Goal: Task Accomplishment & Management: Manage account settings

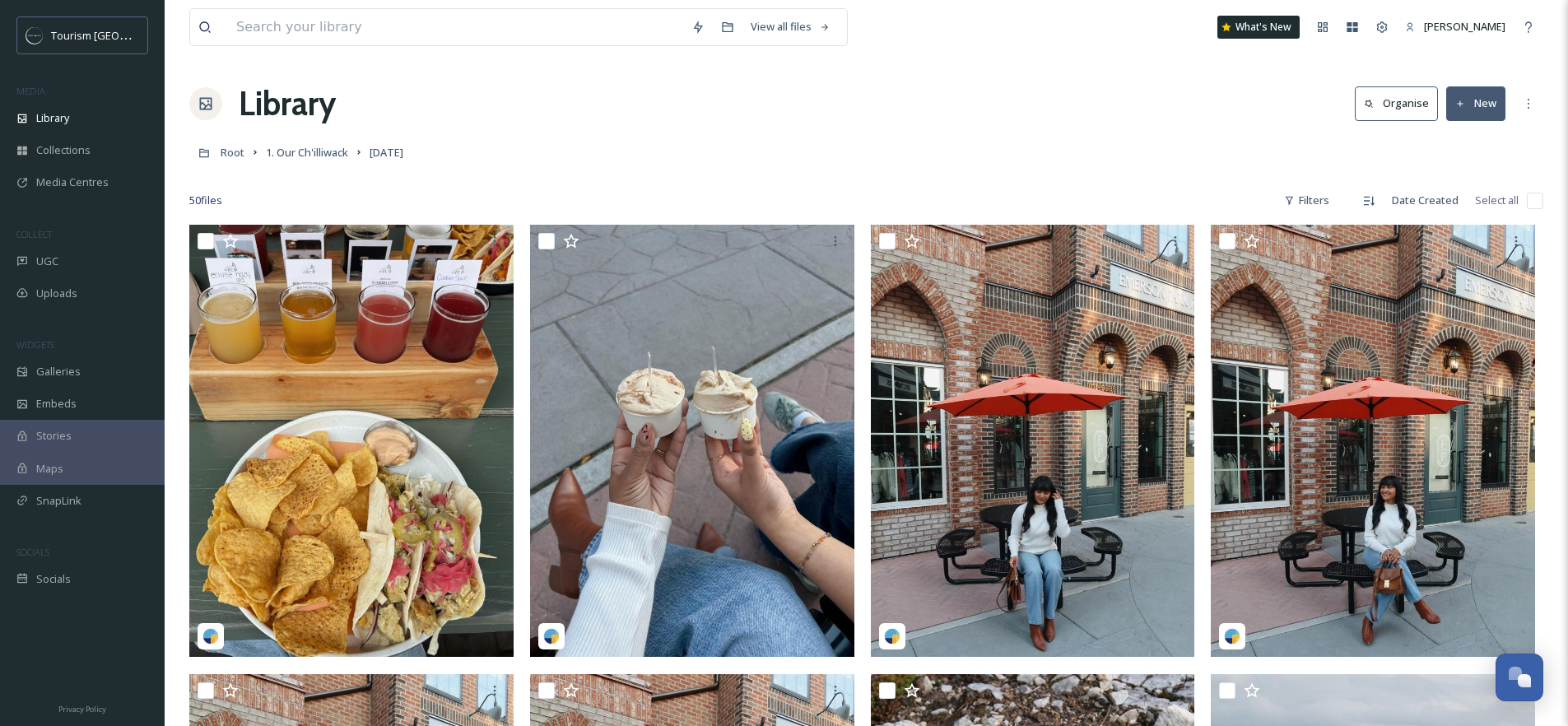
click at [554, 92] on div "Library Organise New" at bounding box center [866, 104] width 1353 height 50
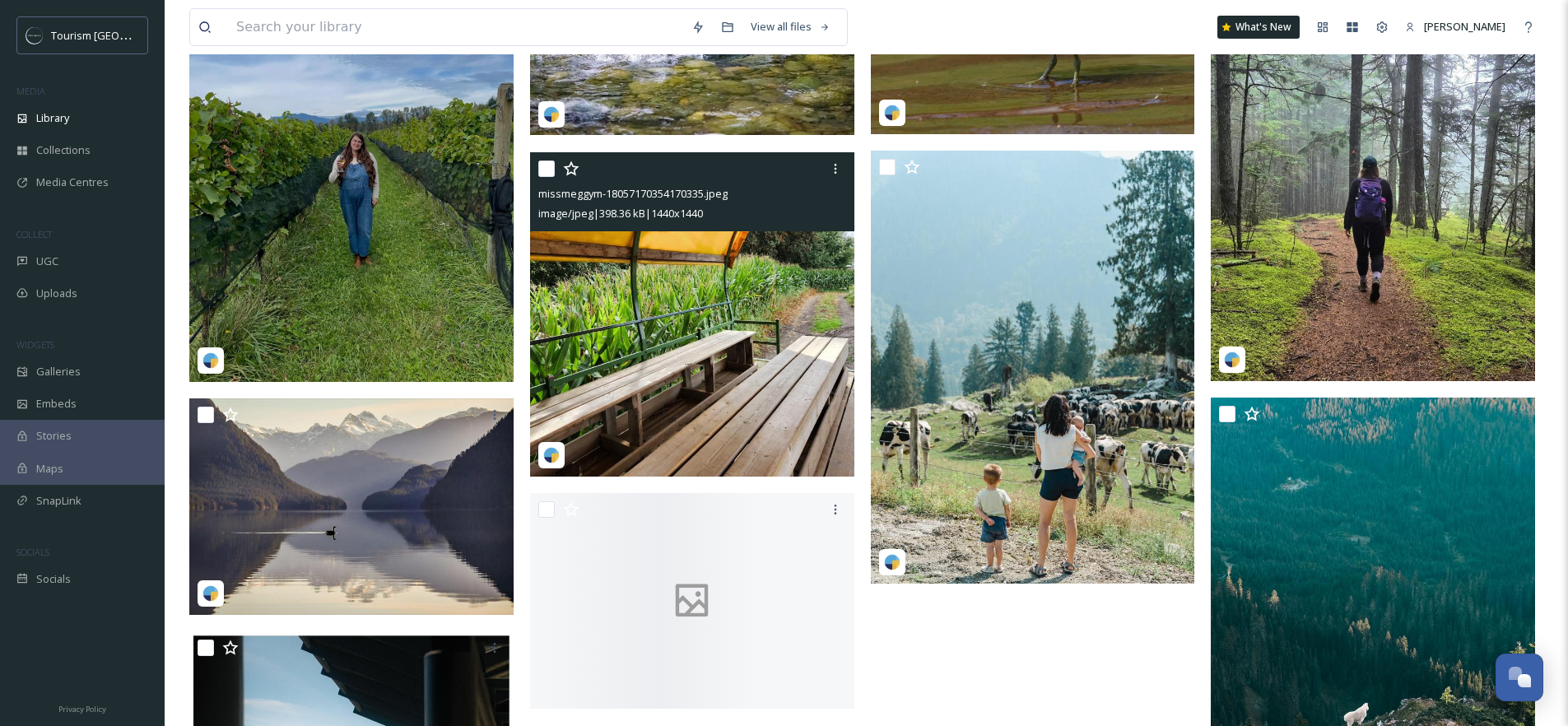
scroll to position [4906, 0]
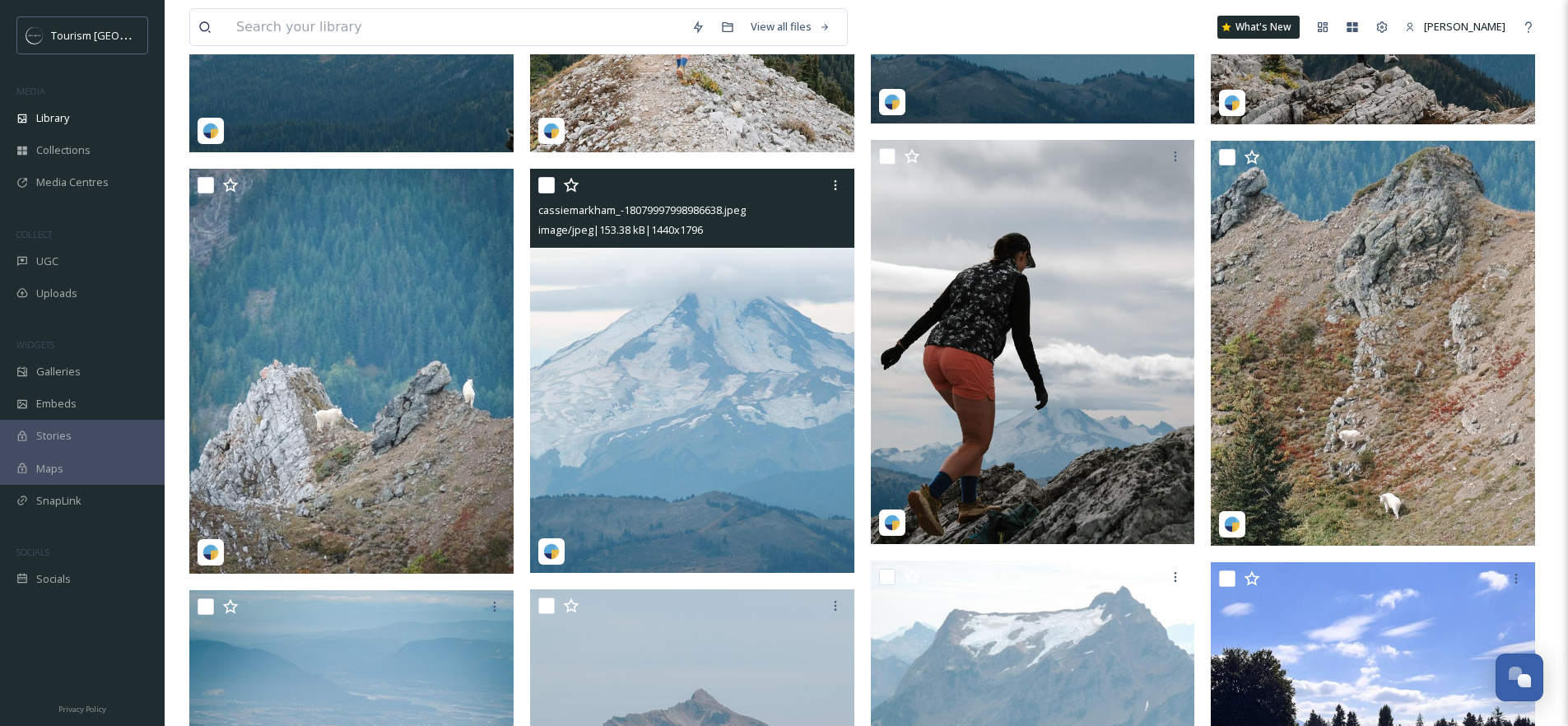
scroll to position [1806, 0]
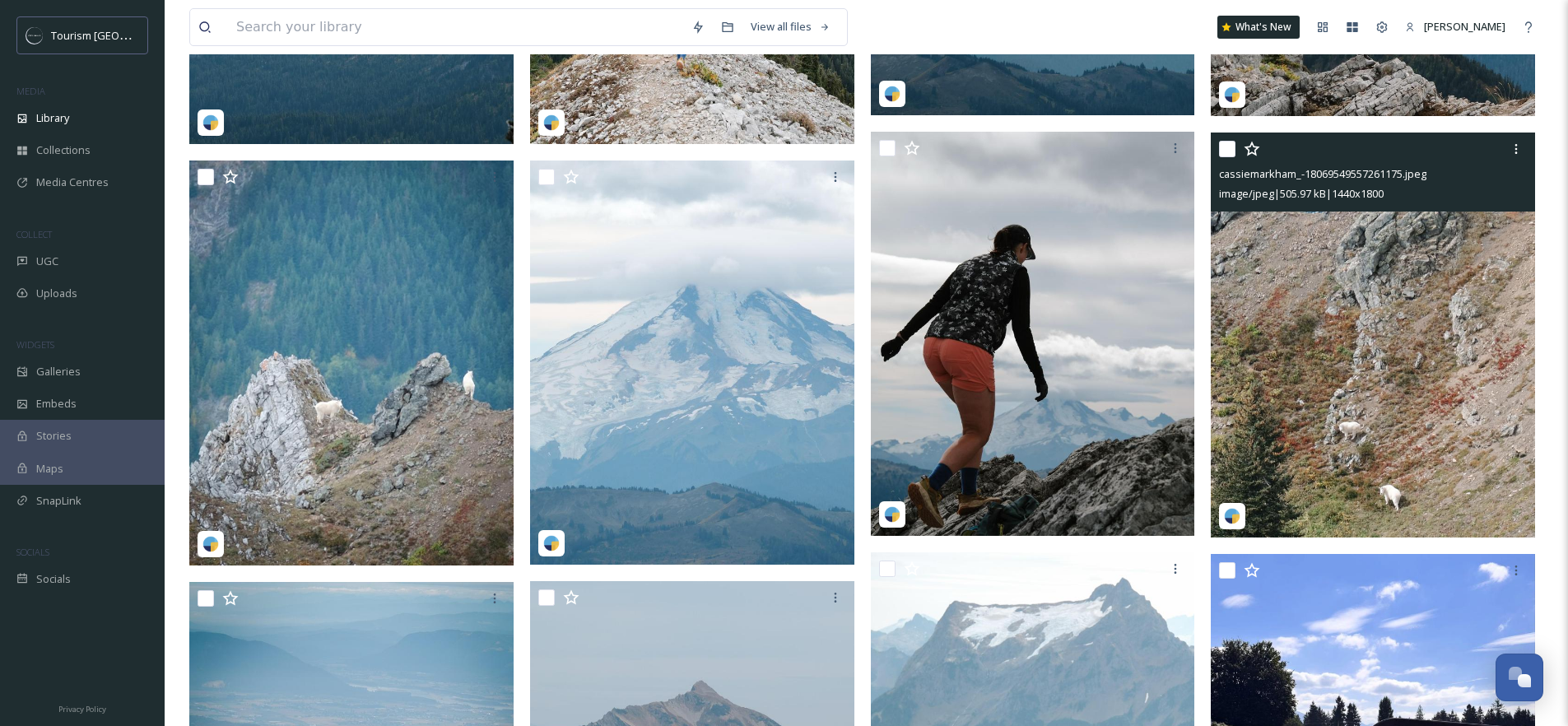
click at [1221, 144] on input "checkbox" at bounding box center [1226, 148] width 16 height 16
checkbox input "true"
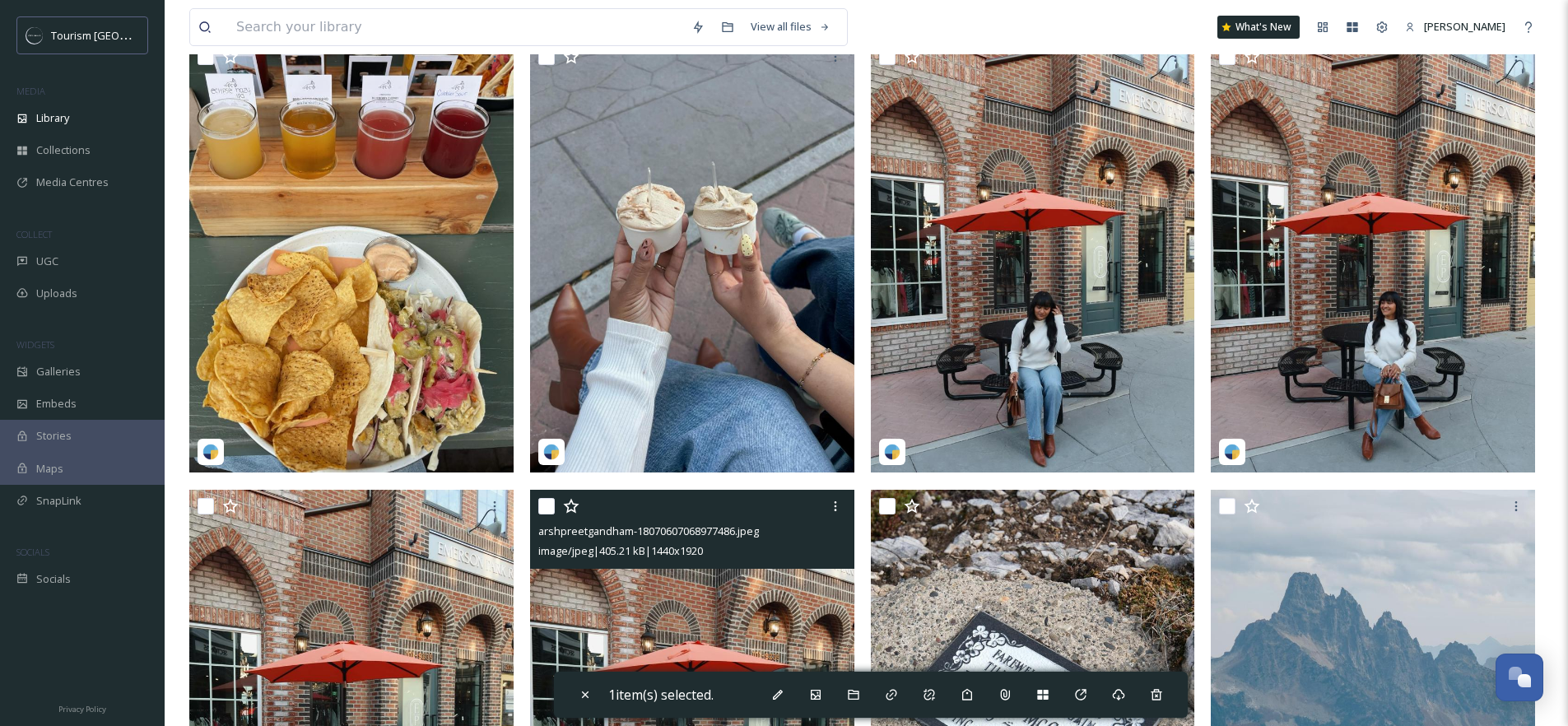
scroll to position [9, 0]
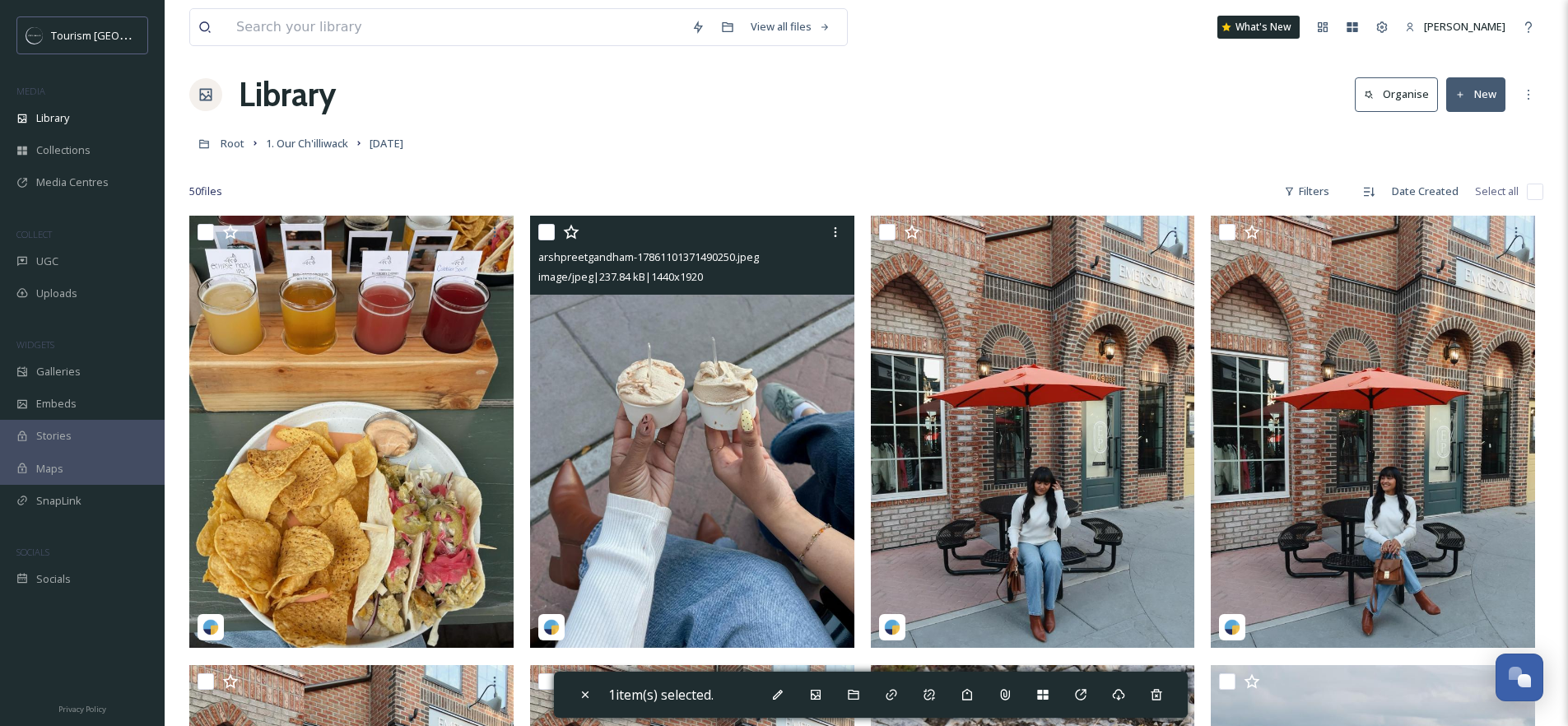
click at [545, 232] on input "checkbox" at bounding box center [546, 232] width 16 height 16
click at [547, 227] on input "checkbox" at bounding box center [546, 232] width 16 height 16
checkbox input "false"
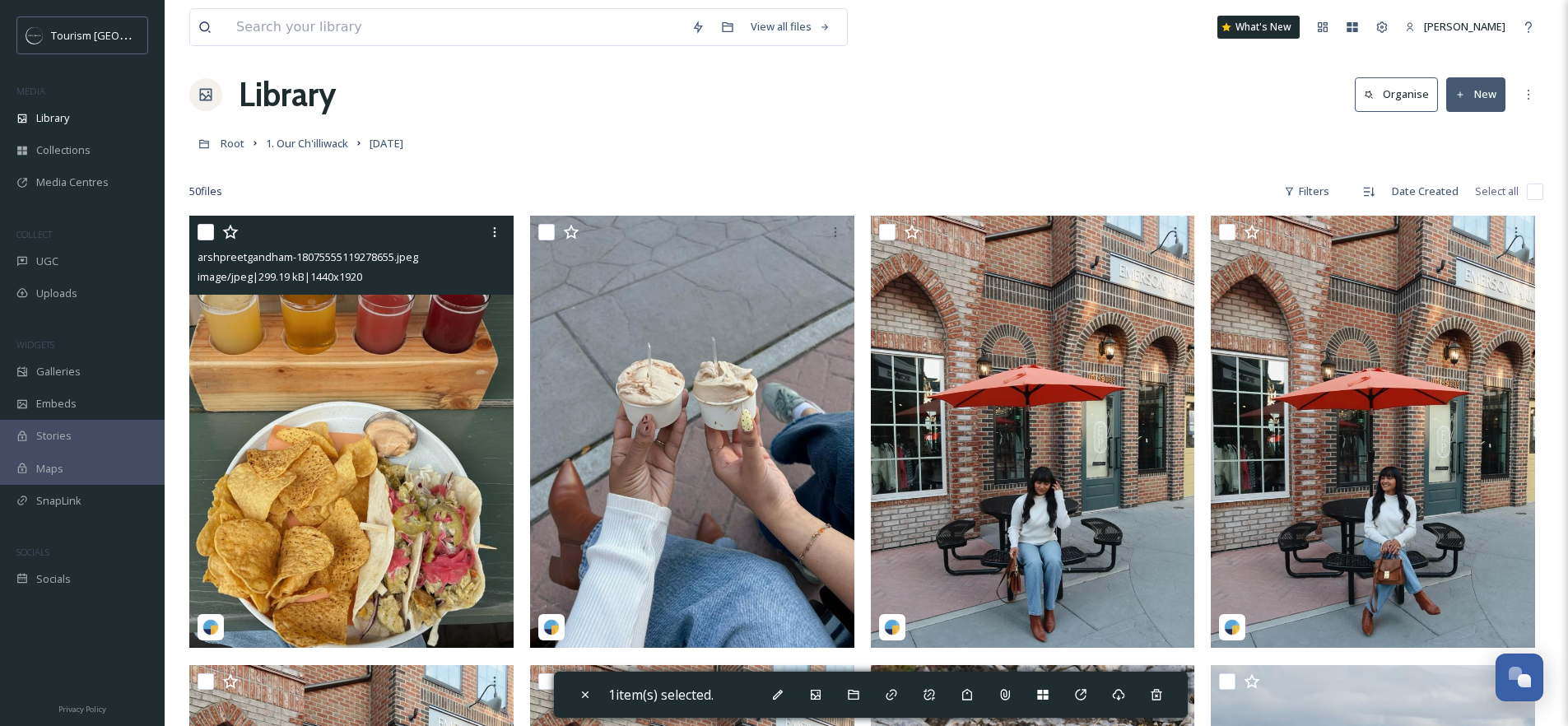
click at [208, 230] on input "checkbox" at bounding box center [205, 232] width 16 height 16
checkbox input "true"
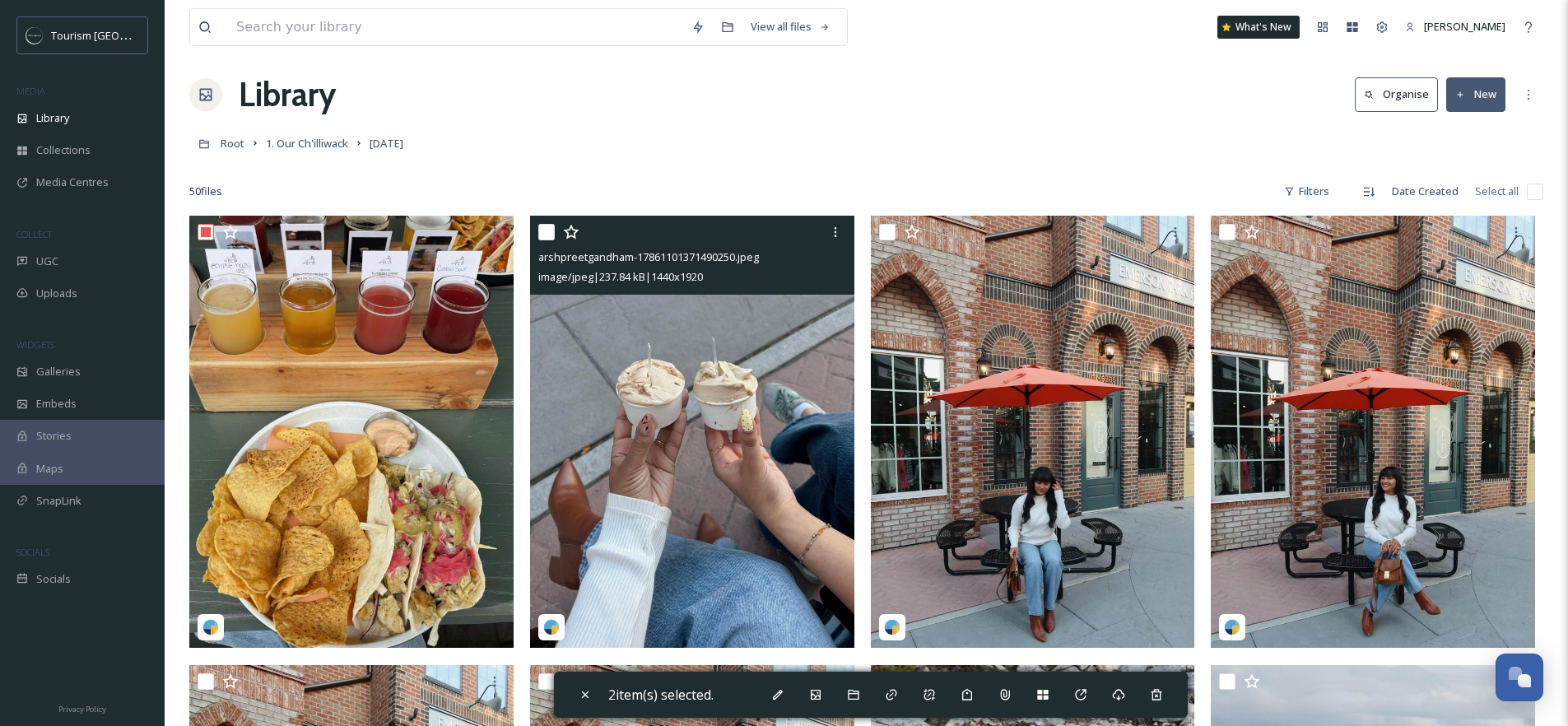
click at [543, 231] on input "checkbox" at bounding box center [546, 232] width 16 height 16
checkbox input "true"
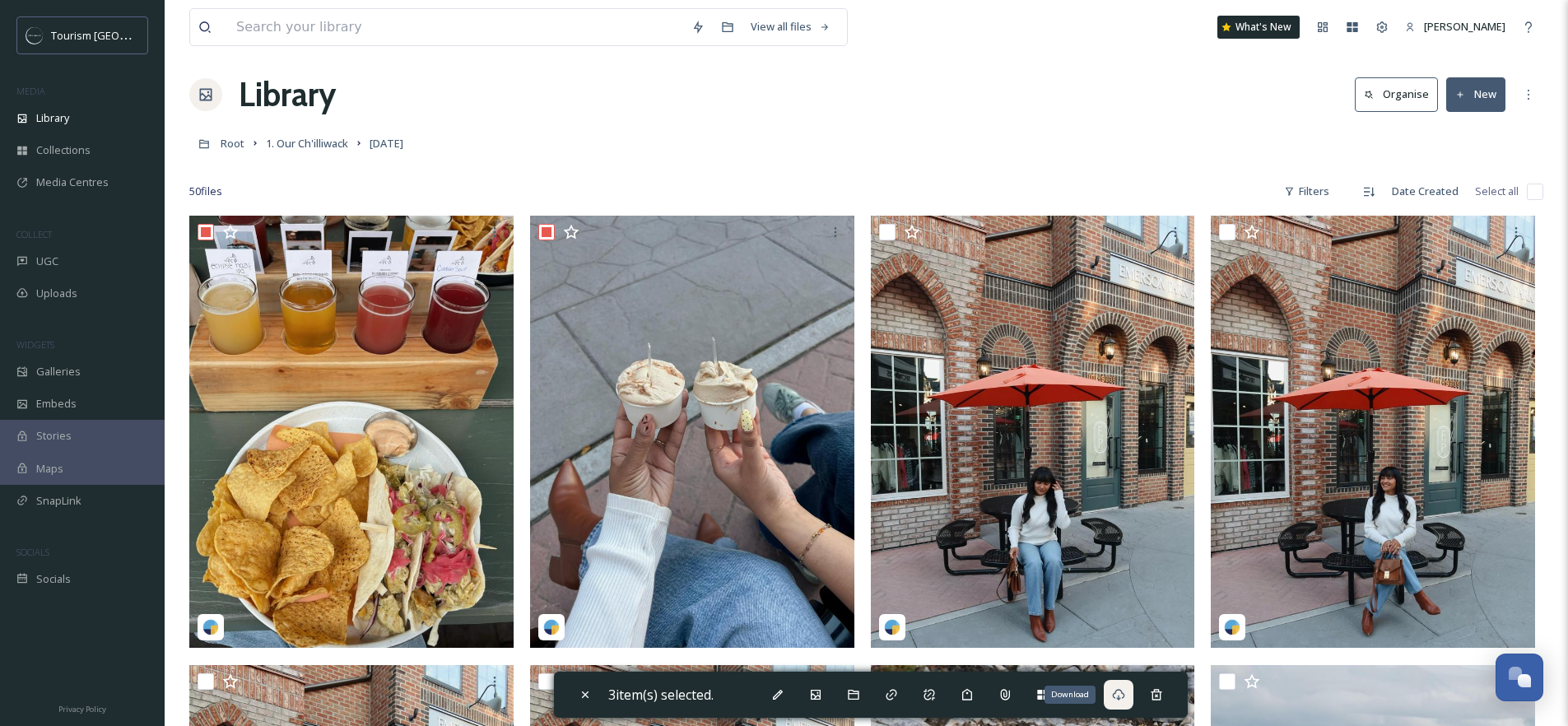
click at [1121, 697] on icon at bounding box center [1117, 694] width 12 height 11
click at [857, 128] on div "Root 1. Our Ch'illiwack September 2025" at bounding box center [866, 143] width 1353 height 31
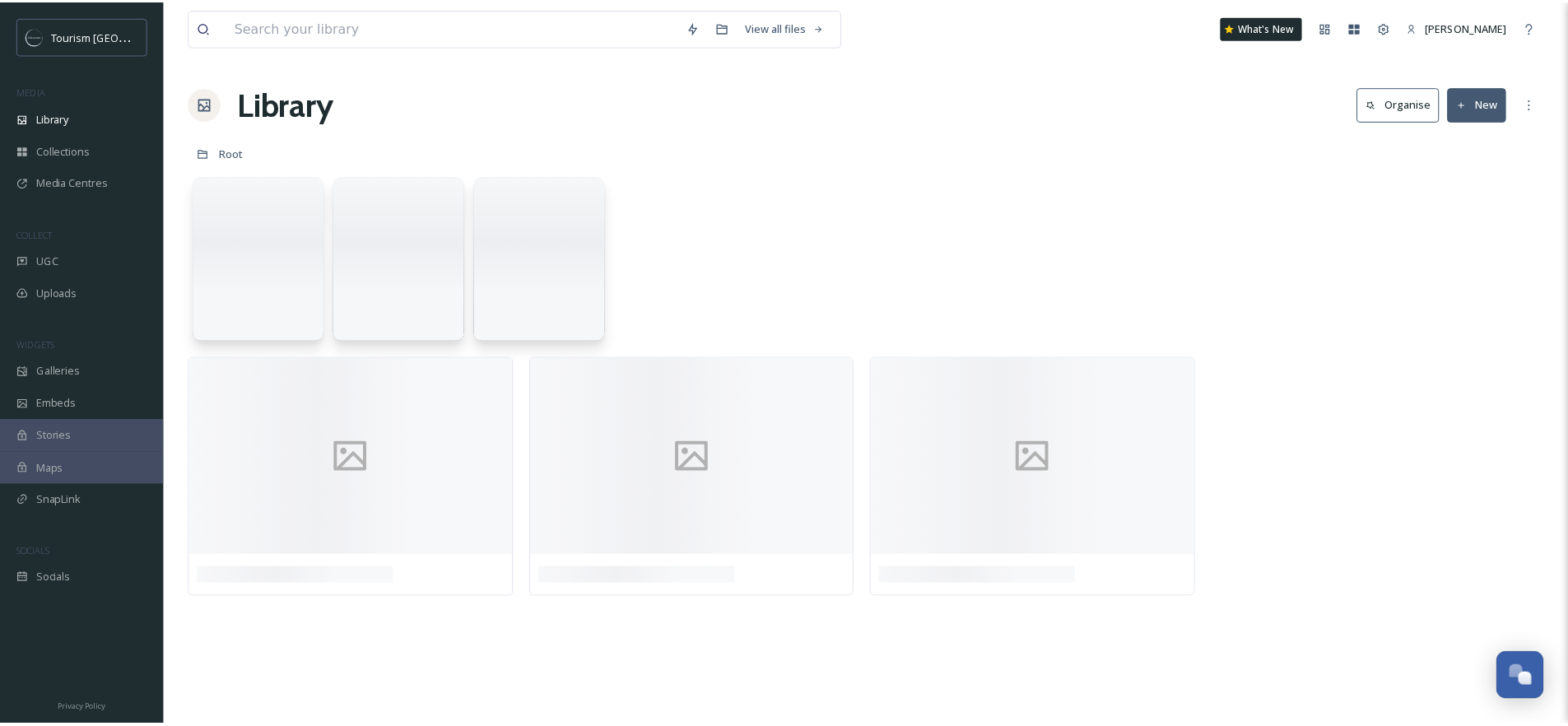
scroll to position [269, 0]
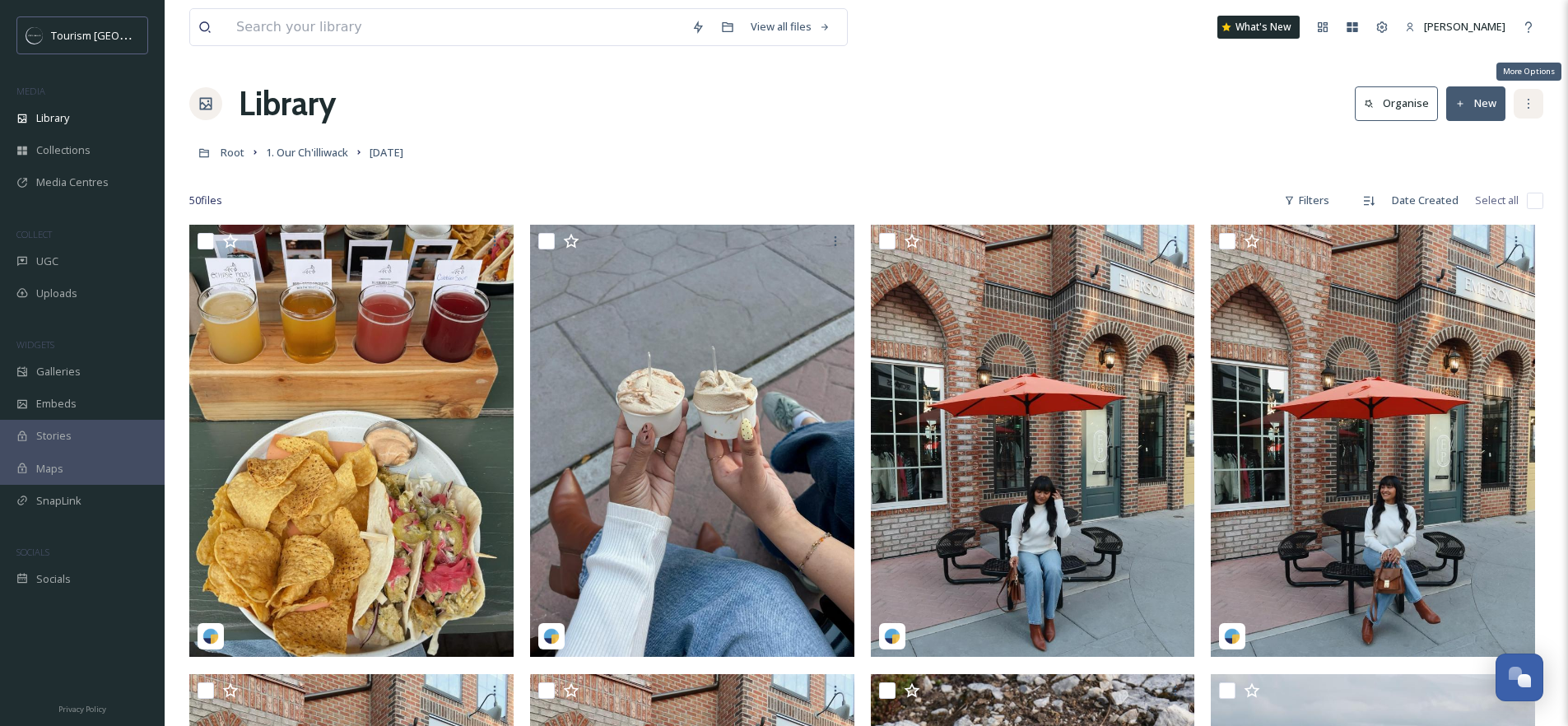
click at [1529, 109] on icon at bounding box center [1528, 103] width 13 height 13
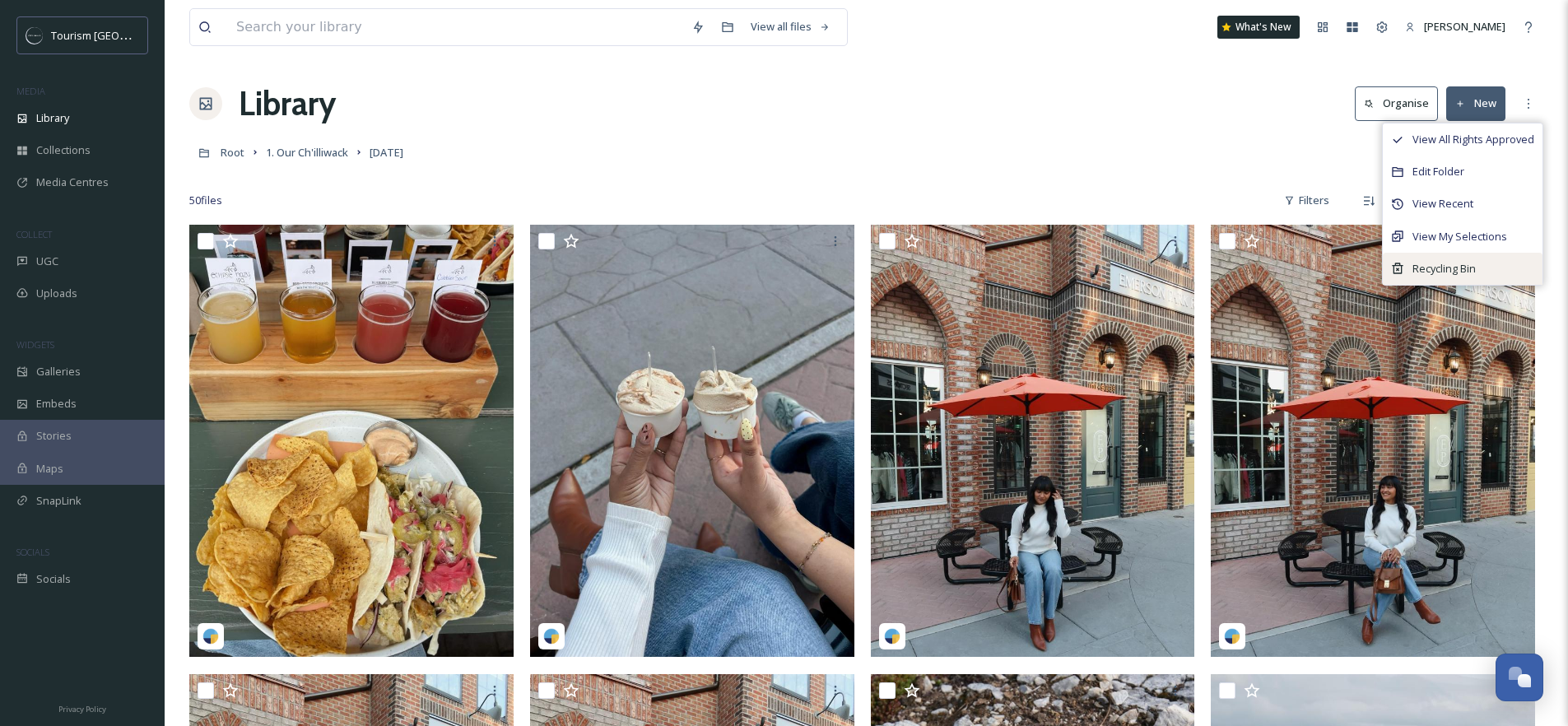
click at [1436, 270] on span "Recycling Bin" at bounding box center [1444, 269] width 64 height 15
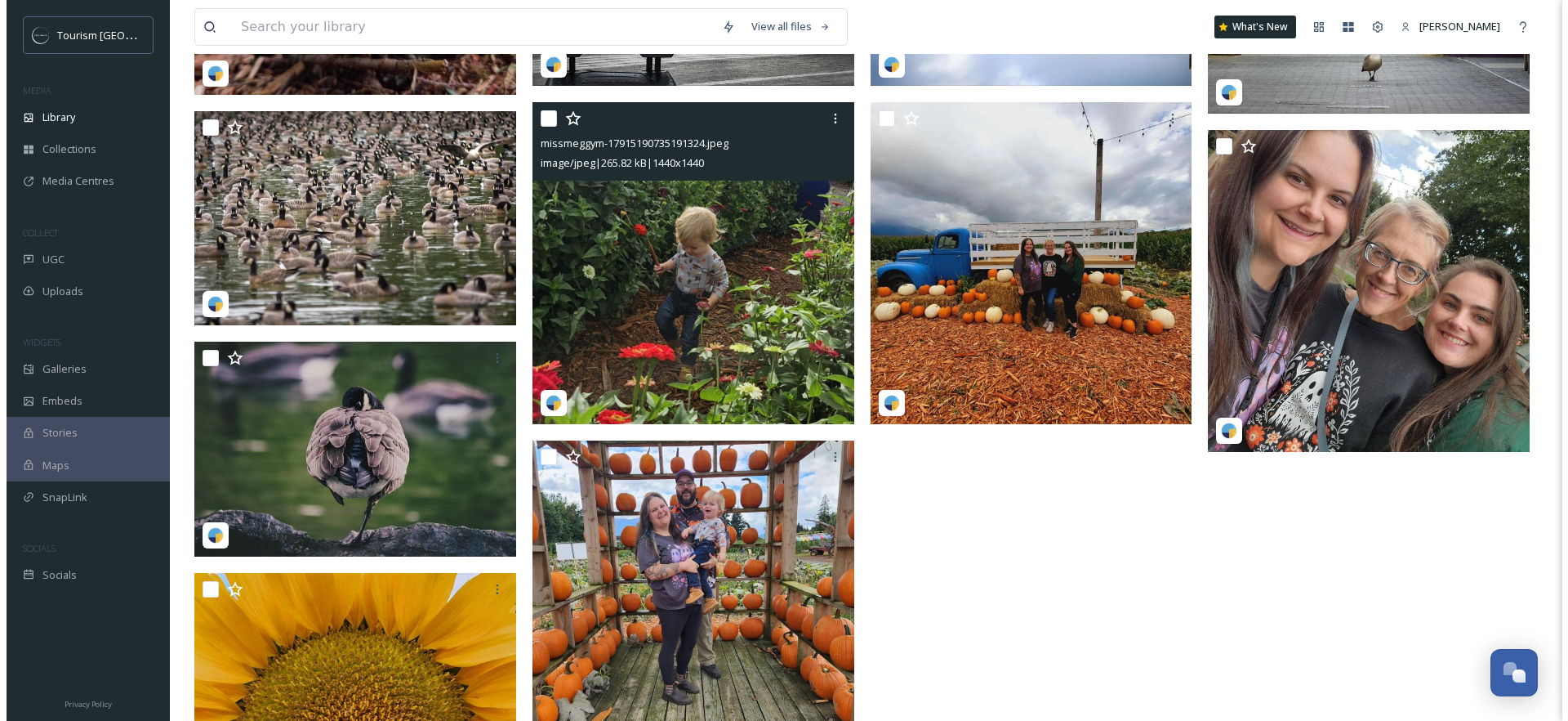
scroll to position [2408, 0]
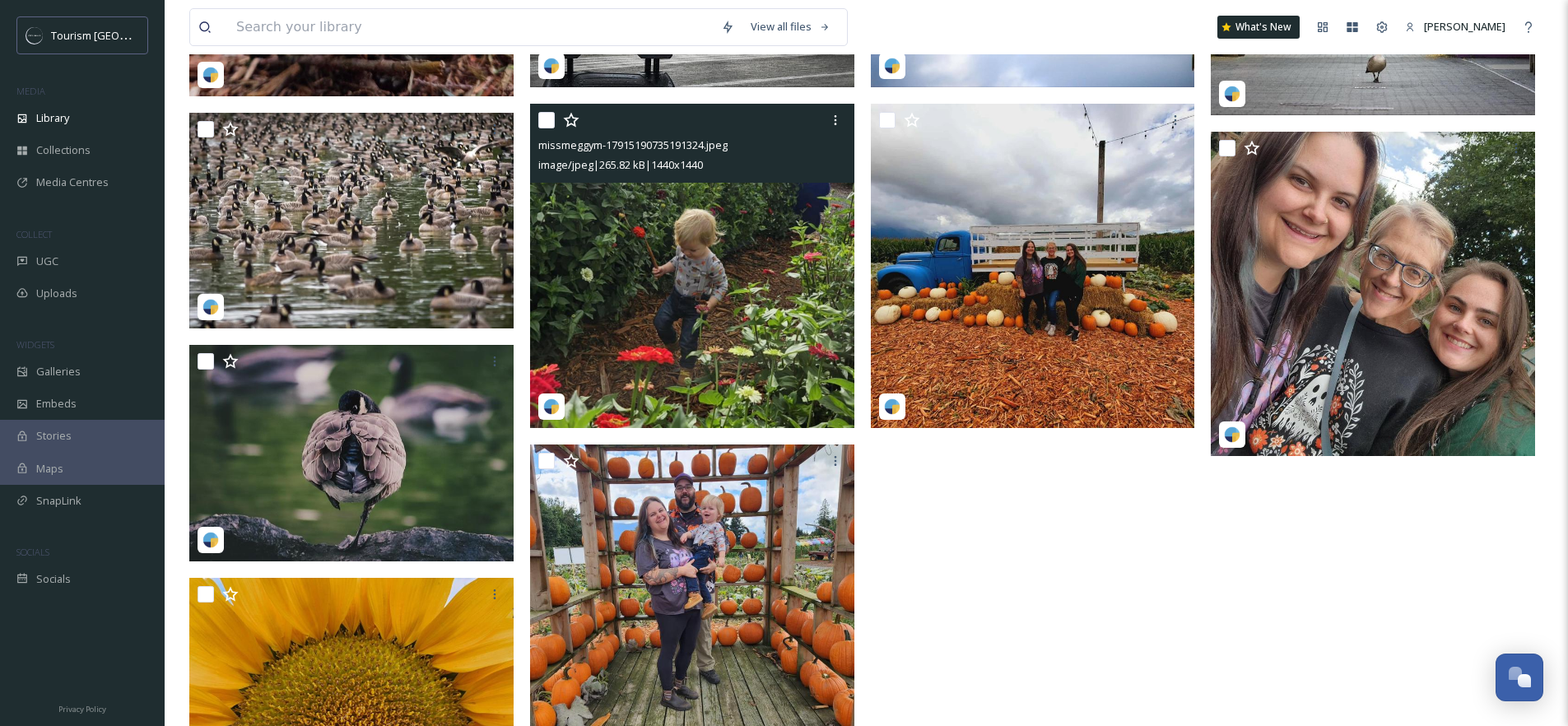
click at [550, 123] on input "checkbox" at bounding box center [546, 119] width 16 height 16
checkbox input "true"
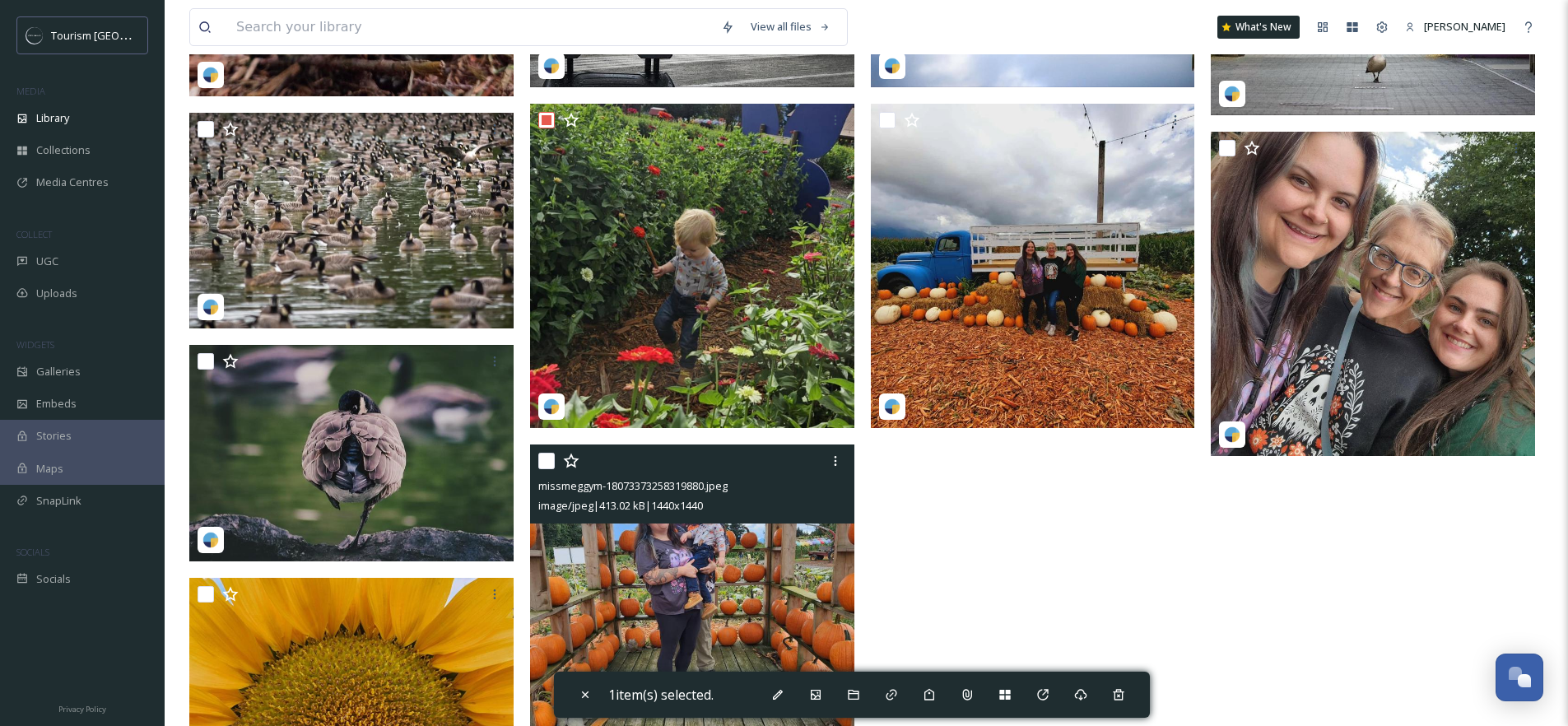
click at [550, 456] on input "checkbox" at bounding box center [546, 460] width 16 height 16
checkbox input "true"
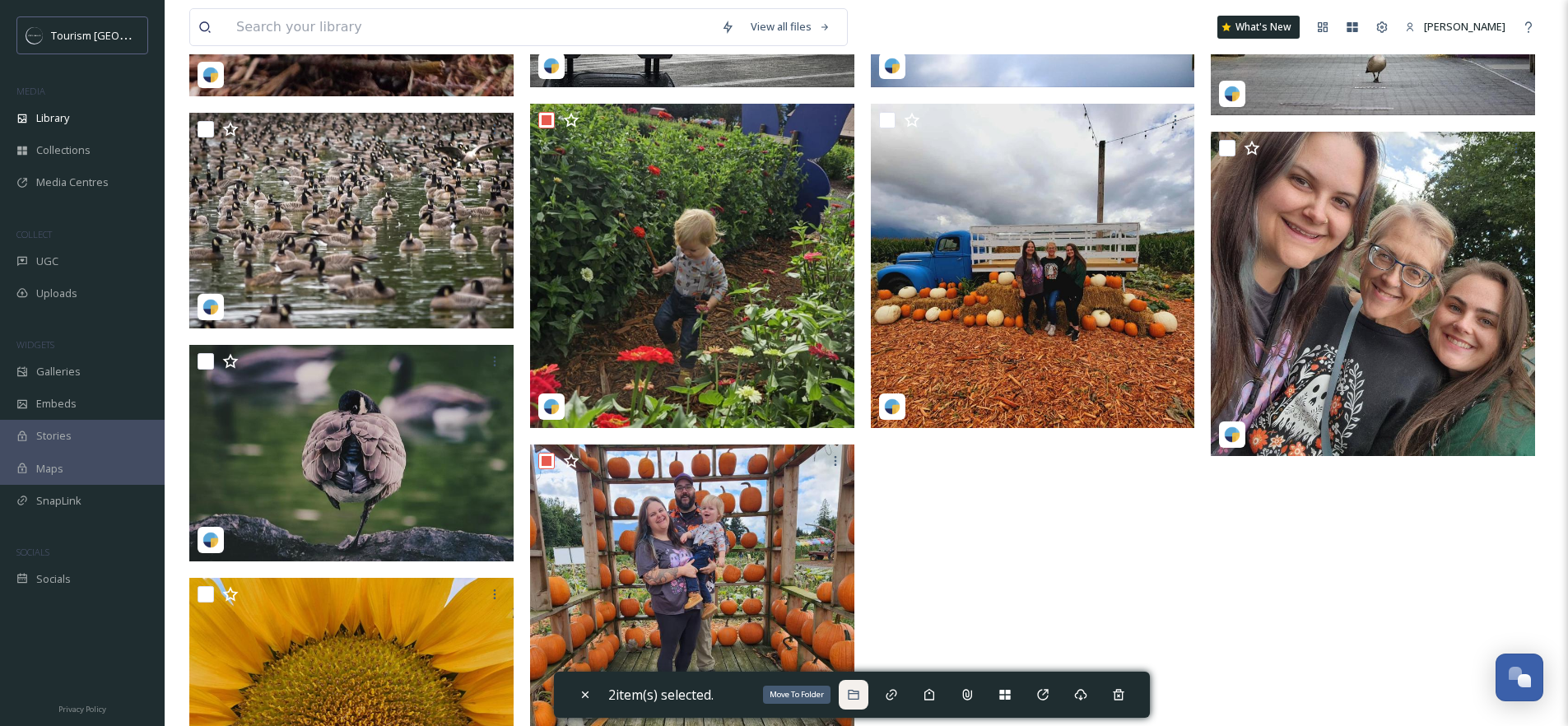
click at [853, 698] on icon at bounding box center [853, 694] width 13 height 13
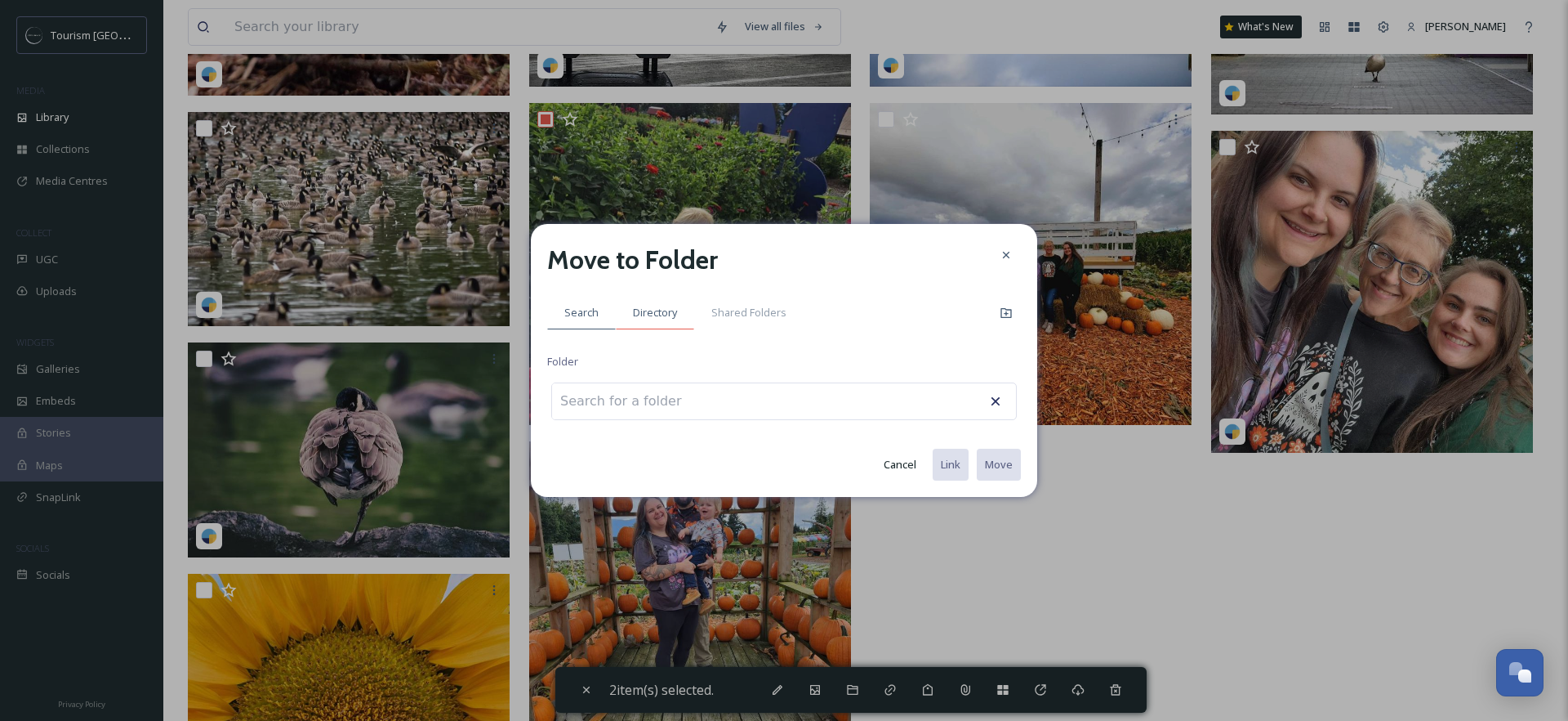
click at [676, 320] on div "Directory" at bounding box center [655, 312] width 78 height 33
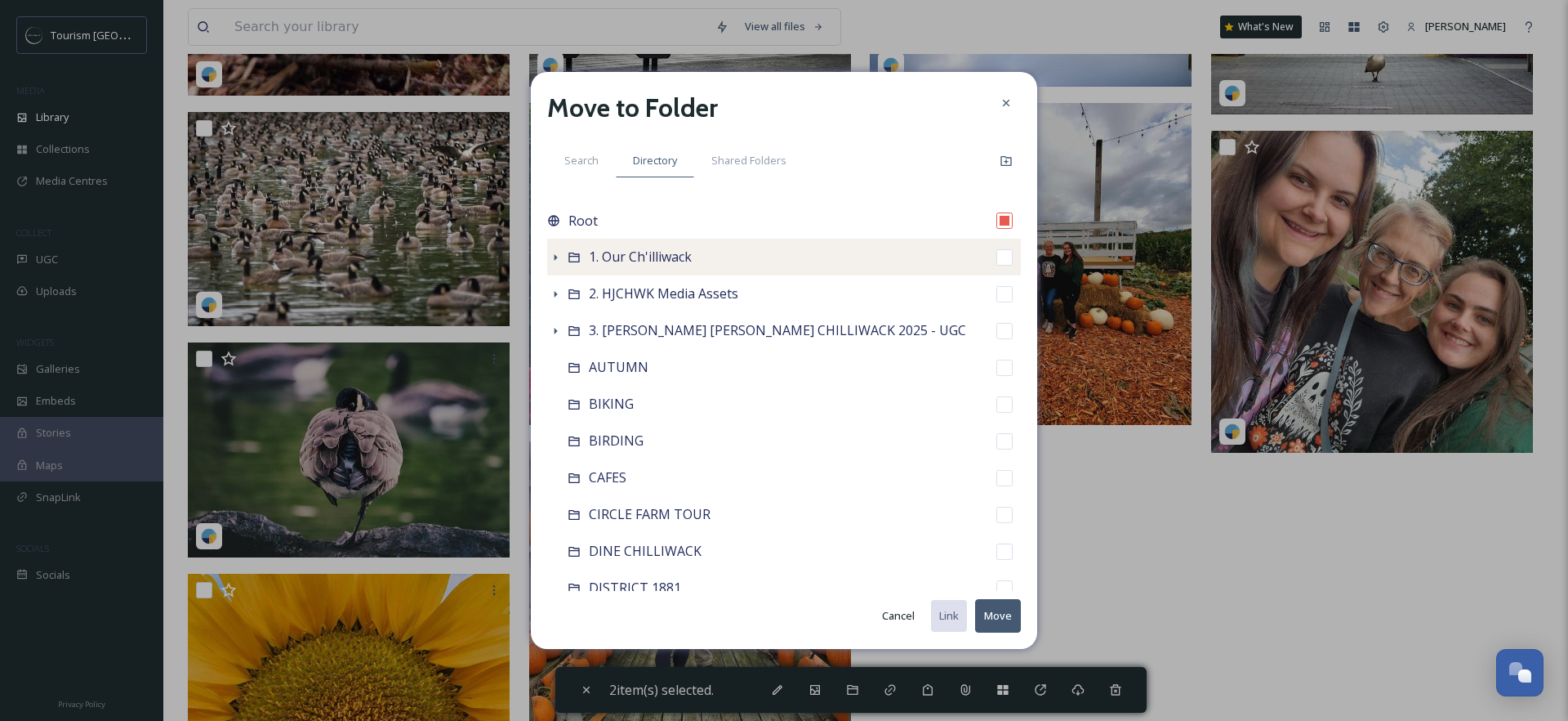
click at [626, 268] on div "1. Our Ch'illiwack" at bounding box center [784, 257] width 474 height 37
checkbox input "false"
click at [558, 259] on icon at bounding box center [554, 257] width 13 height 13
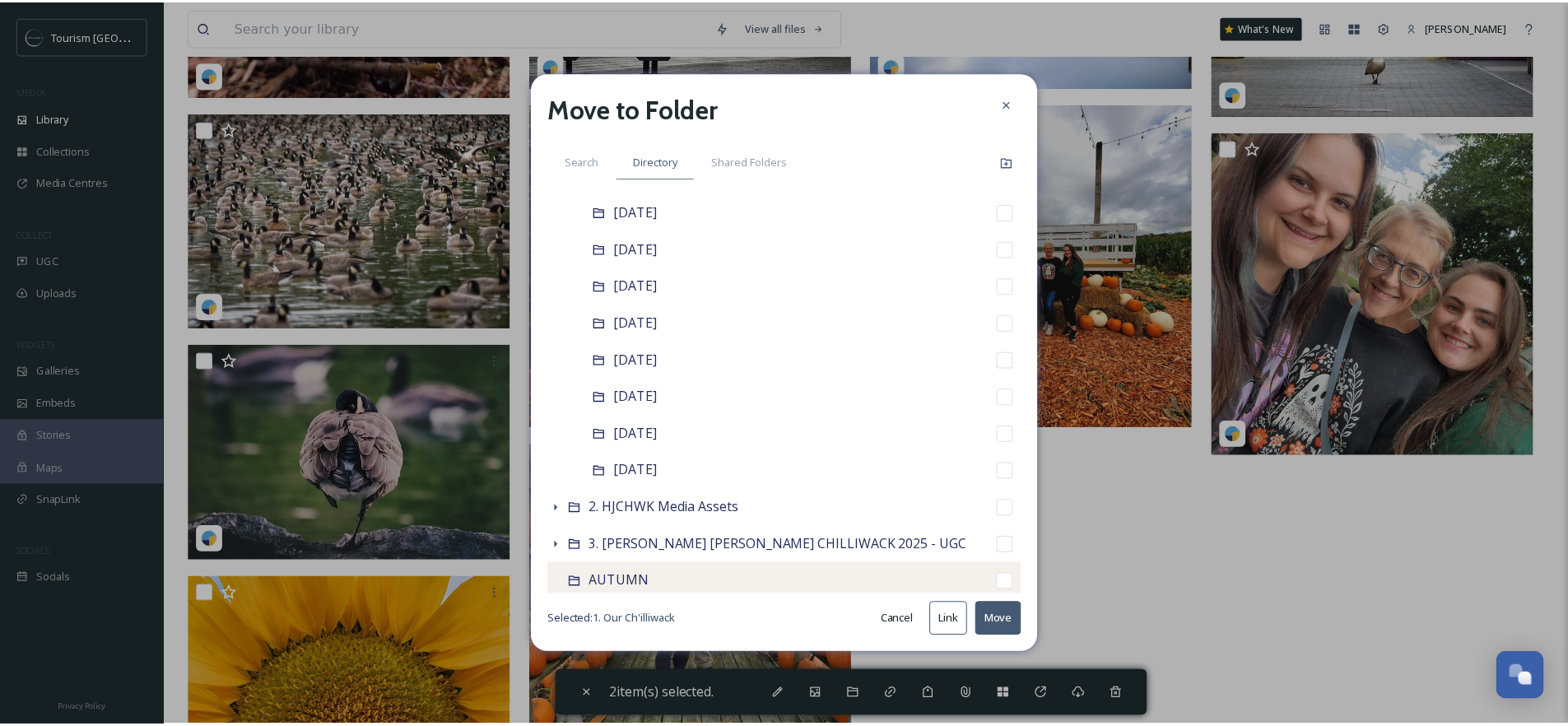
scroll to position [324, 0]
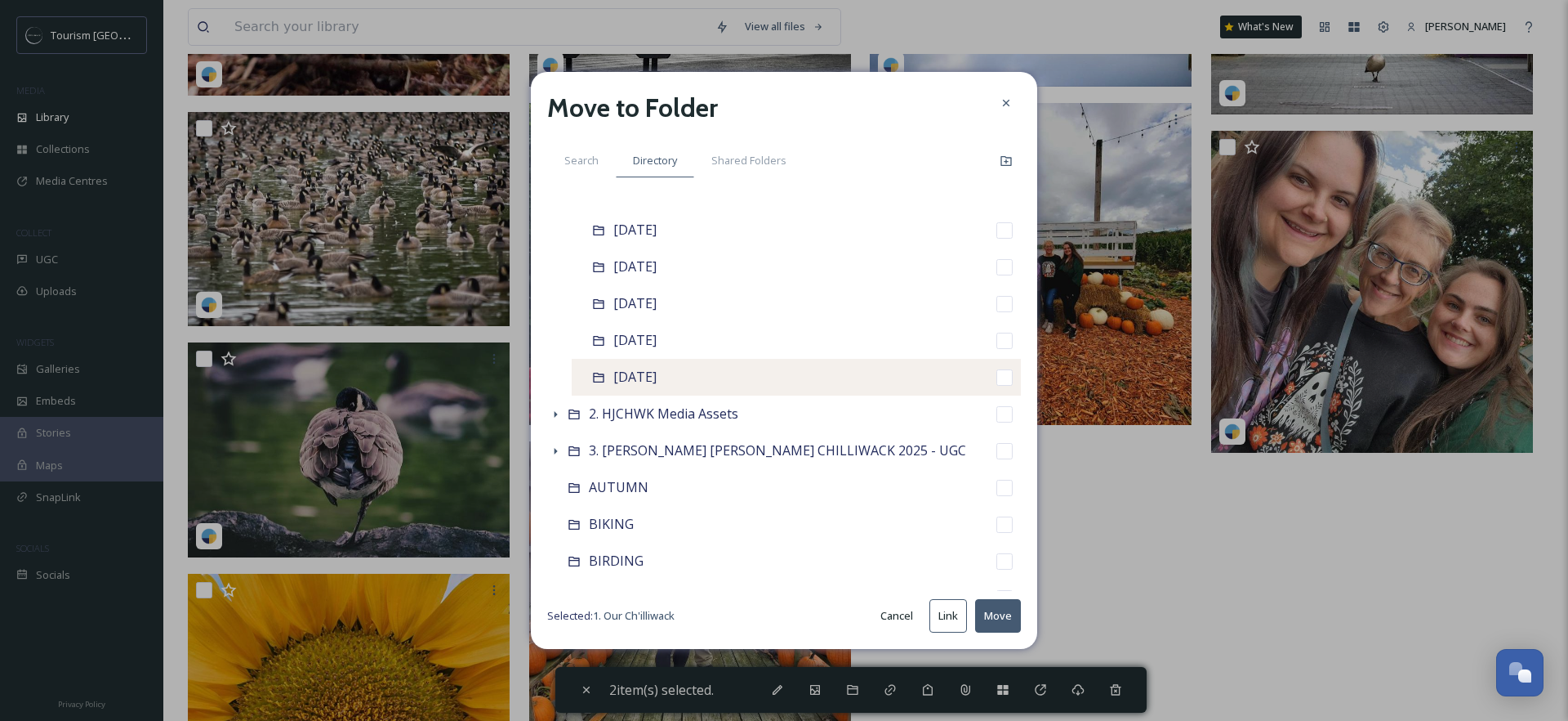
click at [657, 367] on span "September 2025" at bounding box center [635, 376] width 43 height 18
checkbox input "false"
checkbox input "true"
click at [986, 613] on button "Move" at bounding box center [998, 615] width 46 height 33
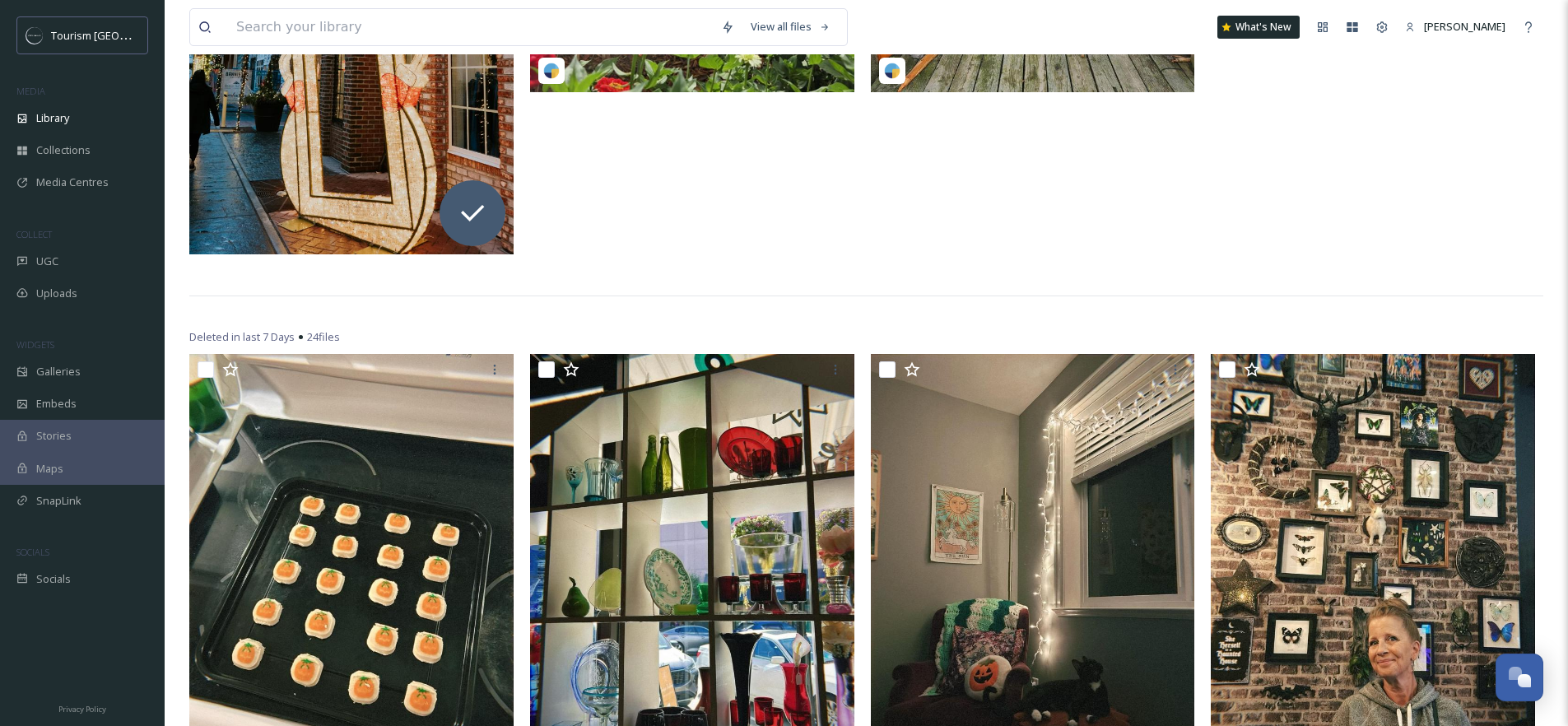
scroll to position [0, 0]
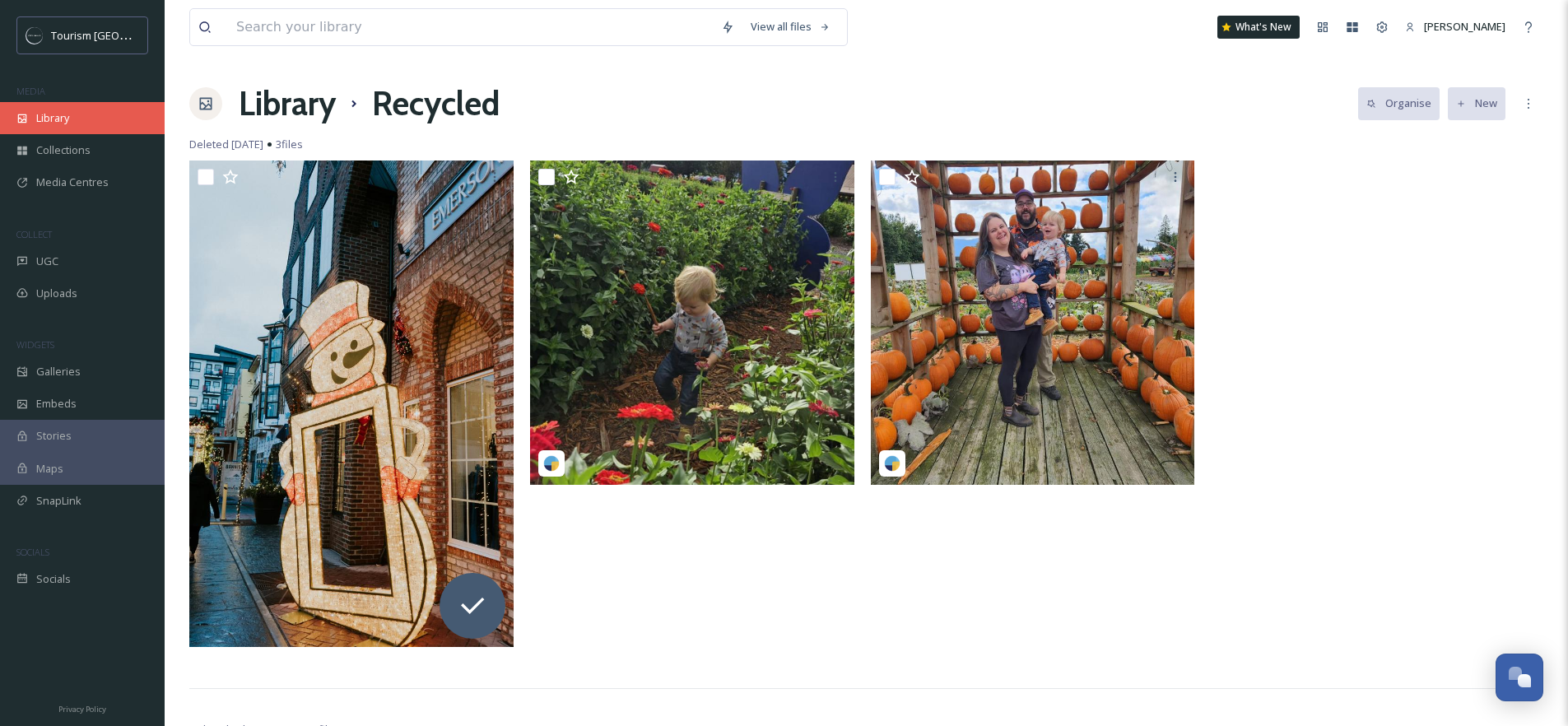
click at [71, 123] on div "Library" at bounding box center [82, 118] width 165 height 32
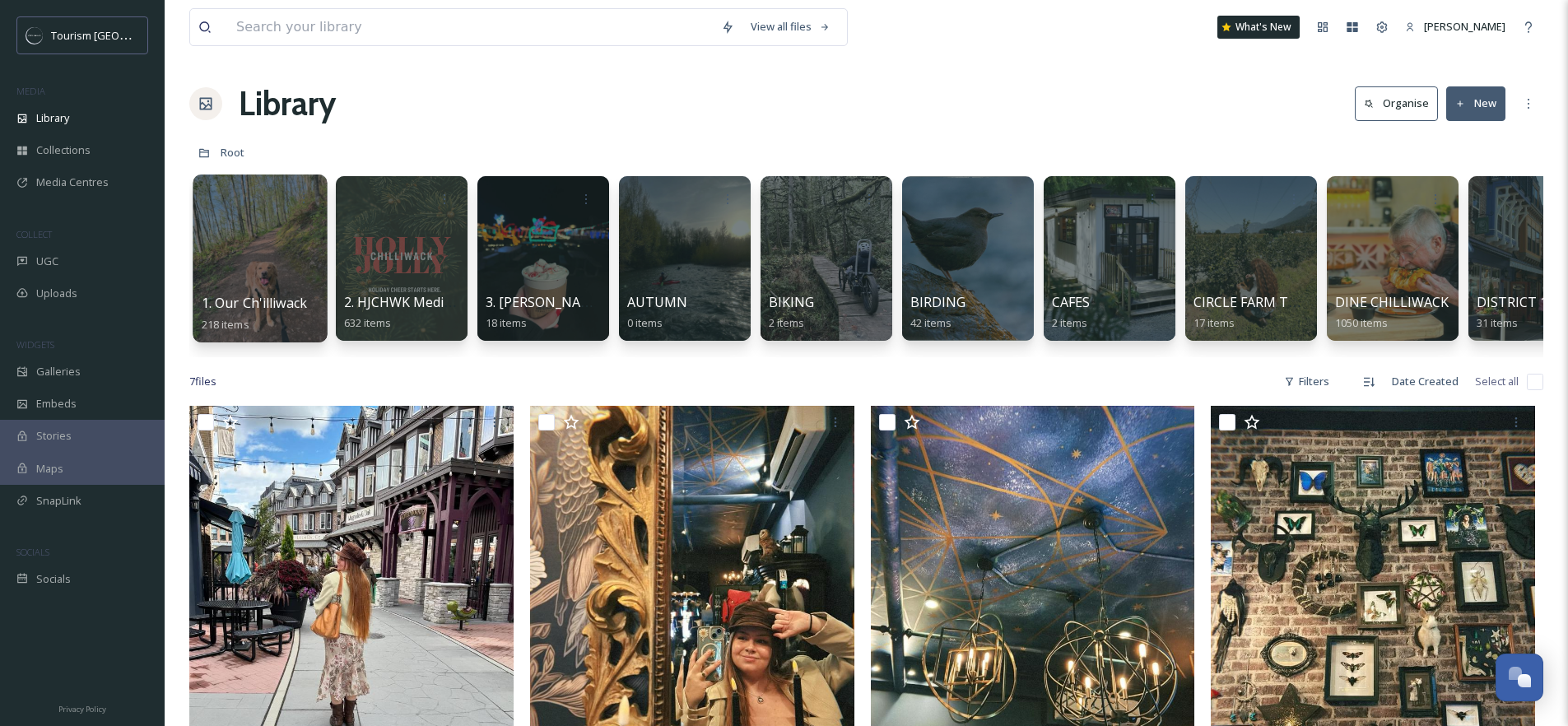
click at [271, 241] on div at bounding box center [259, 258] width 134 height 168
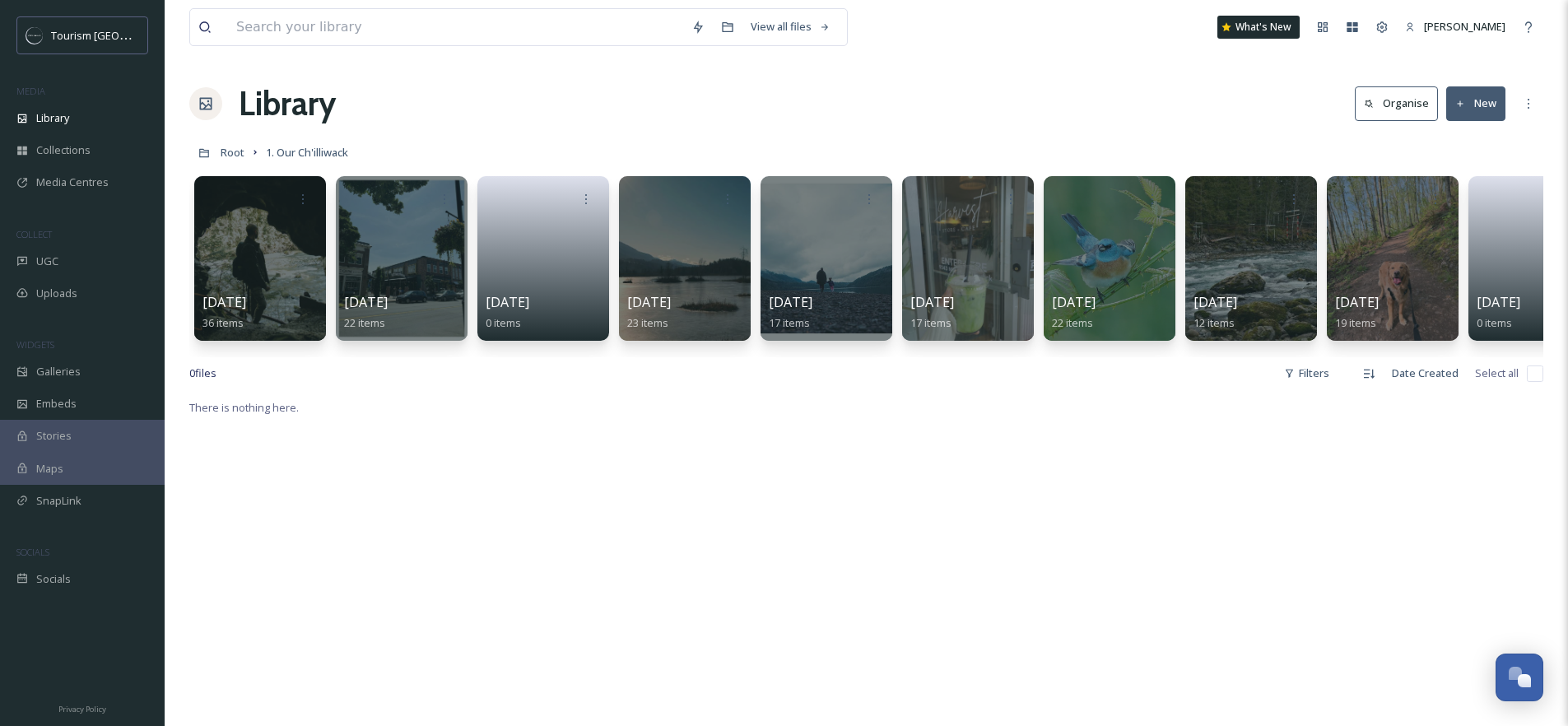
scroll to position [0, 345]
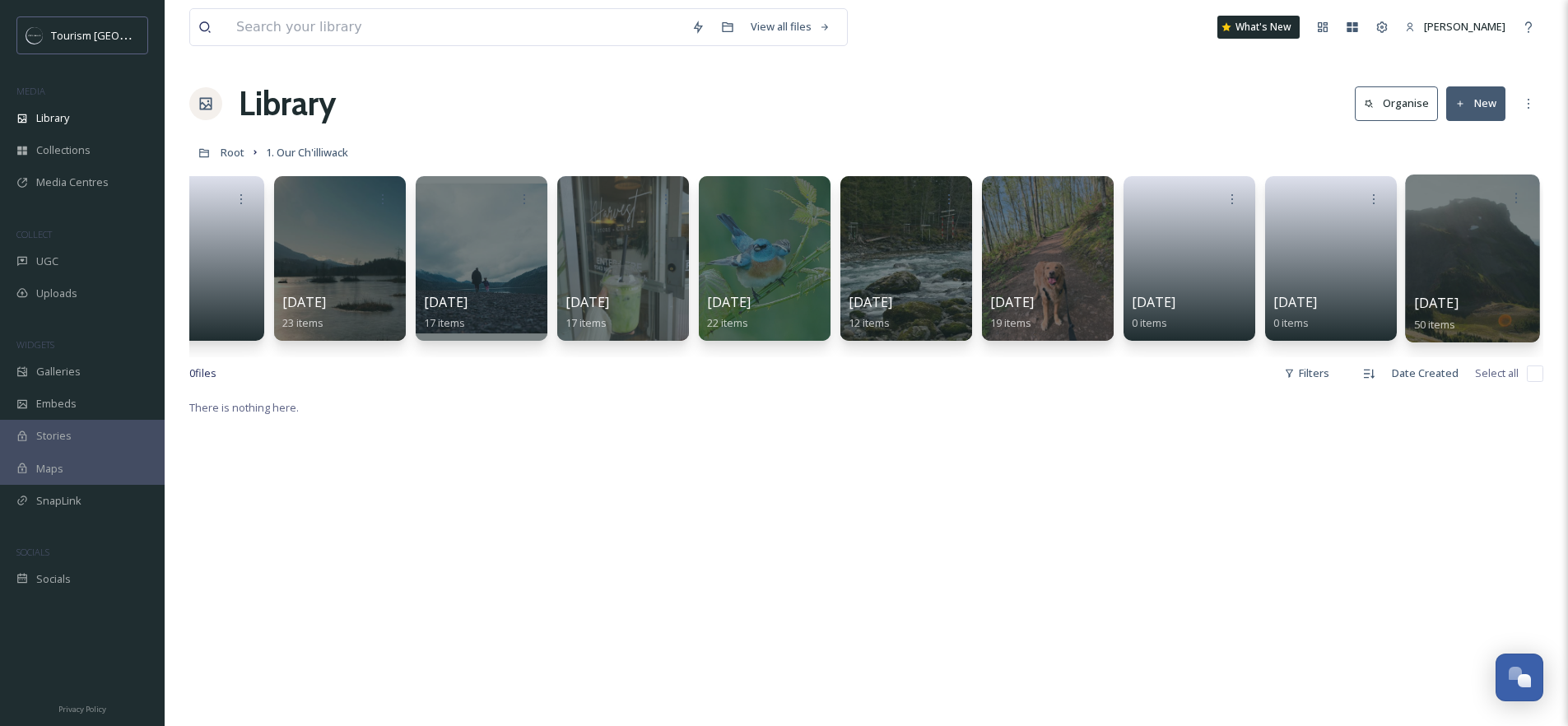
click at [1477, 252] on div at bounding box center [1472, 258] width 134 height 168
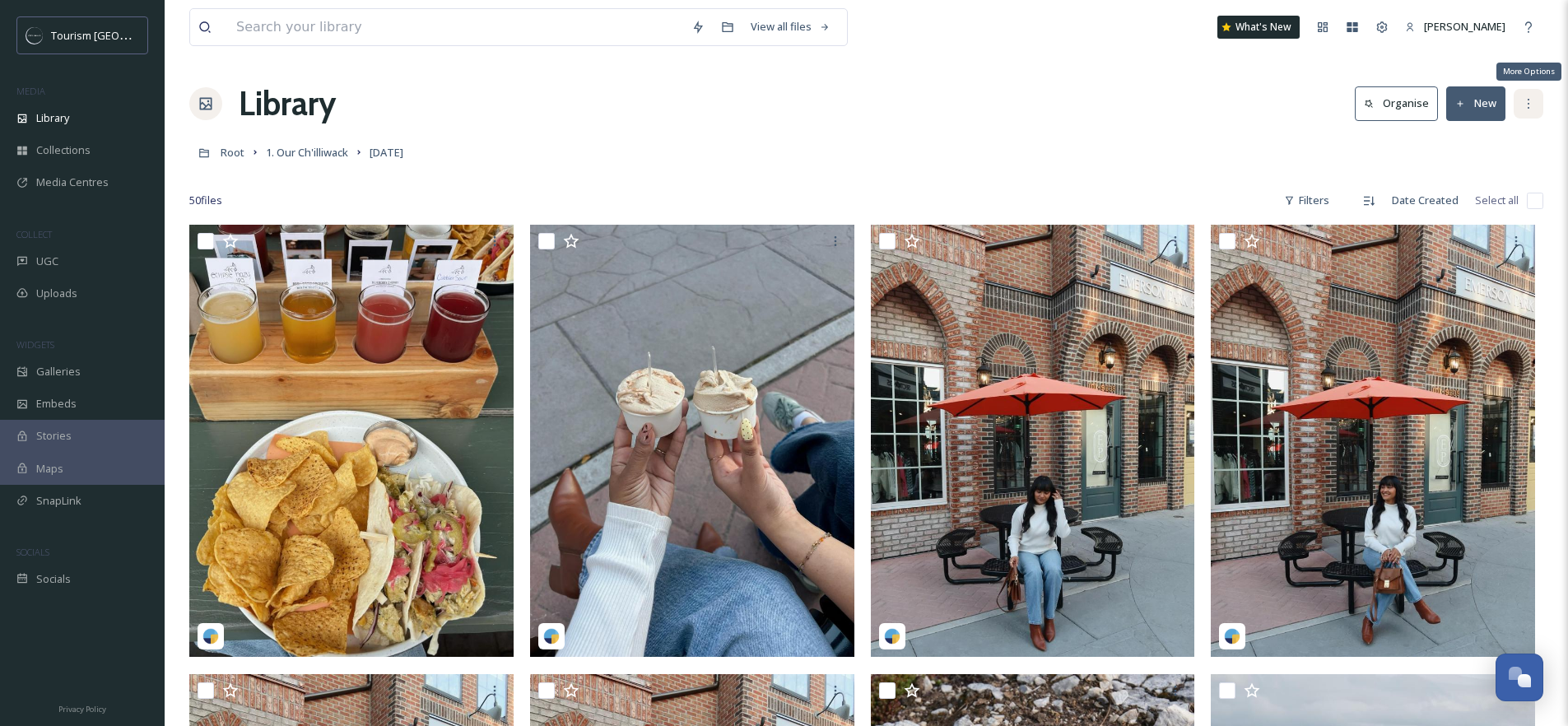
click at [1531, 111] on div "More Options" at bounding box center [1528, 104] width 30 height 30
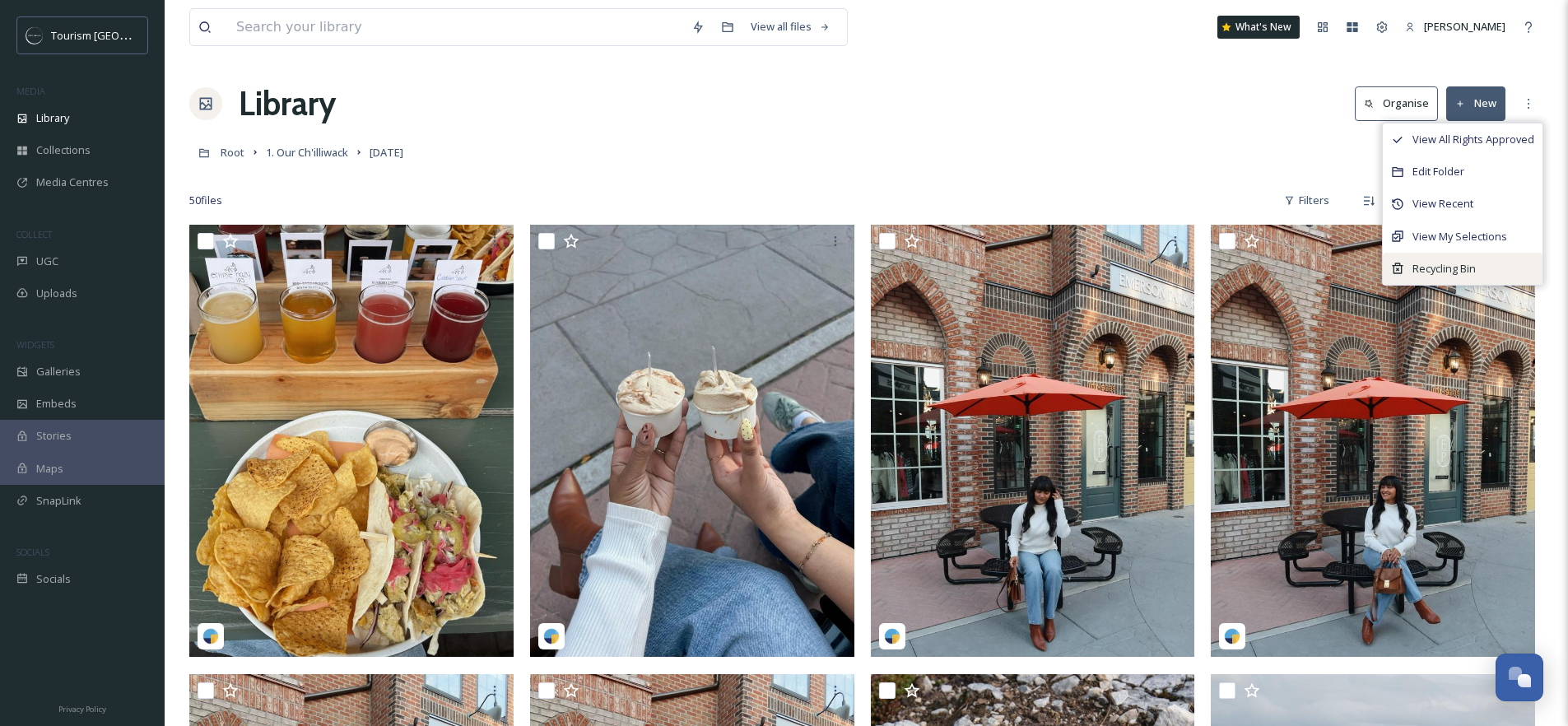
click at [1459, 261] on span "Recycling Bin" at bounding box center [1444, 269] width 64 height 15
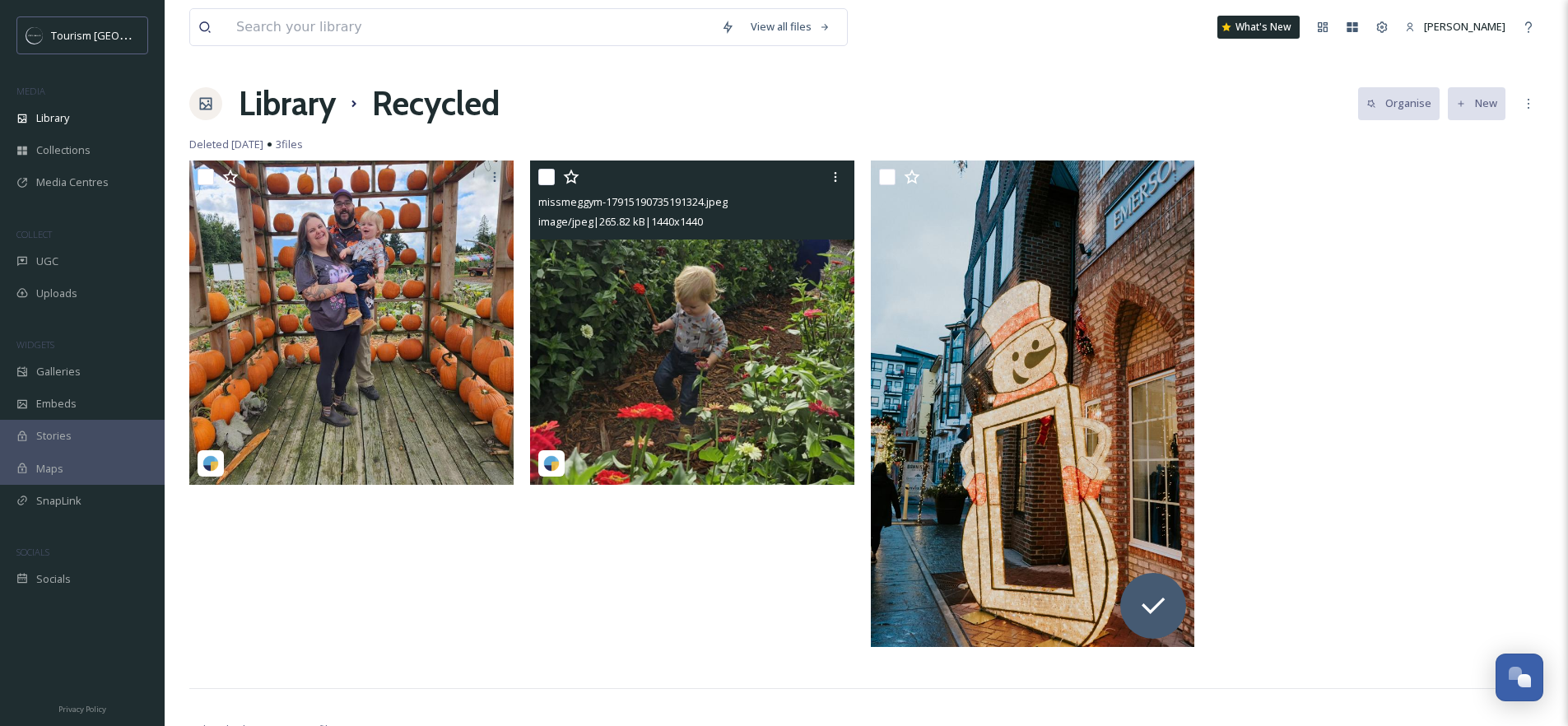
click at [549, 178] on input "checkbox" at bounding box center [546, 177] width 16 height 16
checkbox input "true"
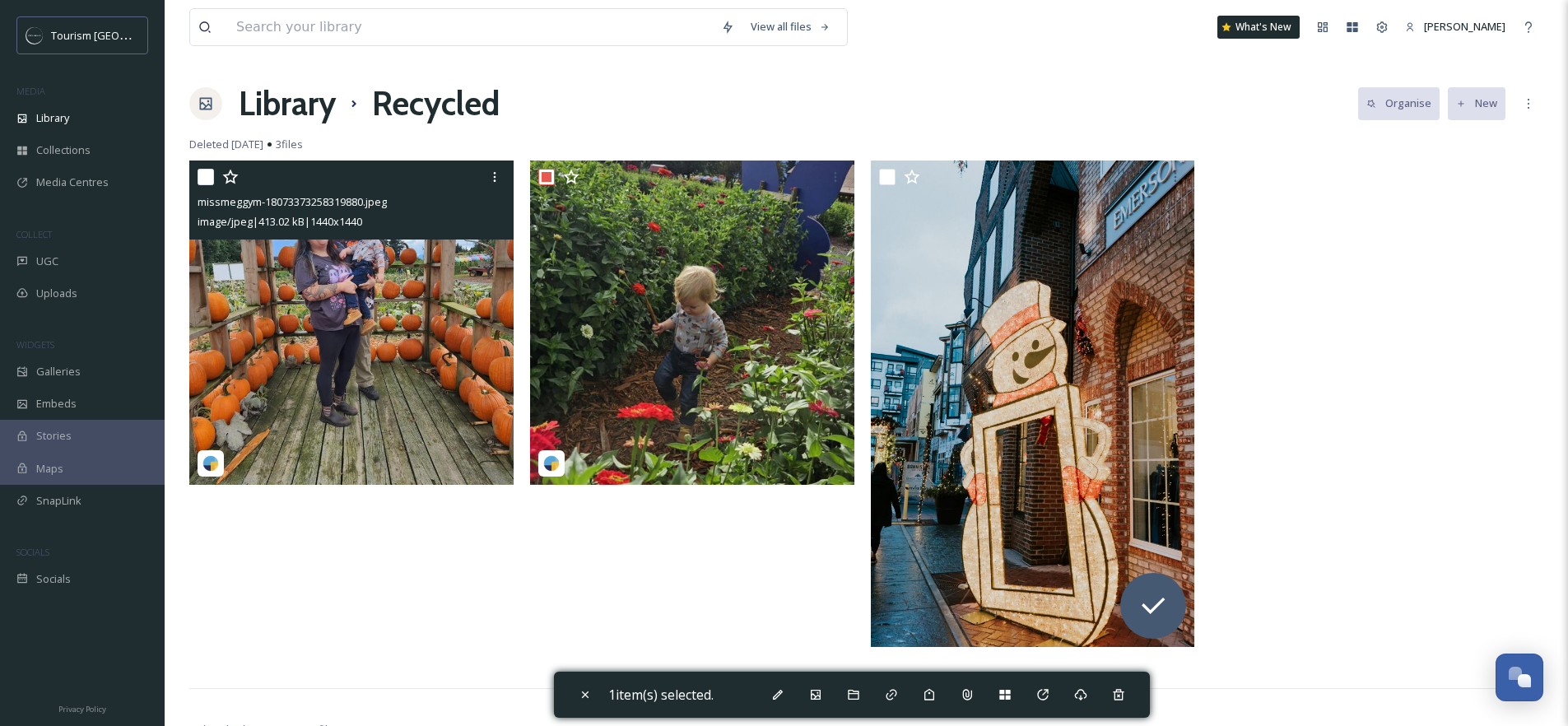
click at [204, 175] on input "checkbox" at bounding box center [205, 177] width 16 height 16
checkbox input "true"
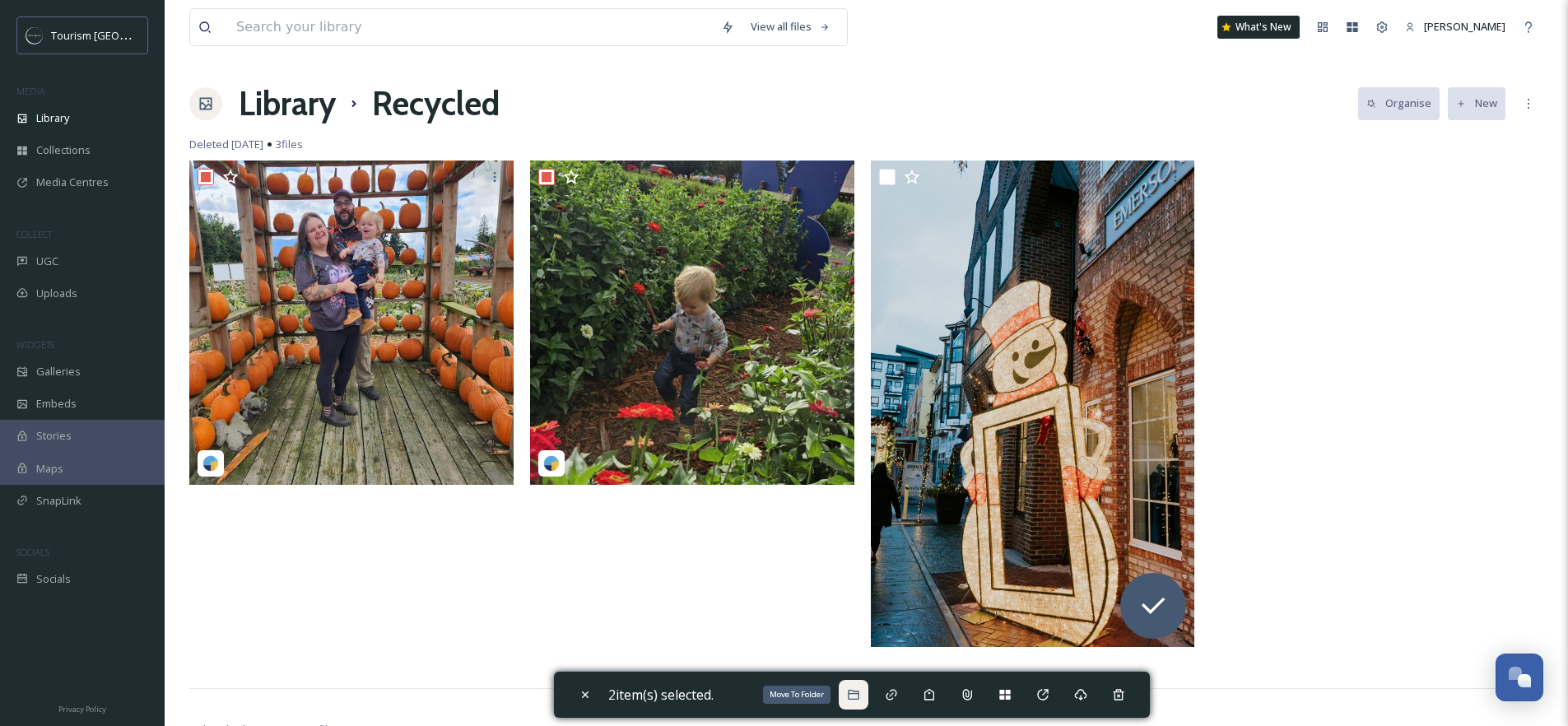
click at [857, 689] on icon at bounding box center [853, 694] width 13 height 13
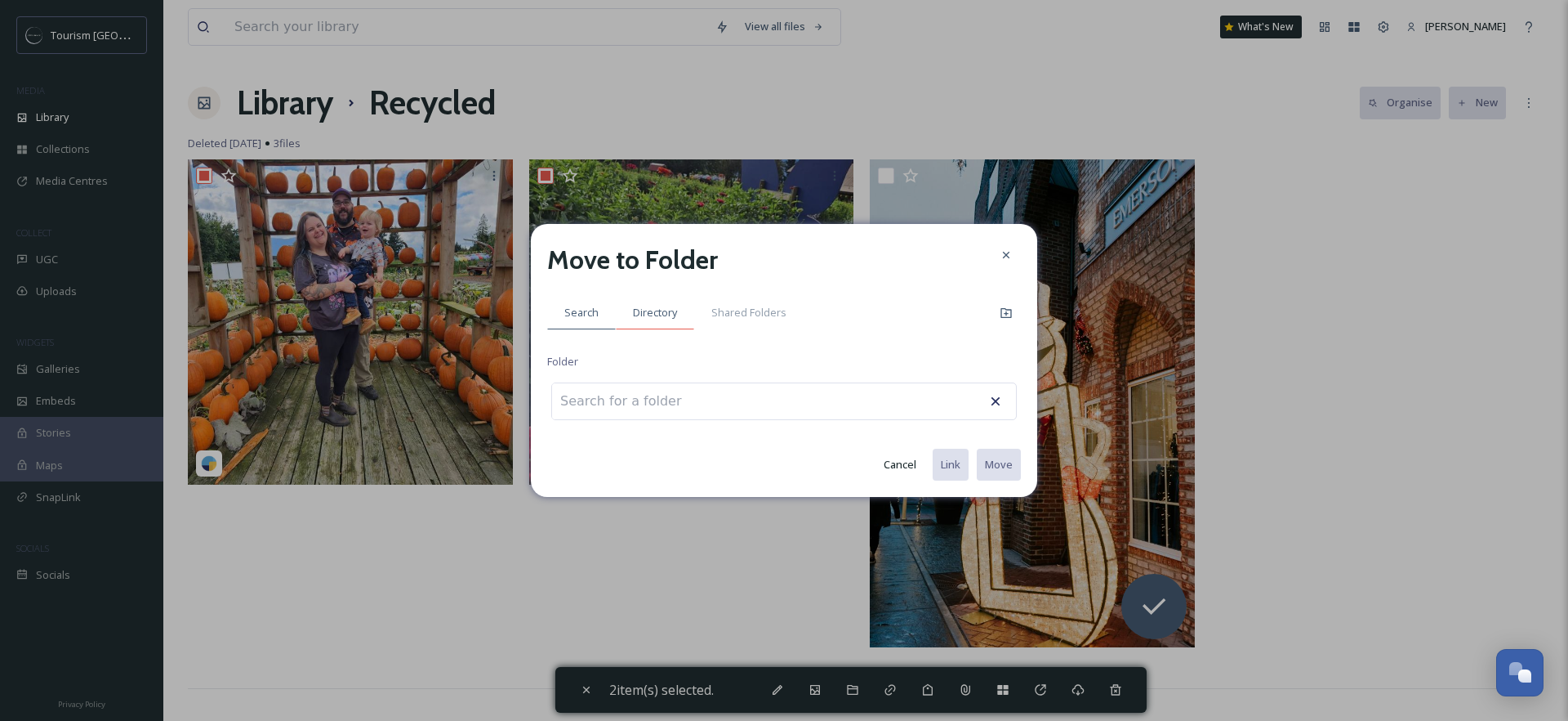
click at [681, 317] on div "Directory" at bounding box center [655, 312] width 78 height 33
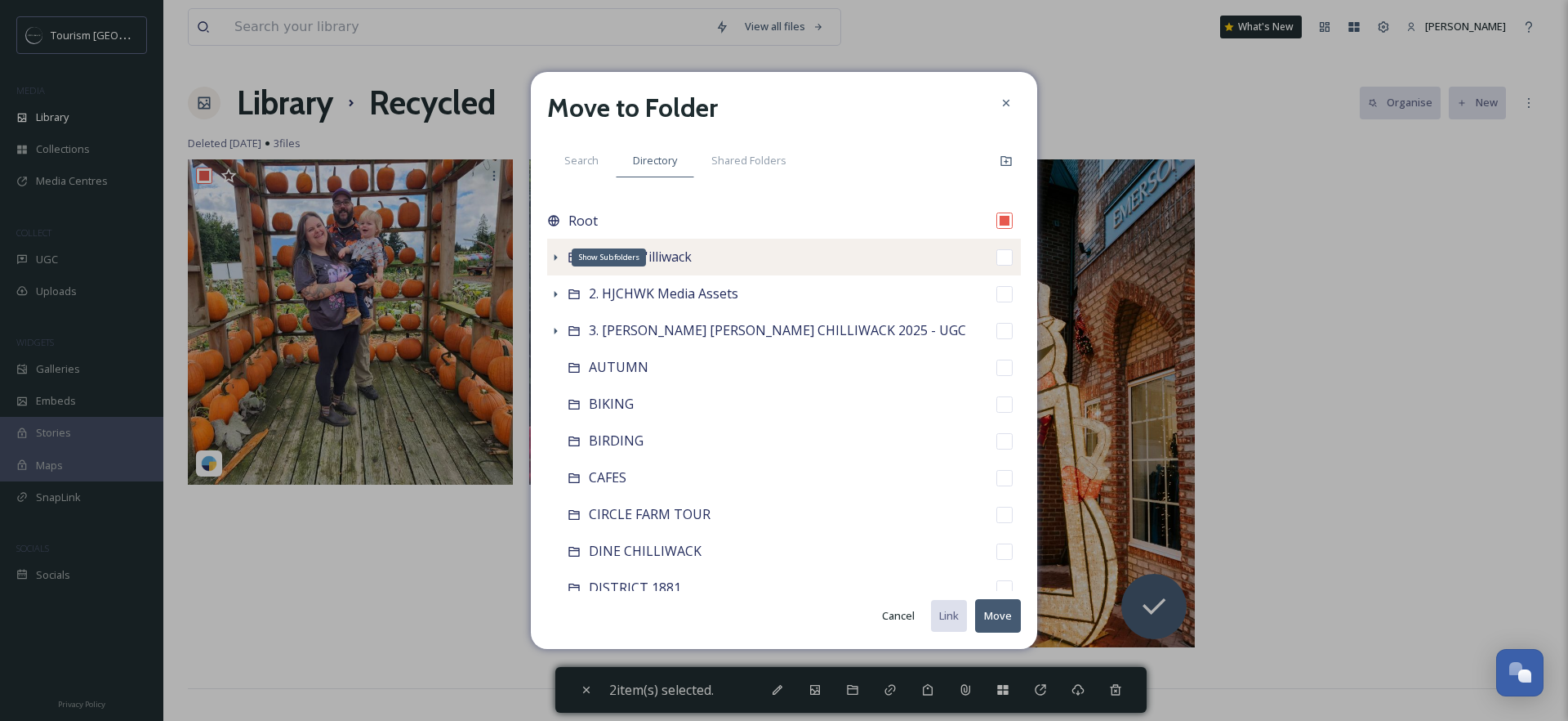
click at [568, 251] on icon at bounding box center [573, 257] width 13 height 13
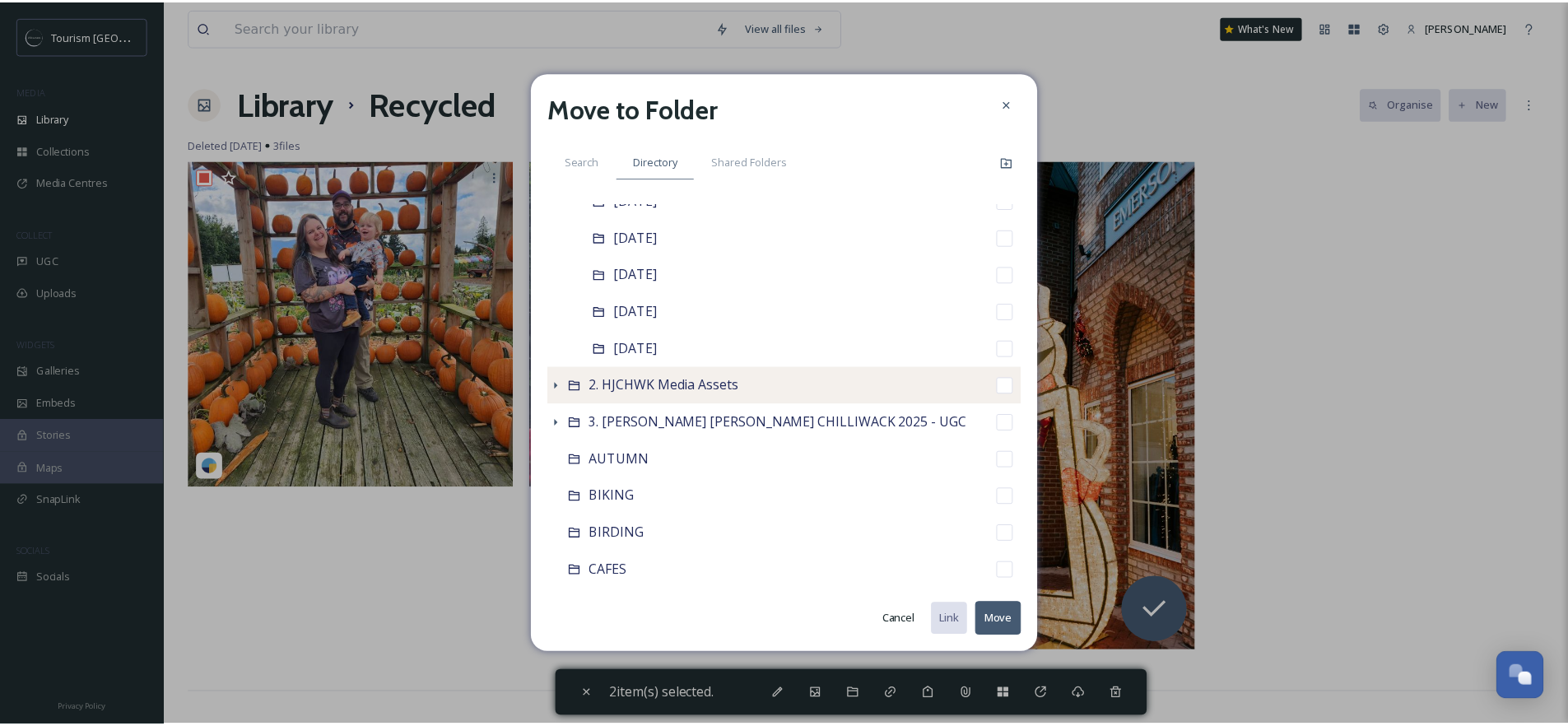
scroll to position [354, 0]
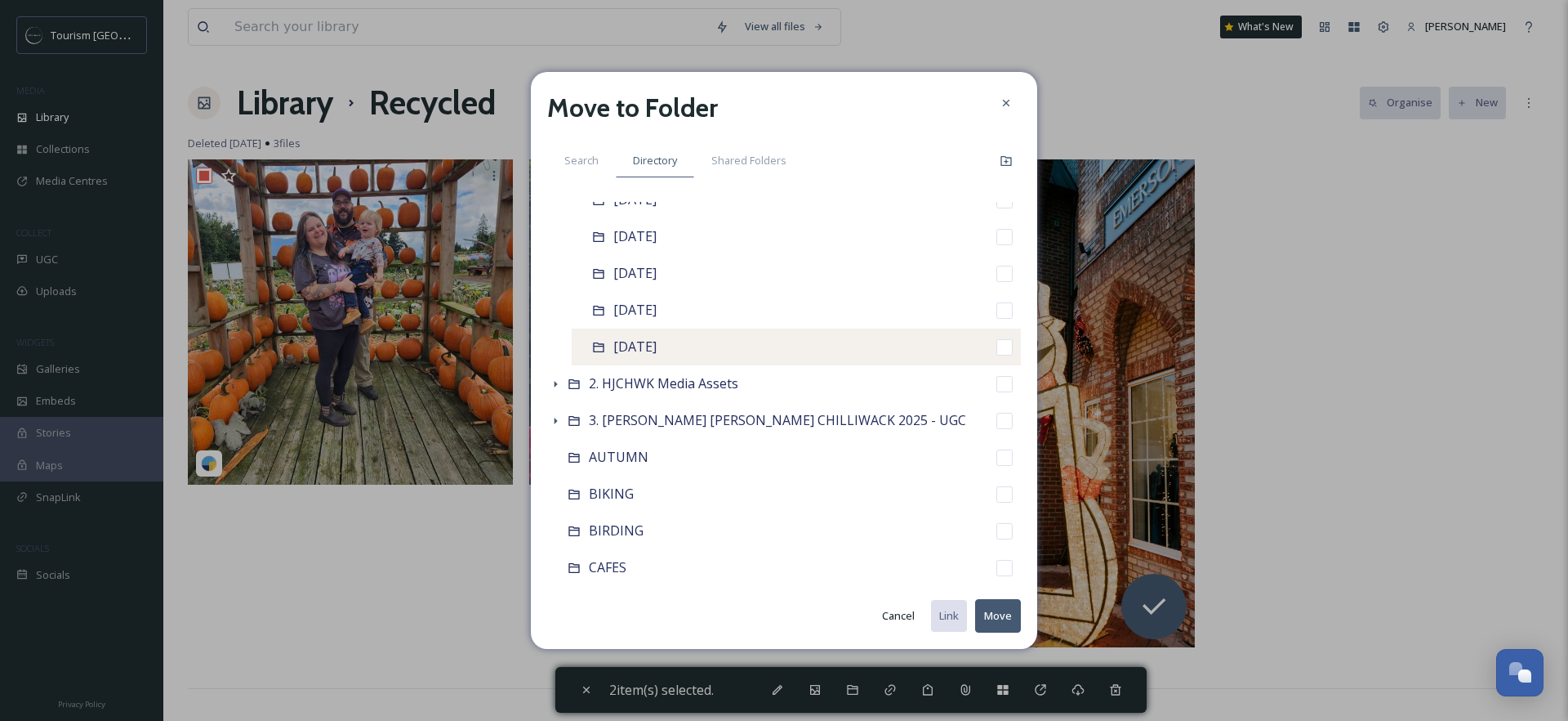
click at [997, 345] on input "checkbox" at bounding box center [1004, 347] width 16 height 16
checkbox input "true"
checkbox input "false"
click at [991, 621] on button "Move" at bounding box center [998, 615] width 46 height 33
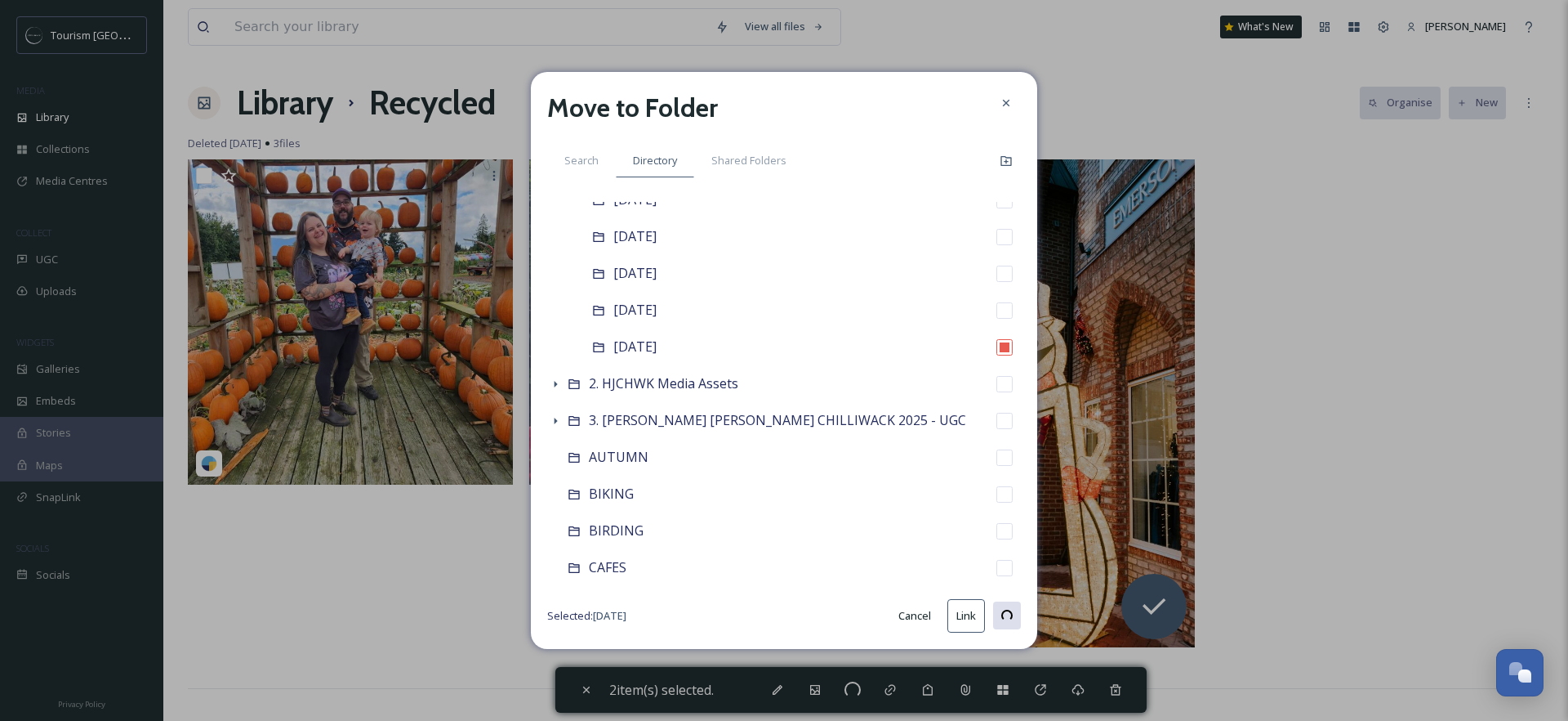
checkbox input "false"
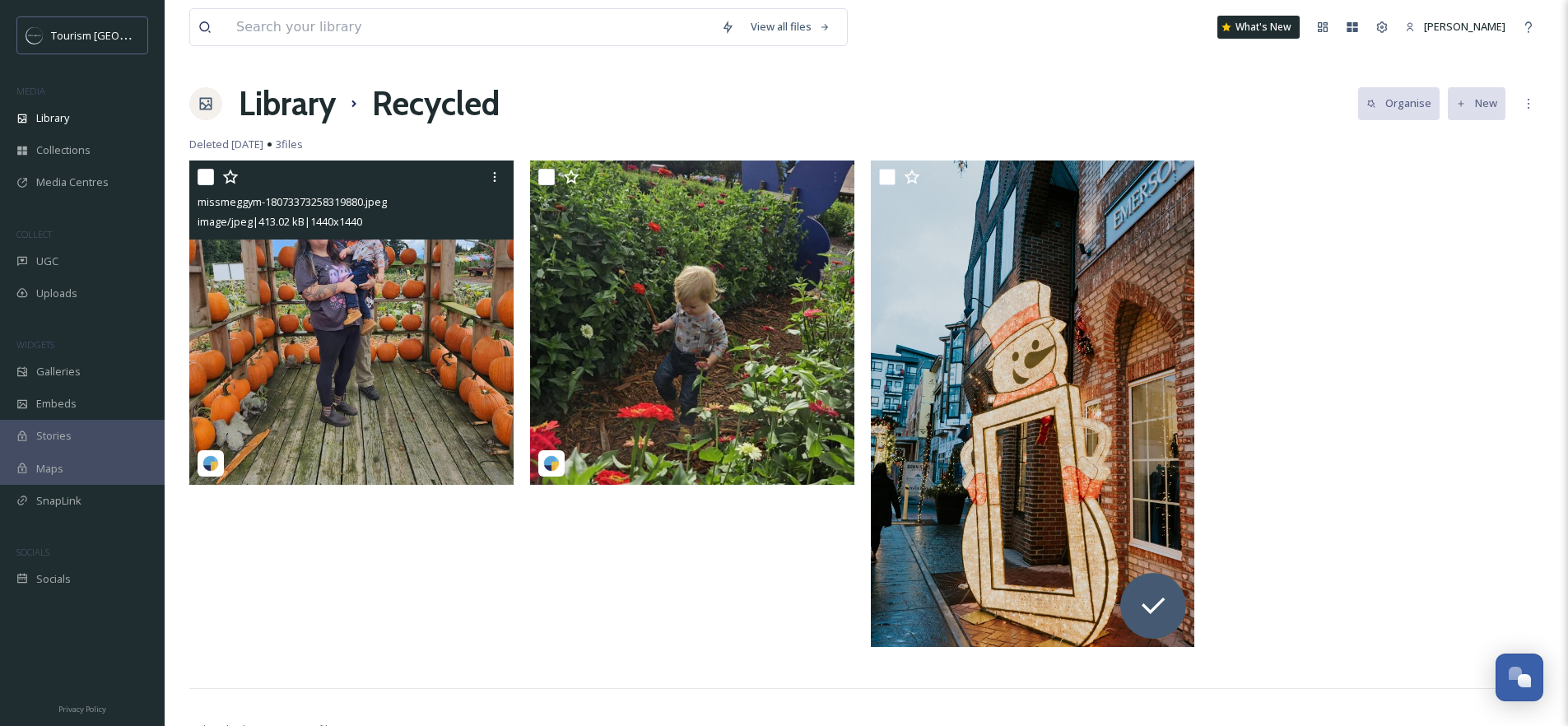
click at [198, 179] on input "checkbox" at bounding box center [205, 177] width 16 height 16
checkbox input "true"
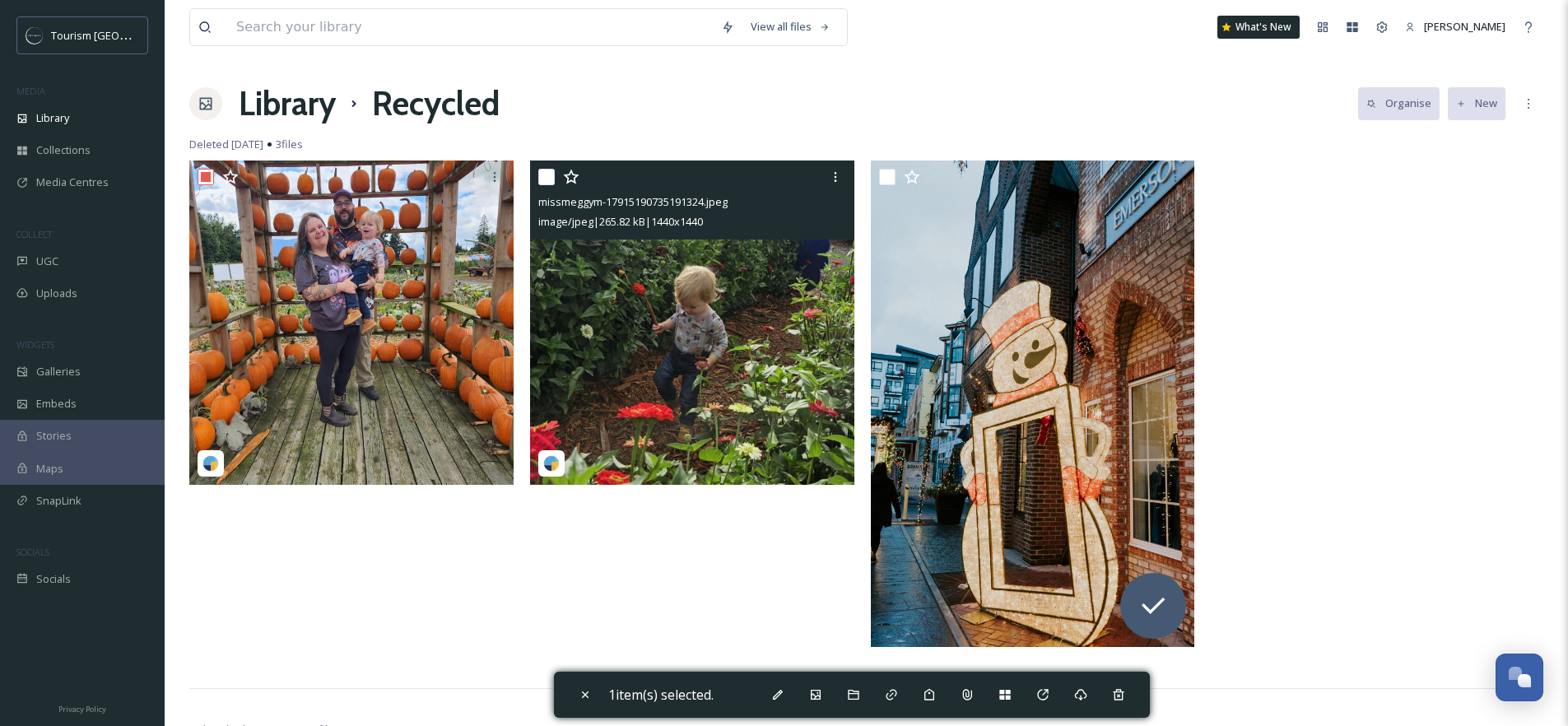
click at [548, 173] on input "checkbox" at bounding box center [546, 177] width 16 height 16
checkbox input "true"
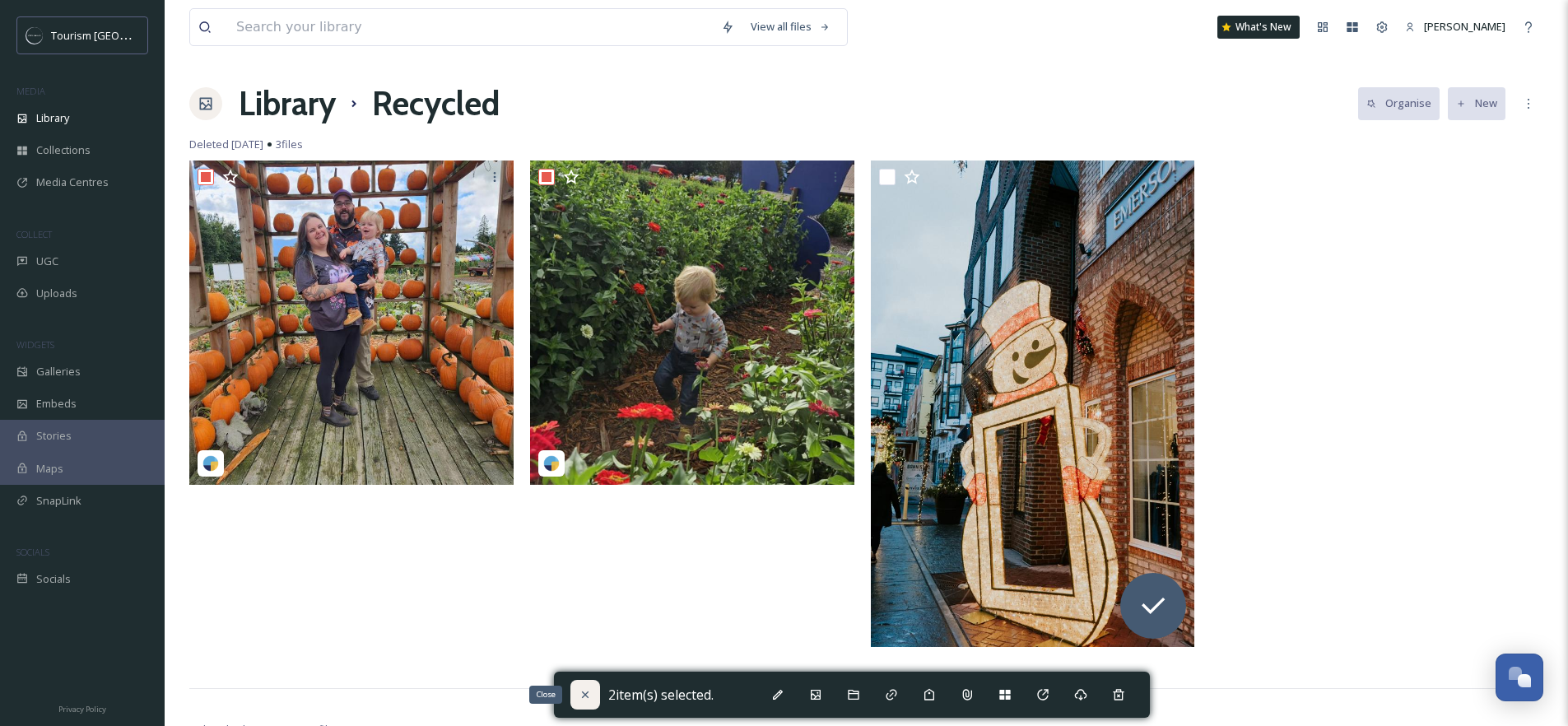
click at [578, 699] on icon at bounding box center [584, 694] width 13 height 13
checkbox input "false"
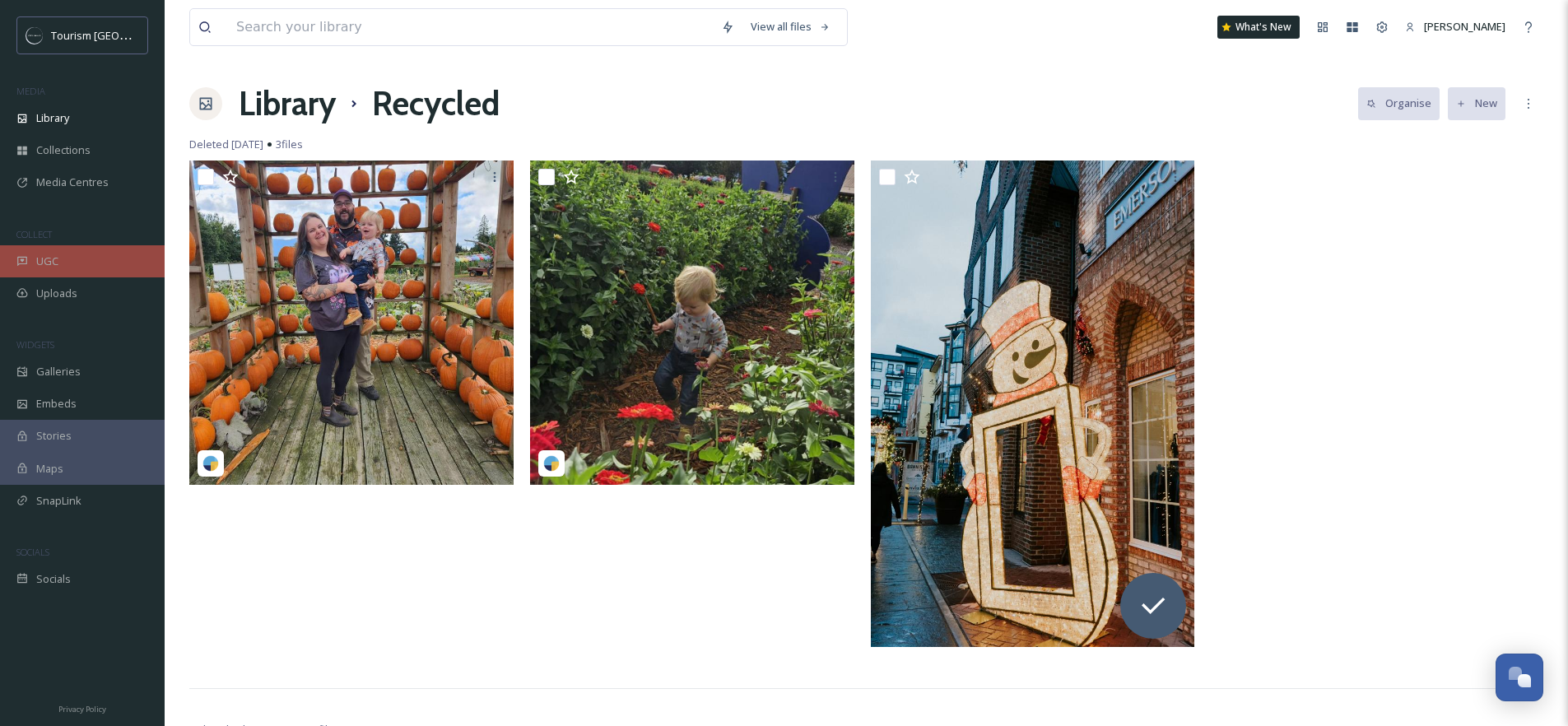
click at [56, 250] on div "UGC" at bounding box center [82, 261] width 165 height 32
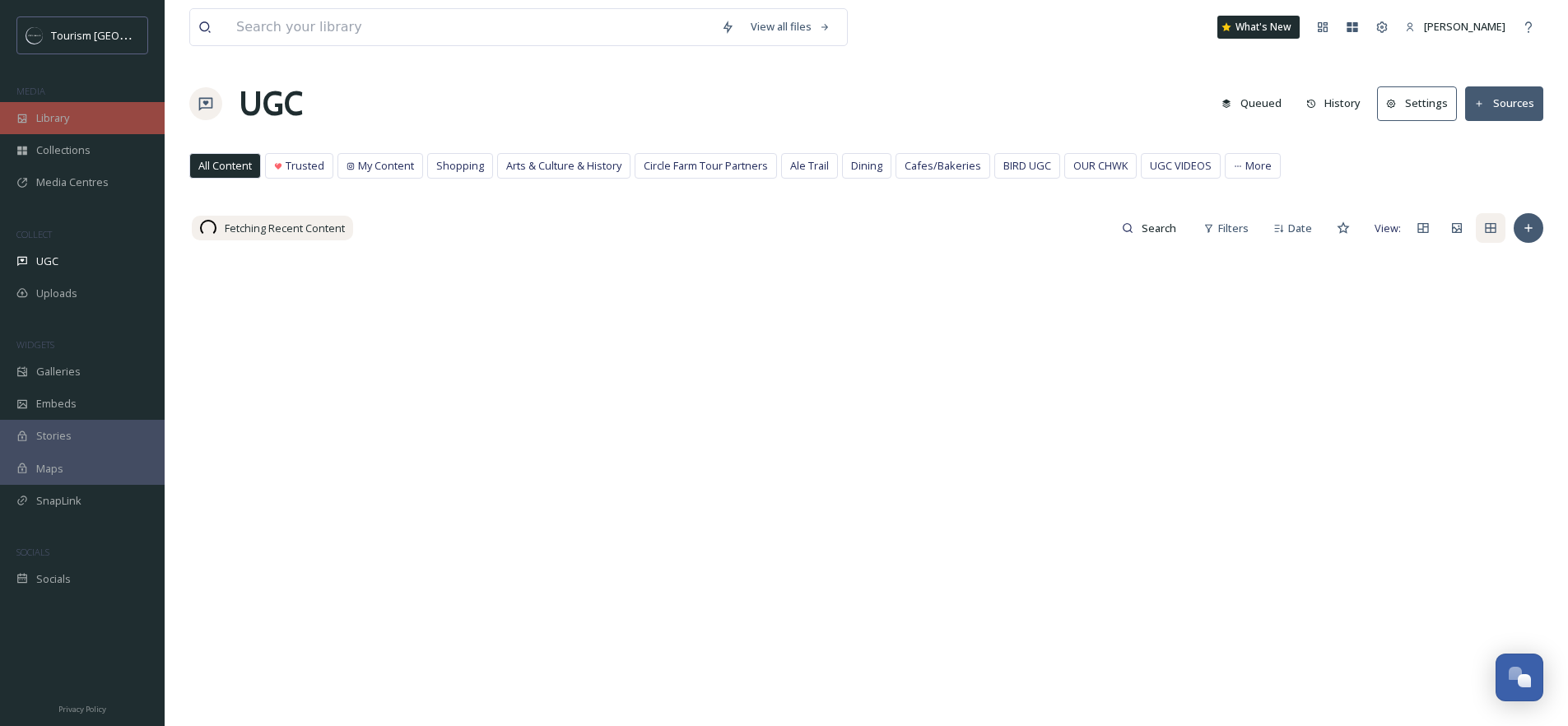
click at [79, 110] on div "Library" at bounding box center [82, 118] width 165 height 32
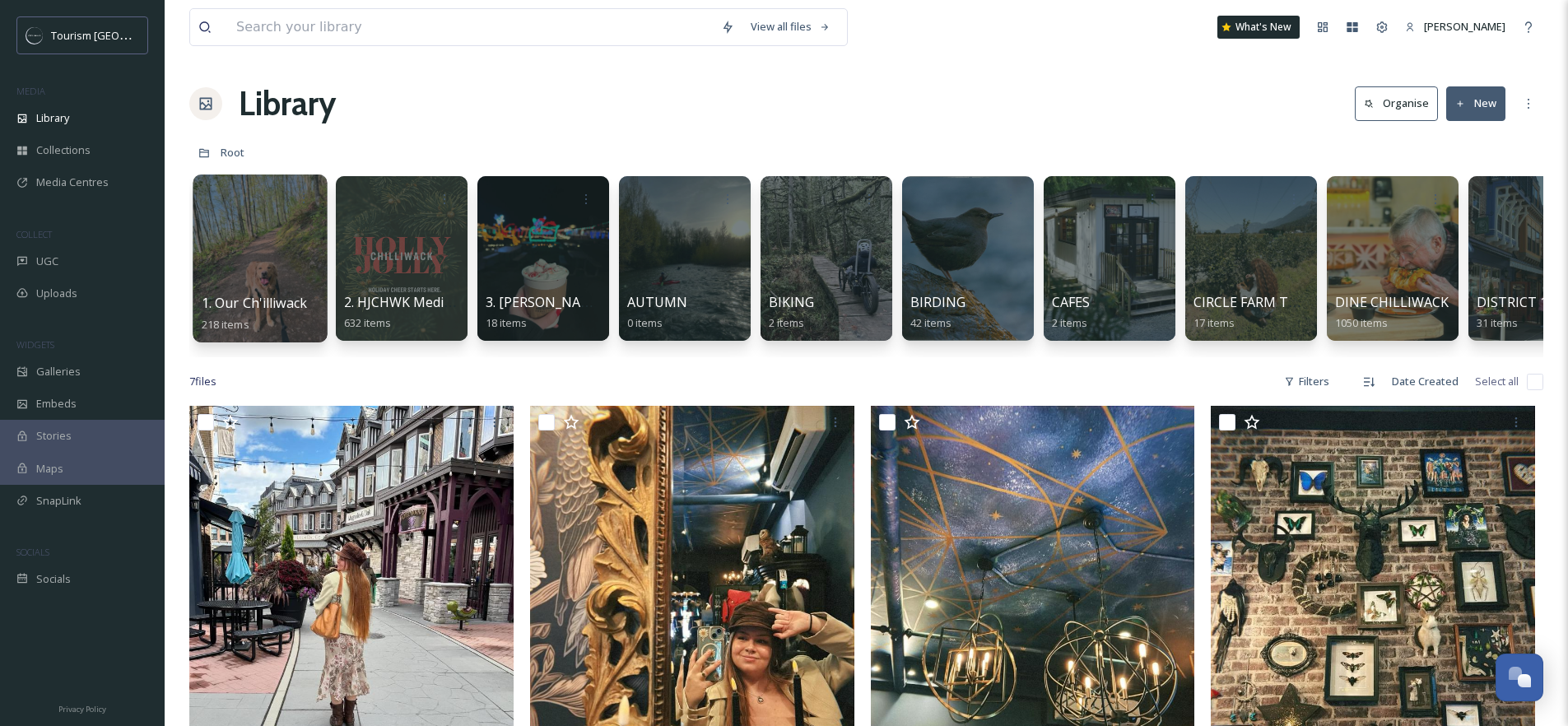
click at [288, 247] on div at bounding box center [259, 258] width 134 height 168
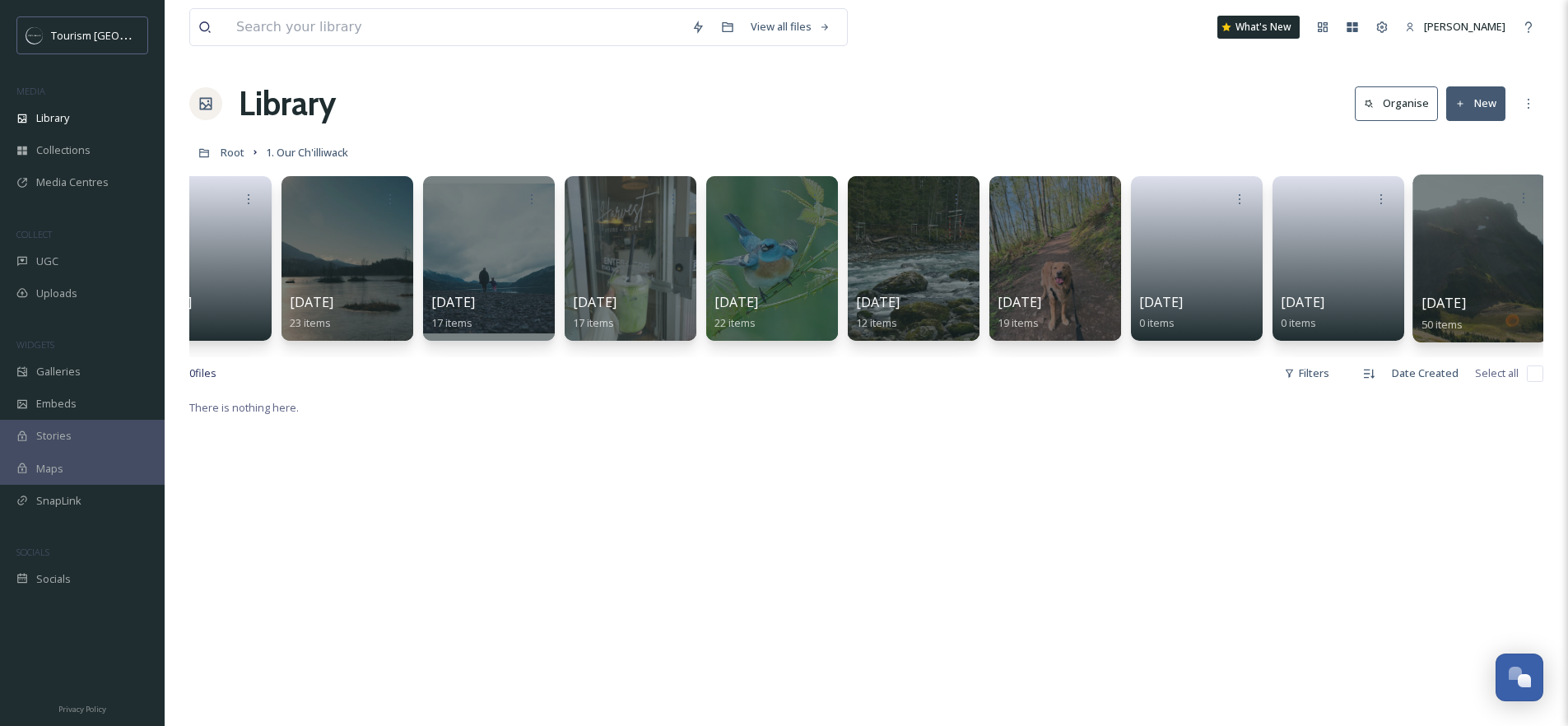
scroll to position [0, 345]
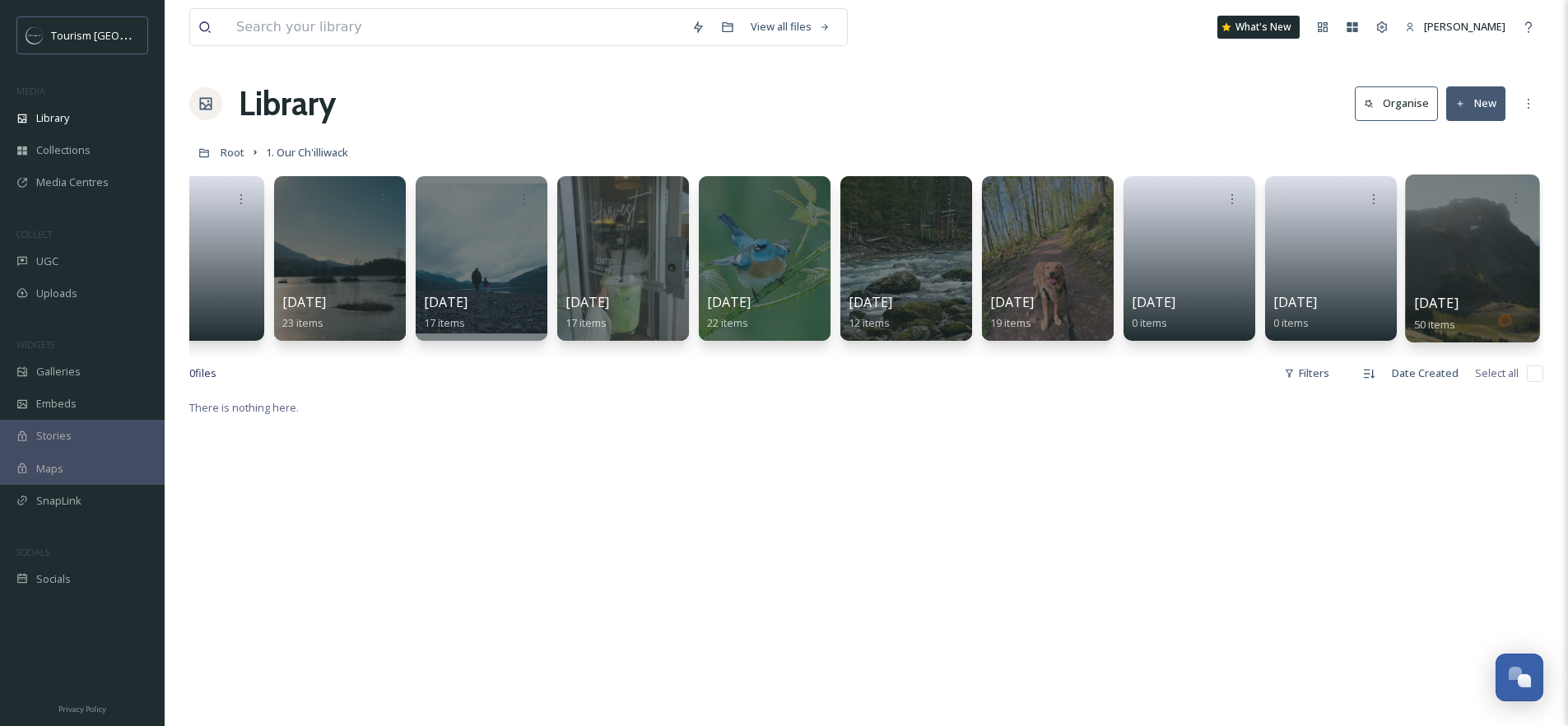
click at [1492, 259] on div at bounding box center [1472, 258] width 134 height 168
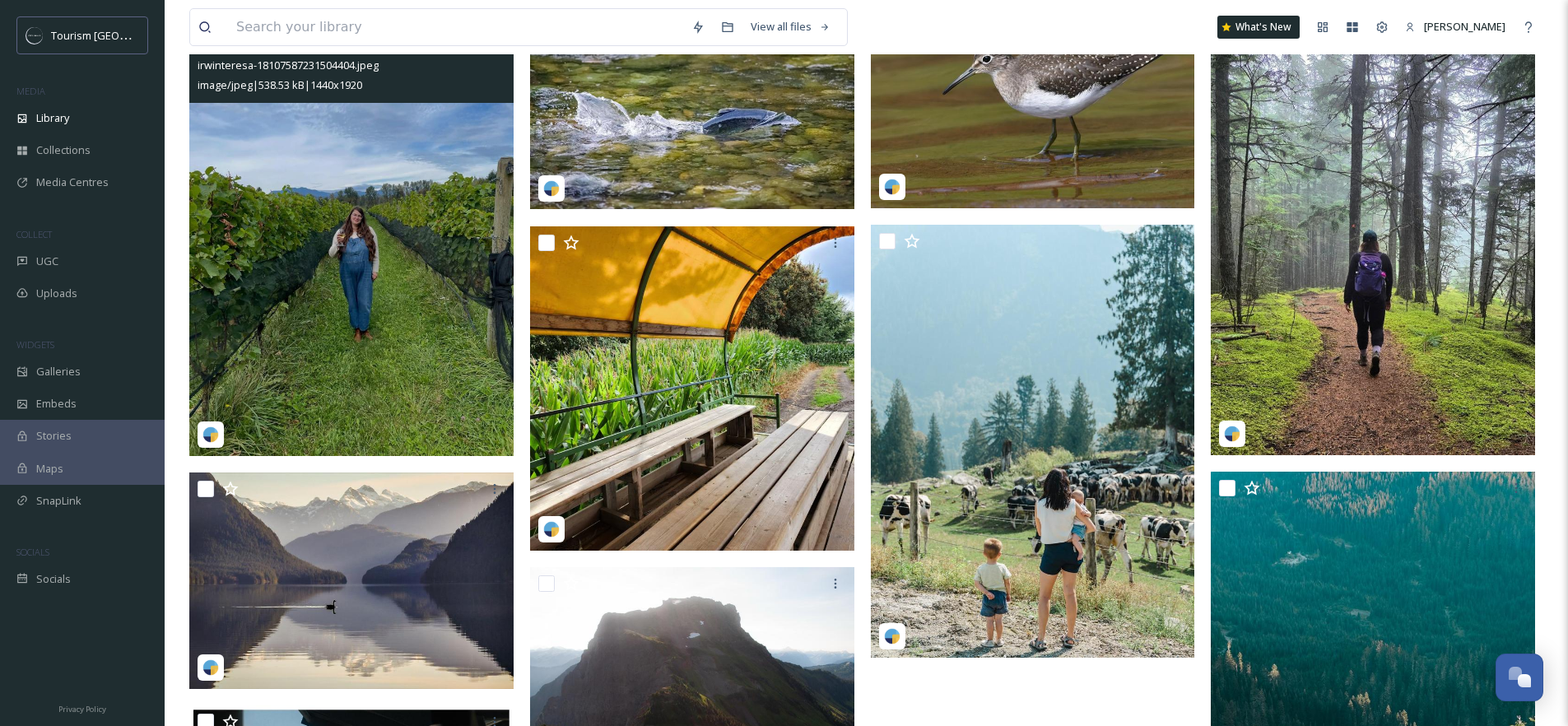
scroll to position [4385, 0]
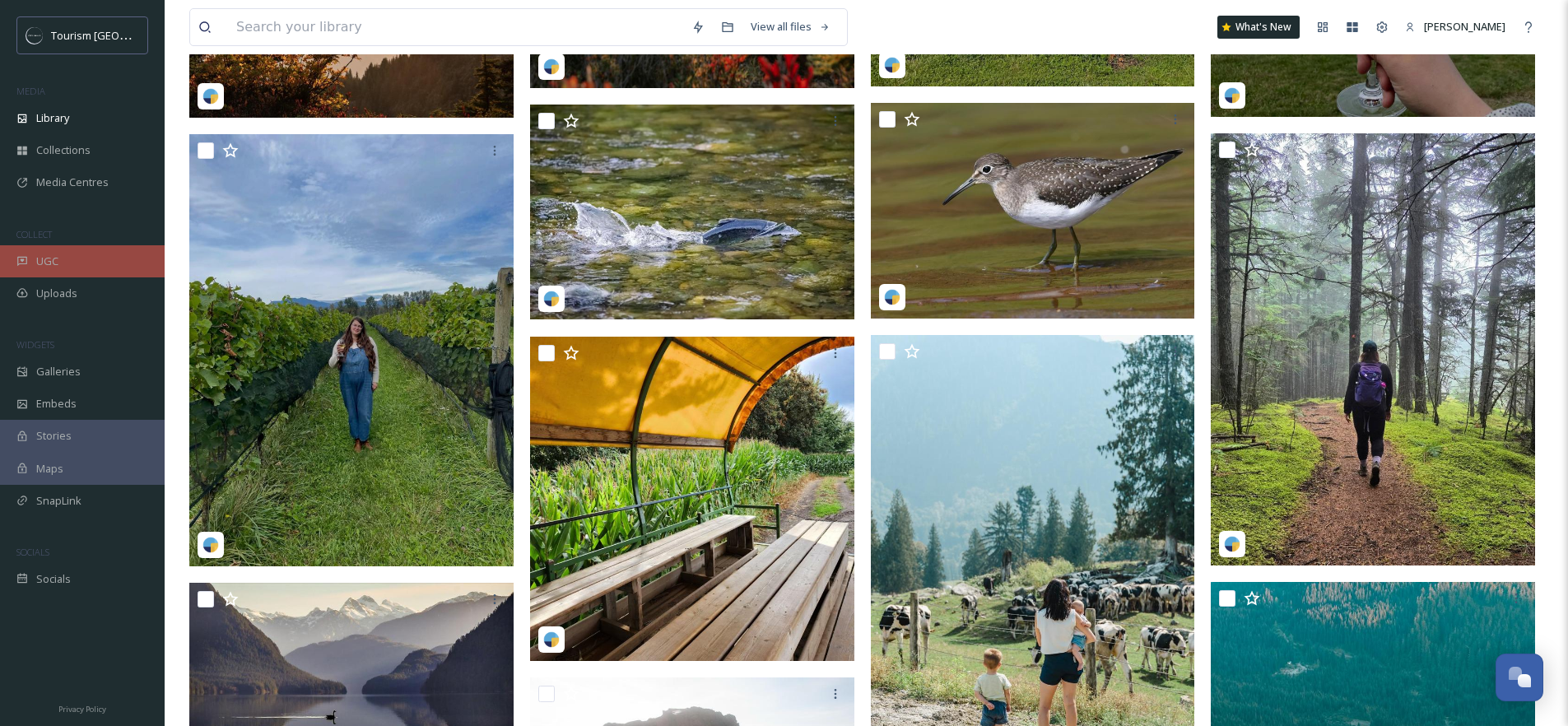
click at [73, 267] on div "UGC" at bounding box center [82, 261] width 165 height 32
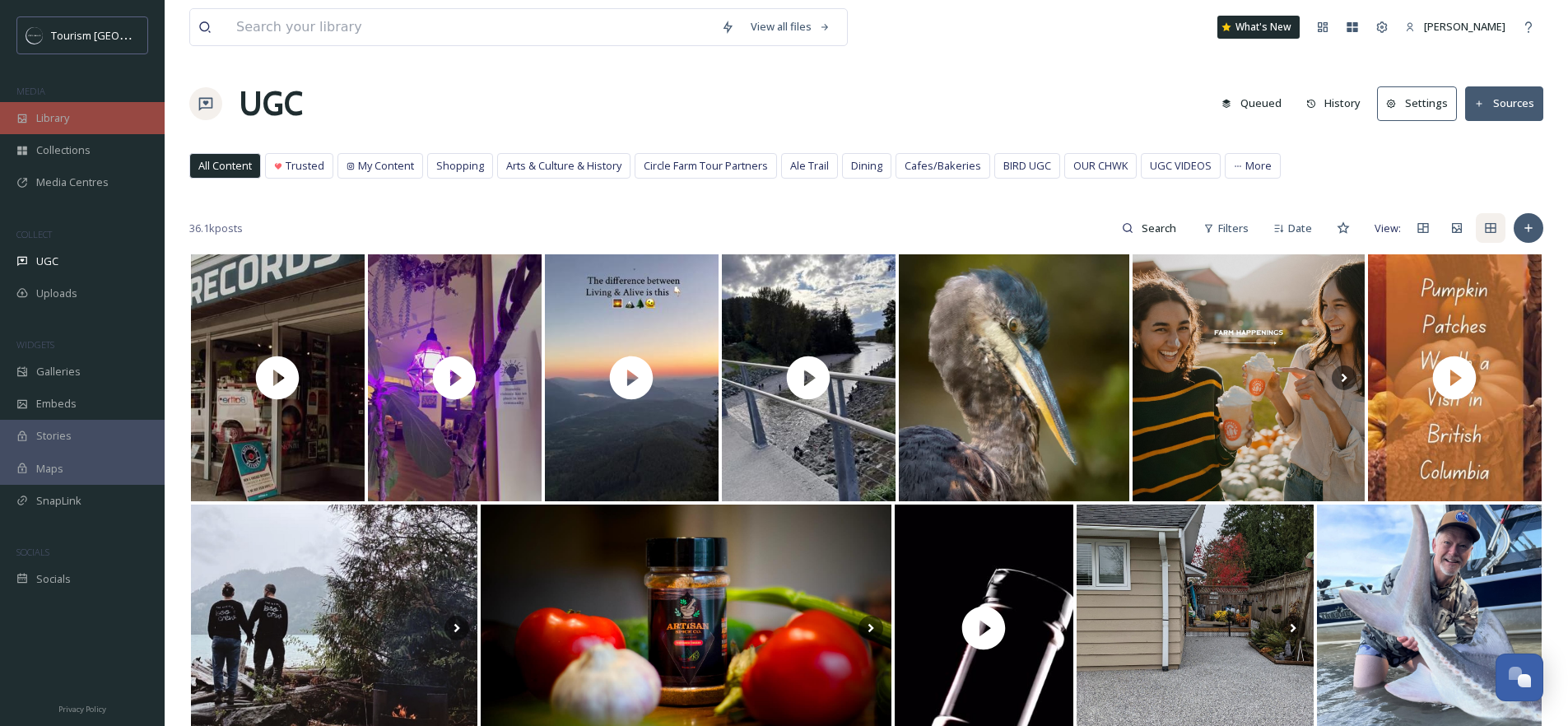
click at [90, 130] on div "Library" at bounding box center [82, 118] width 165 height 32
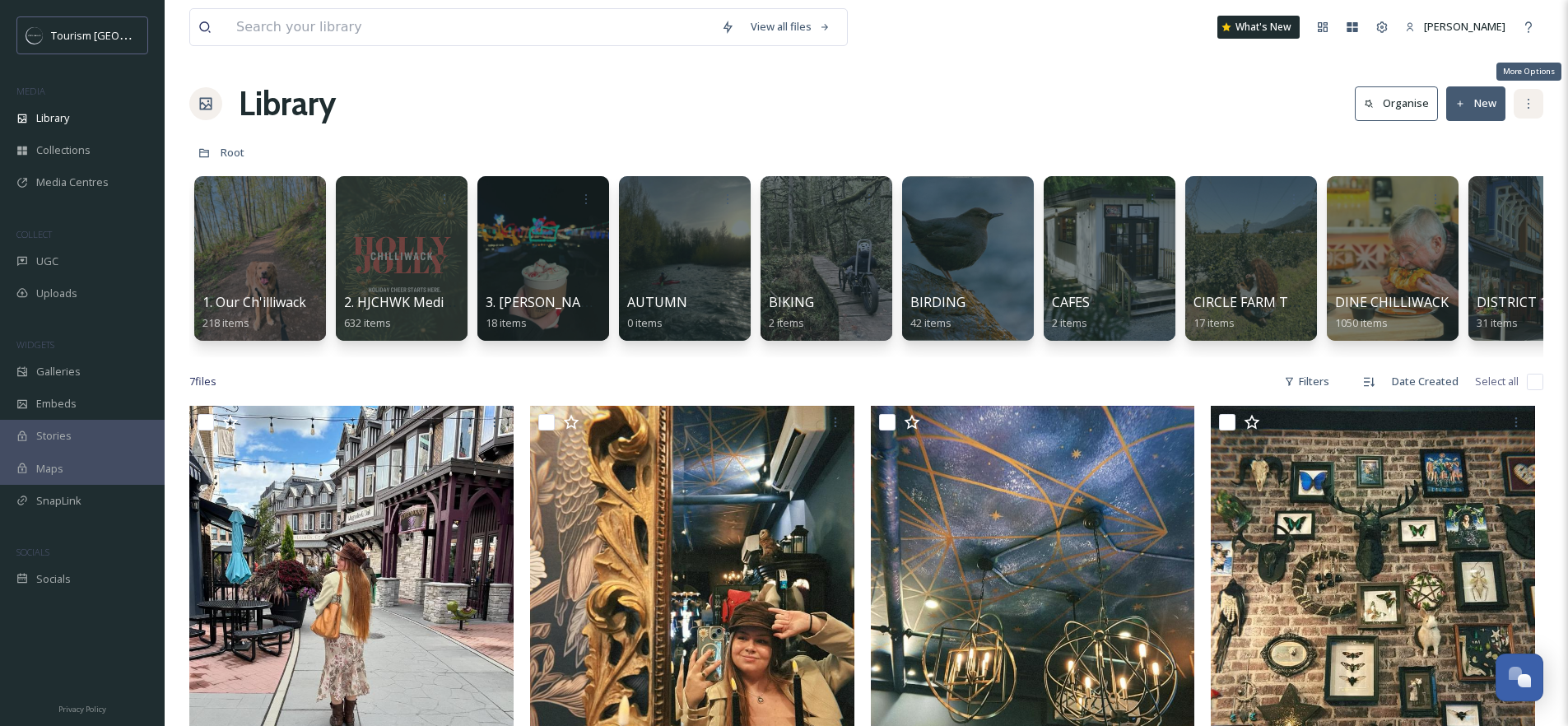
click at [1538, 95] on div "More Options" at bounding box center [1528, 104] width 30 height 30
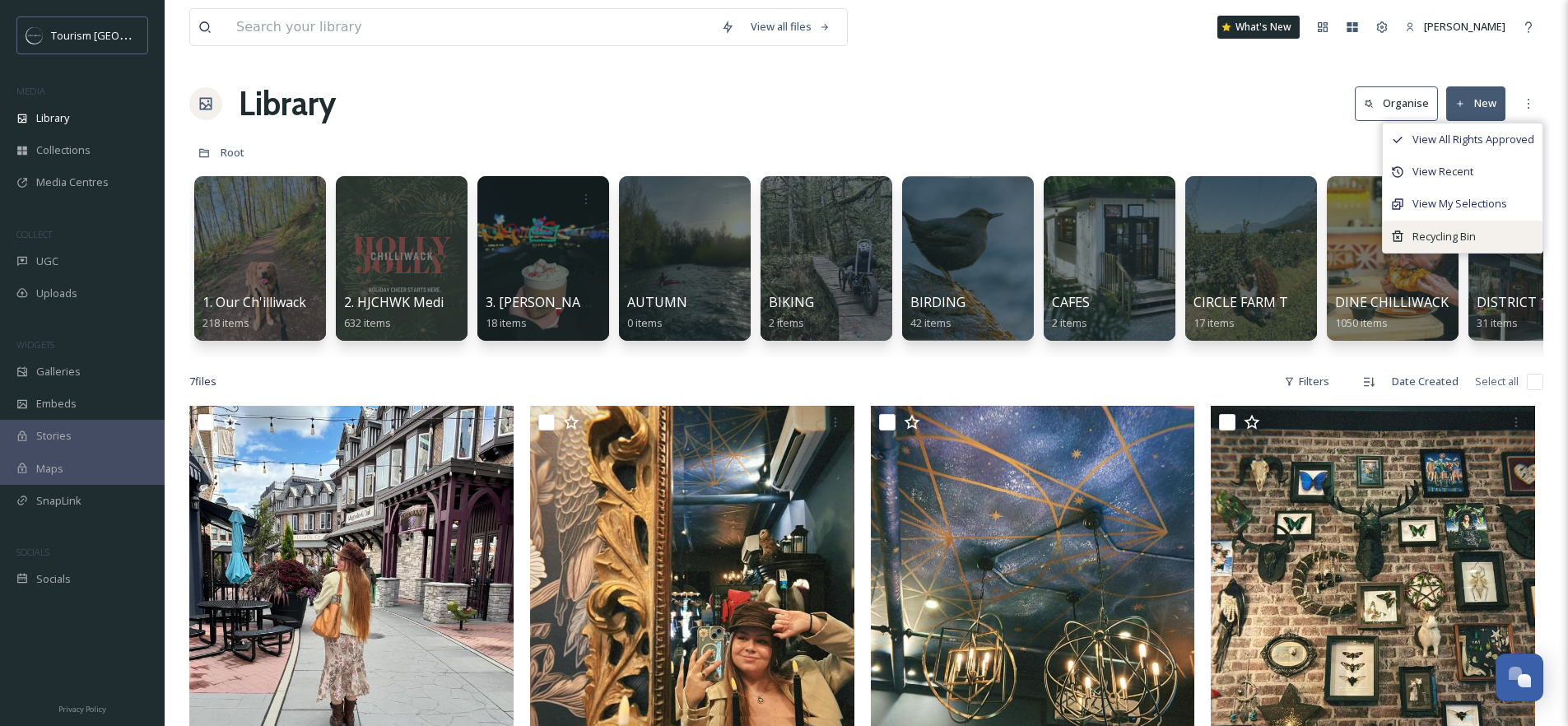
click at [1486, 233] on div "Recycling Bin" at bounding box center [1462, 236] width 160 height 32
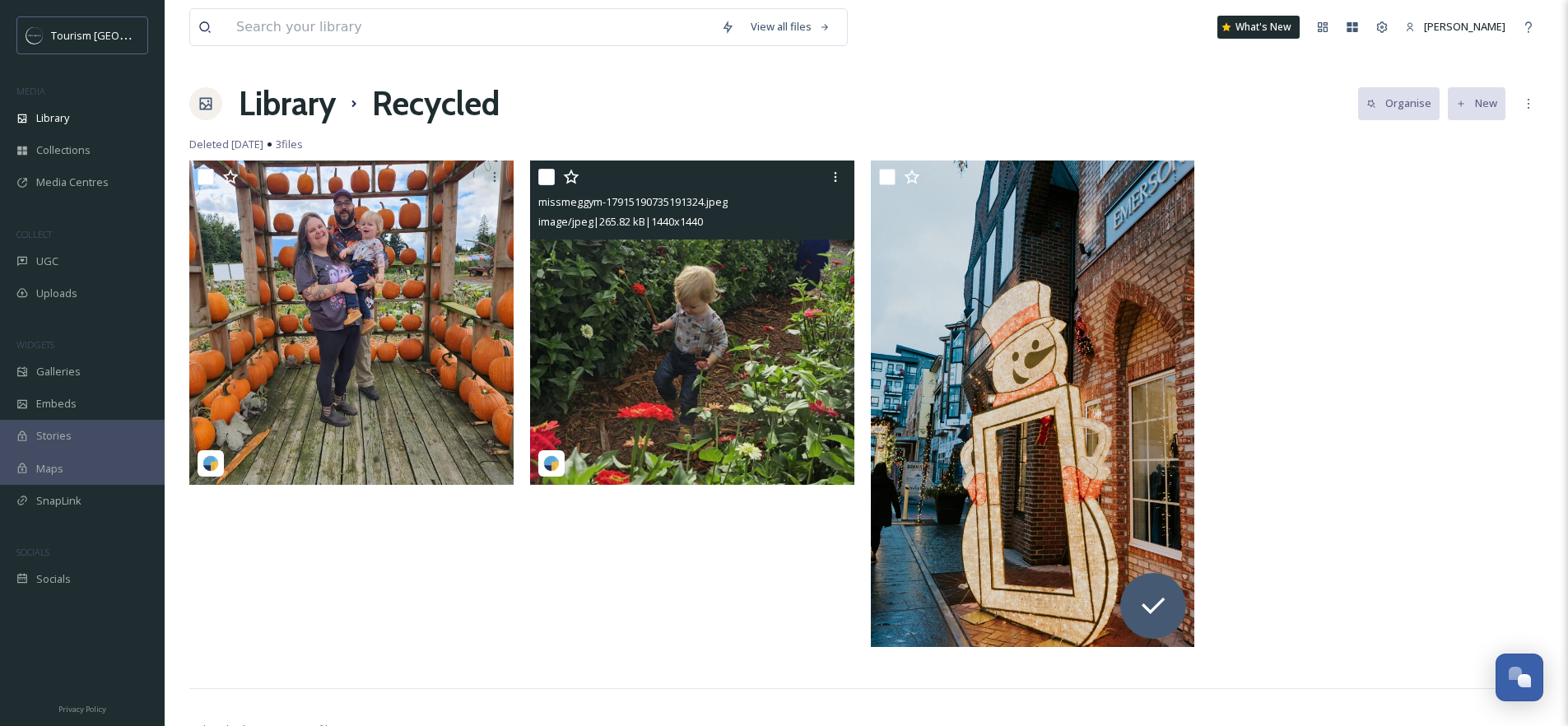
click at [548, 175] on input "checkbox" at bounding box center [546, 177] width 16 height 16
checkbox input "true"
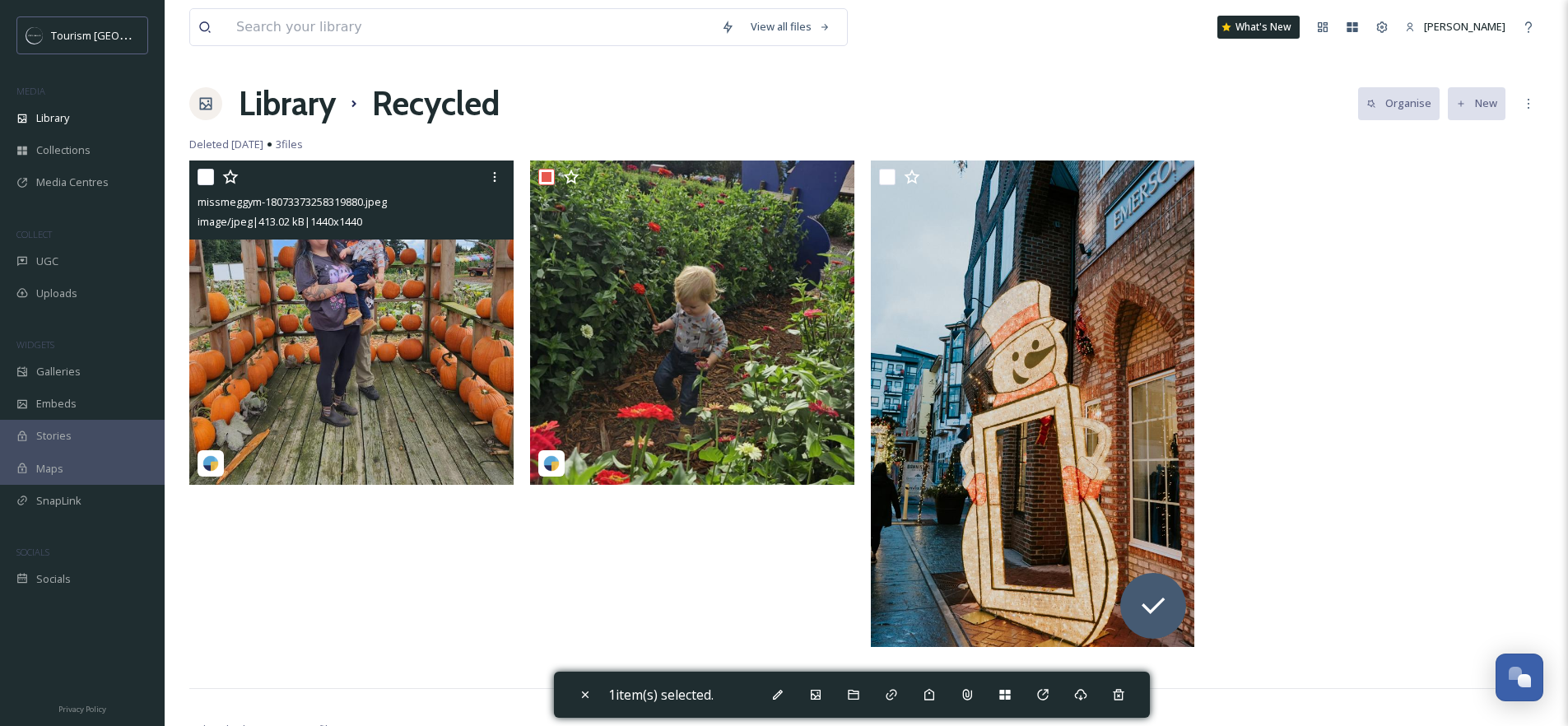
click at [209, 178] on input "checkbox" at bounding box center [205, 177] width 16 height 16
checkbox input "true"
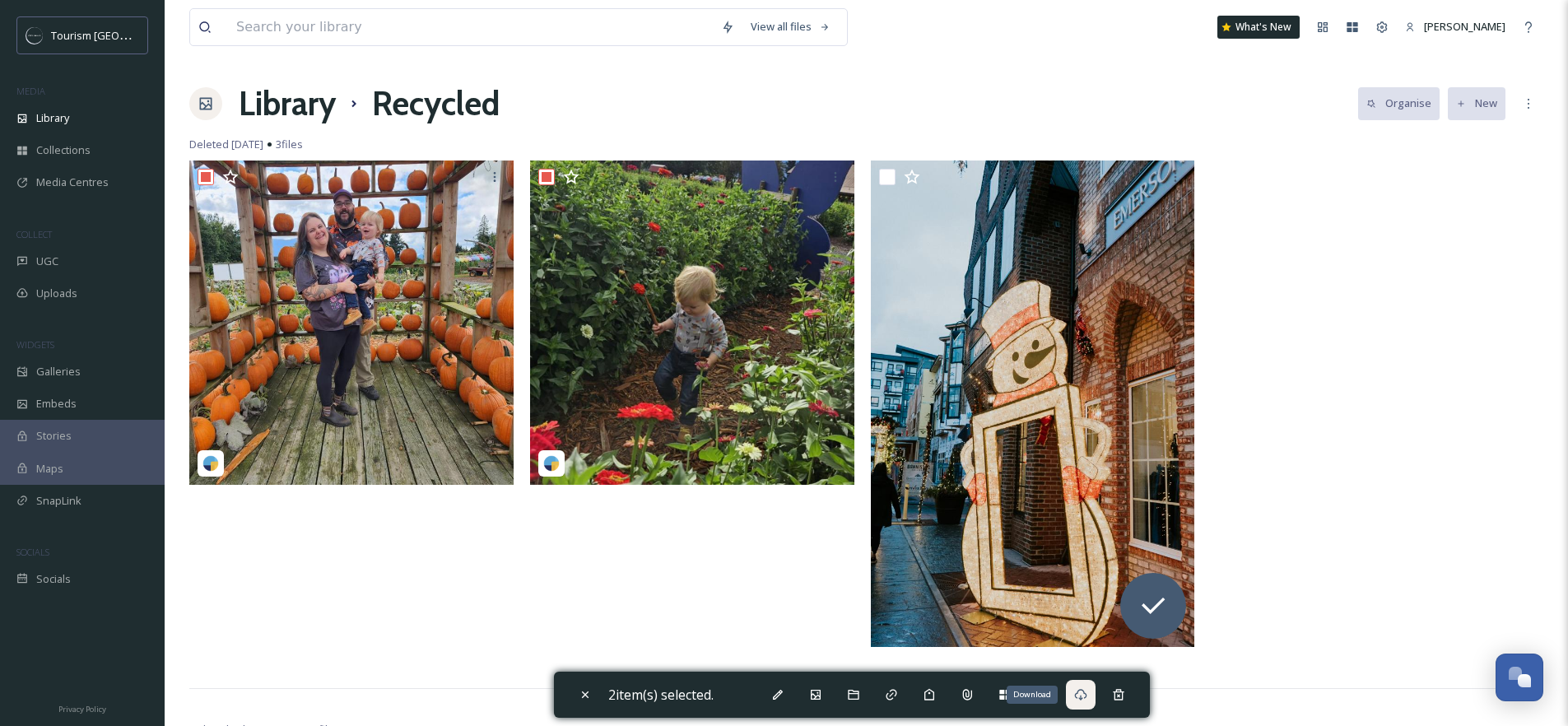
click at [1085, 693] on icon at bounding box center [1080, 694] width 13 height 13
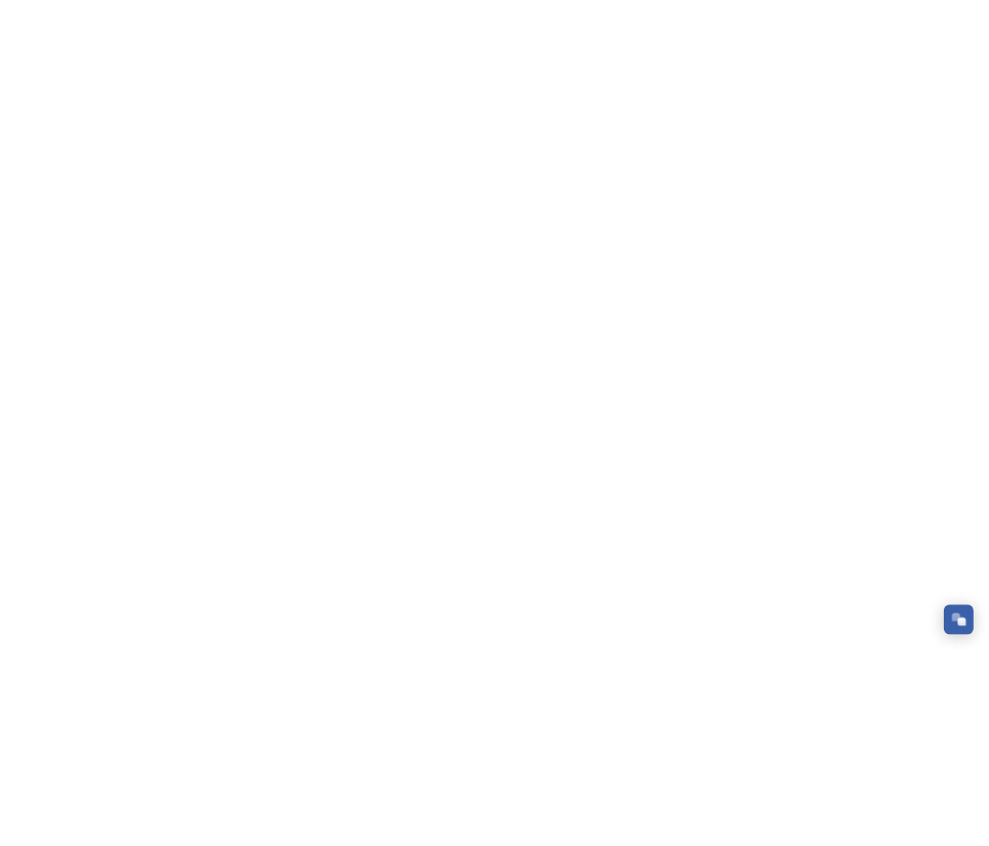
scroll to position [314, 0]
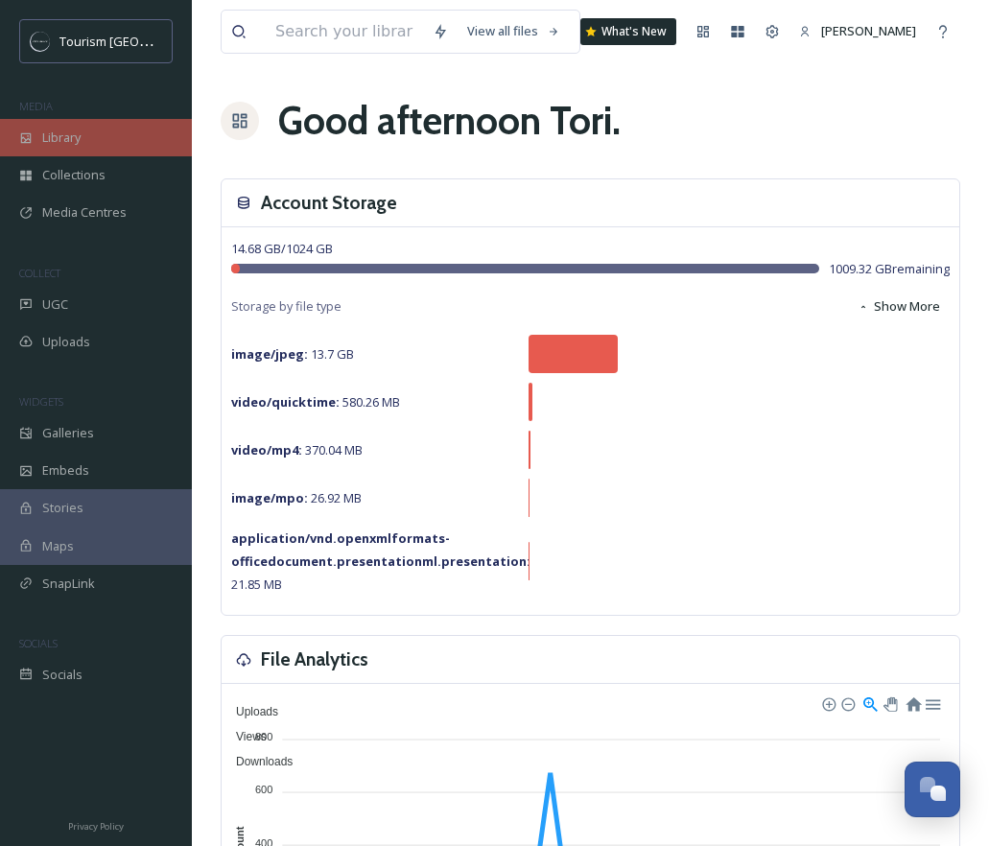
click at [64, 119] on div "Library" at bounding box center [96, 137] width 192 height 37
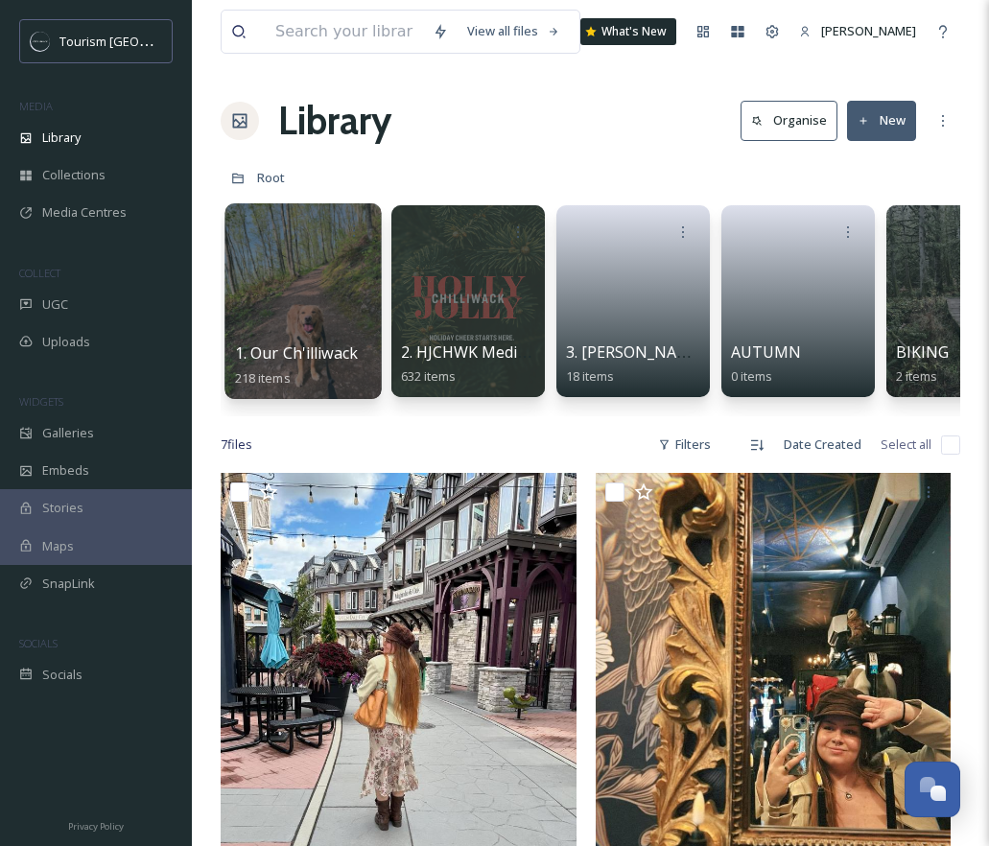
click at [271, 310] on div at bounding box center [302, 301] width 156 height 196
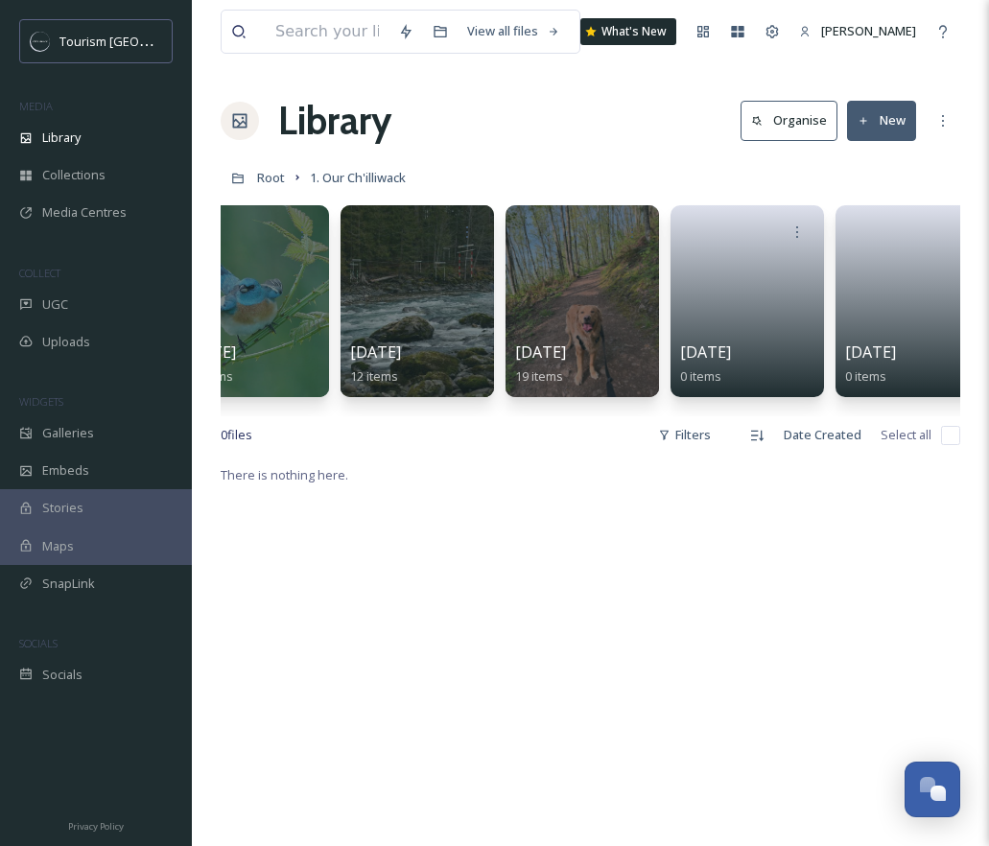
scroll to position [0, 1240]
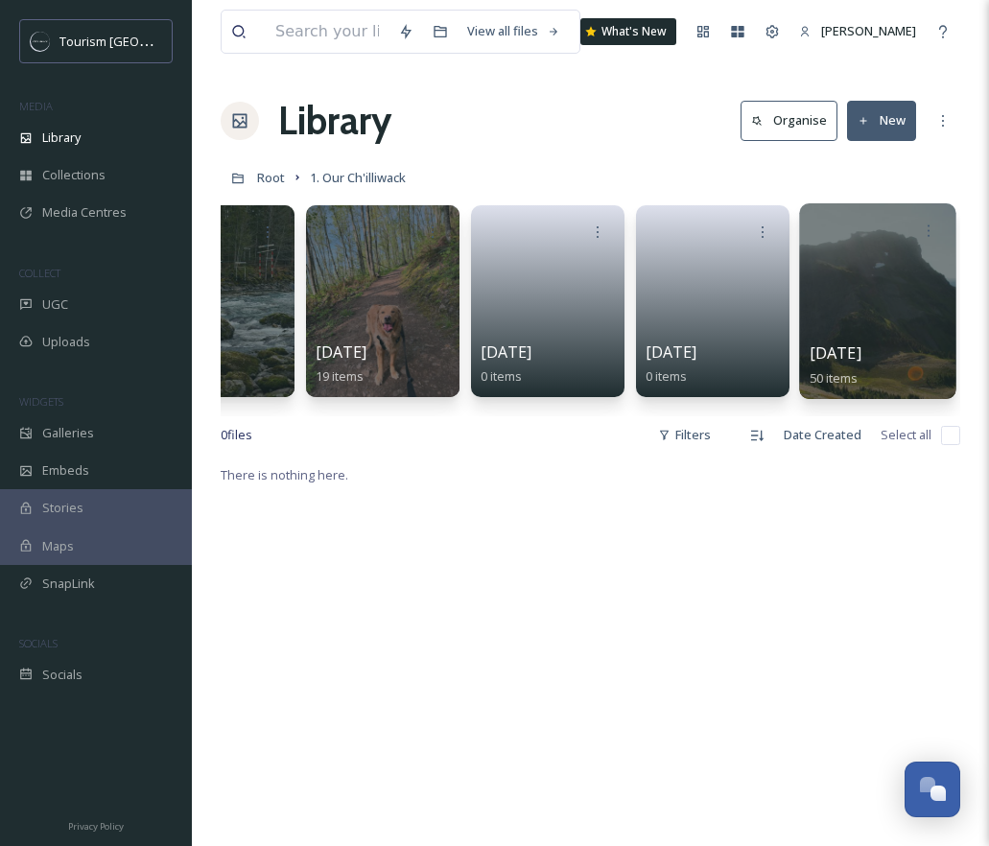
click at [863, 304] on div at bounding box center [877, 301] width 156 height 196
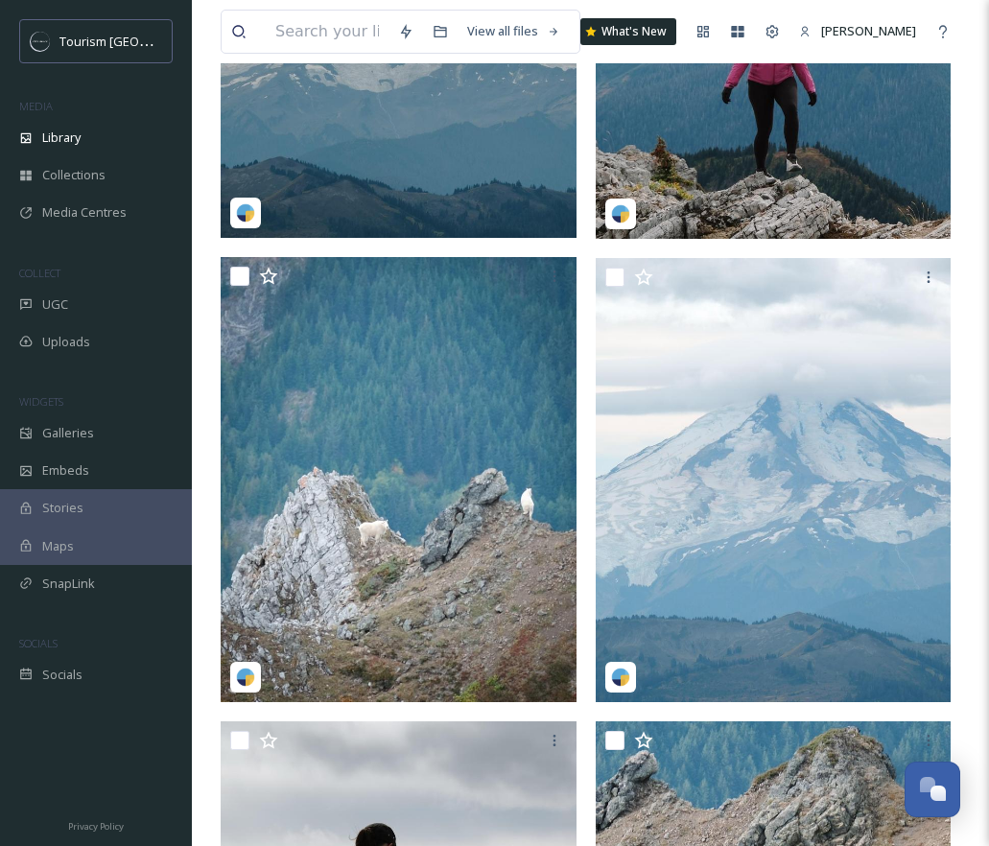
scroll to position [3993, 0]
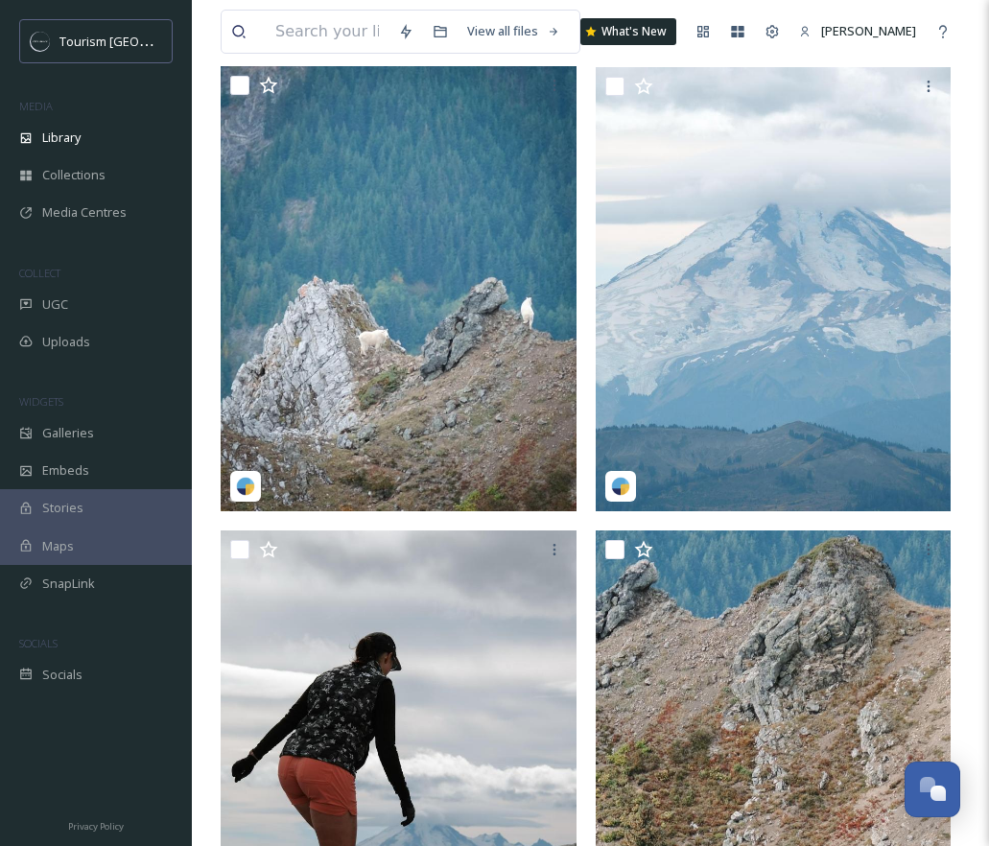
click at [394, 405] on img at bounding box center [399, 288] width 356 height 445
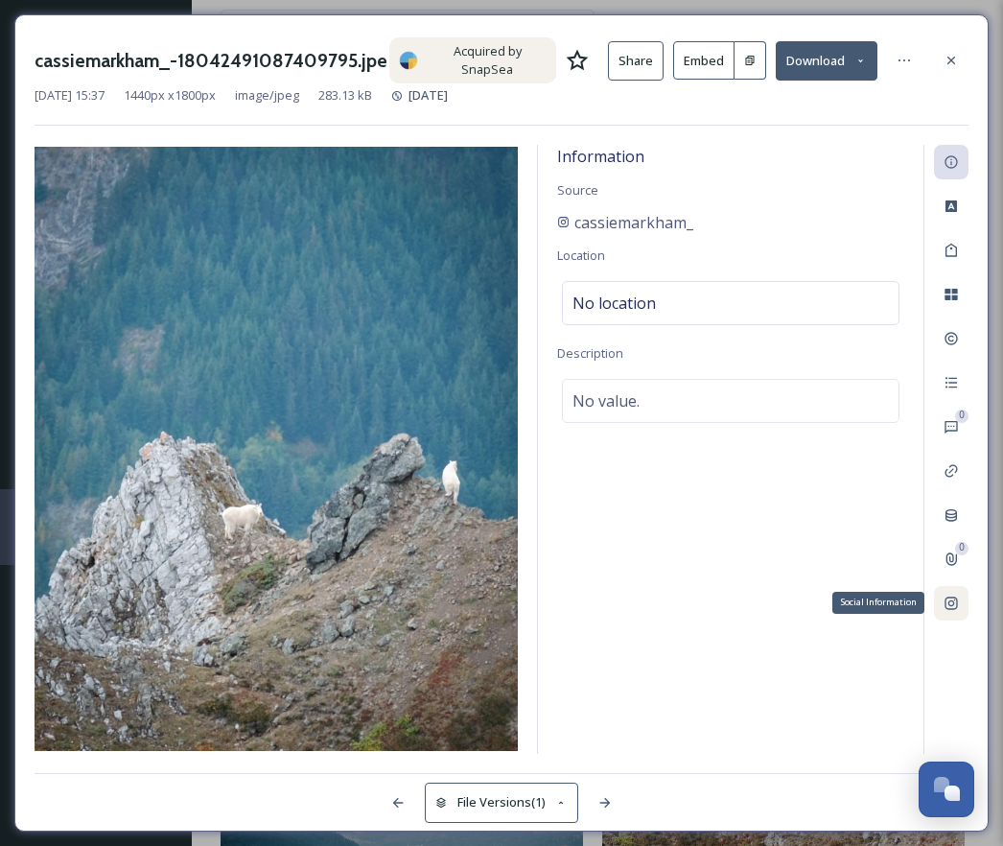
click at [961, 602] on div "Social Information" at bounding box center [951, 603] width 35 height 35
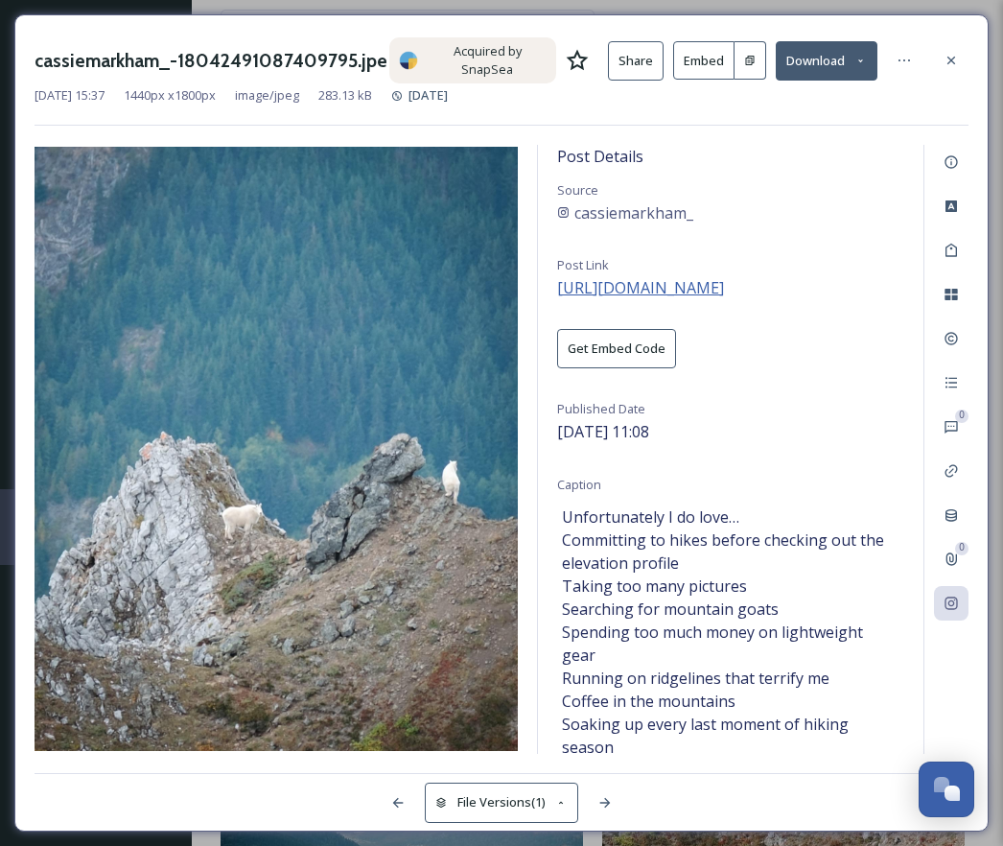
click at [654, 286] on span "https://www.instagram.com/p/DPMhcUkAWgn/" at bounding box center [640, 287] width 167 height 21
click at [948, 62] on icon at bounding box center [951, 61] width 8 height 8
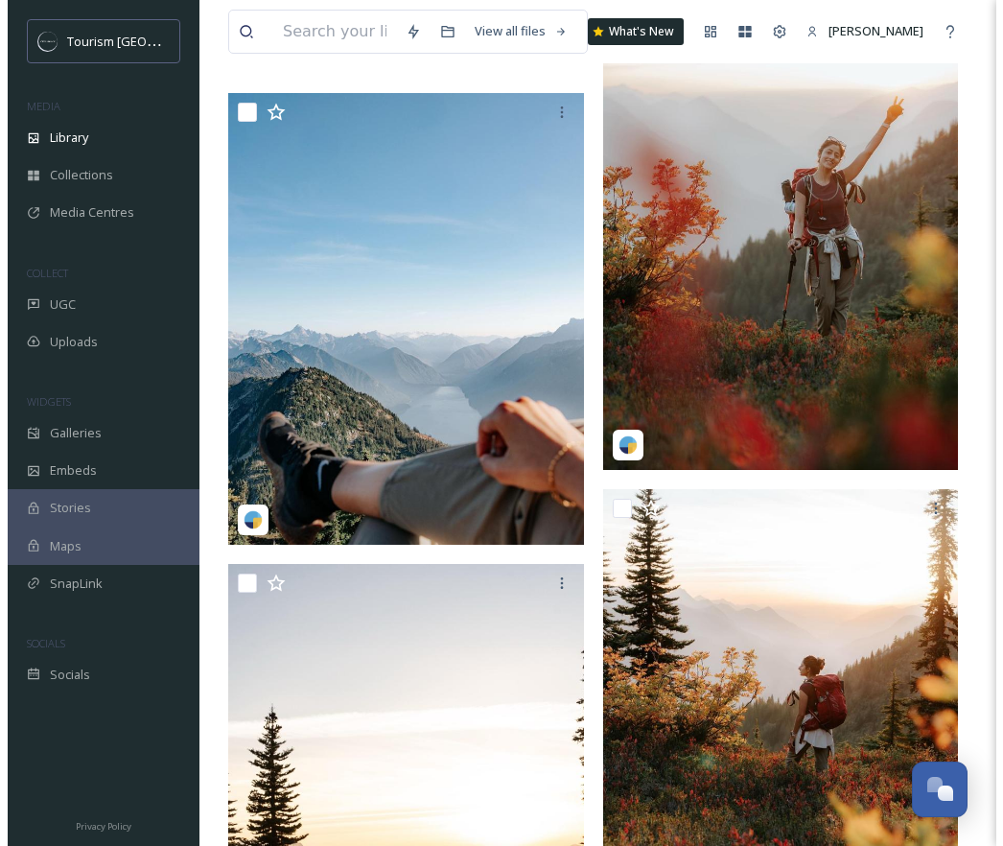
scroll to position [8680, 0]
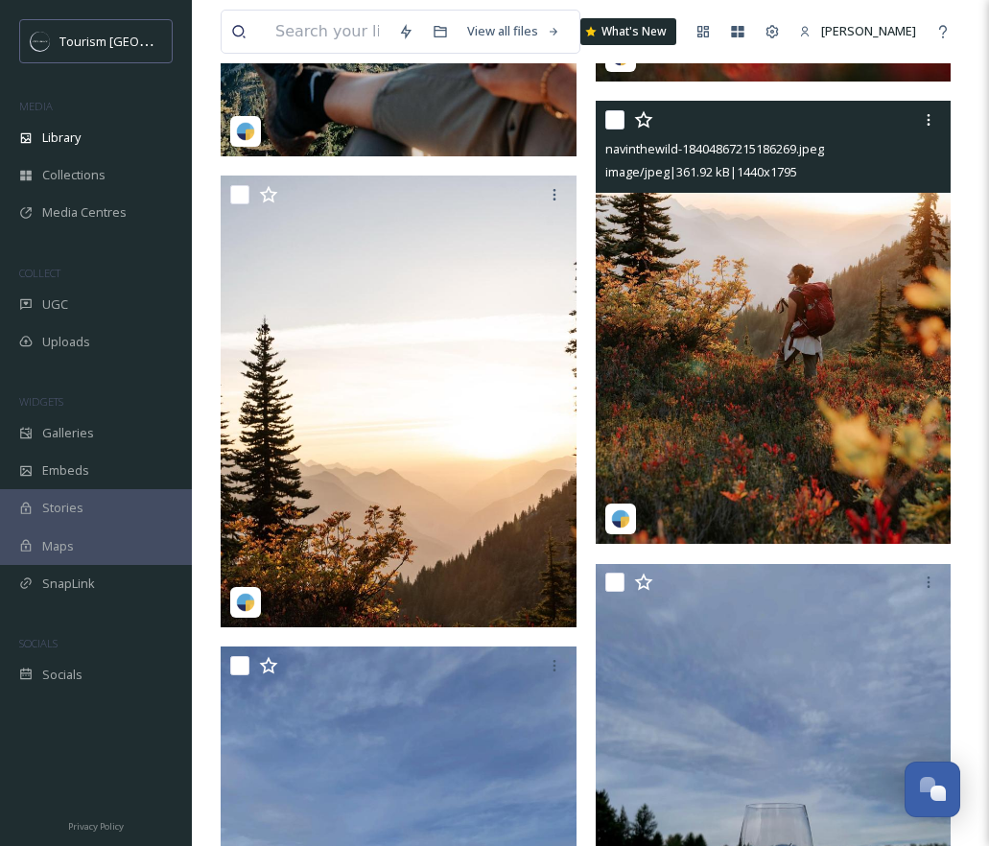
click at [780, 392] on img at bounding box center [773, 322] width 356 height 443
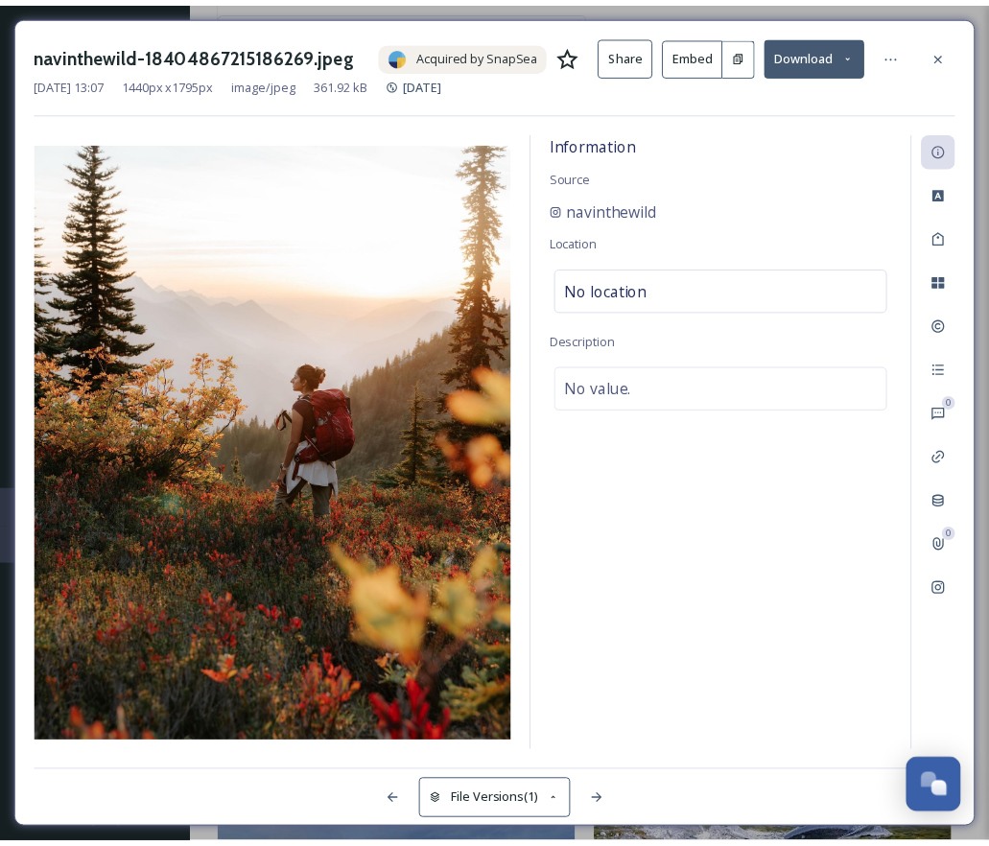
scroll to position [8696, 0]
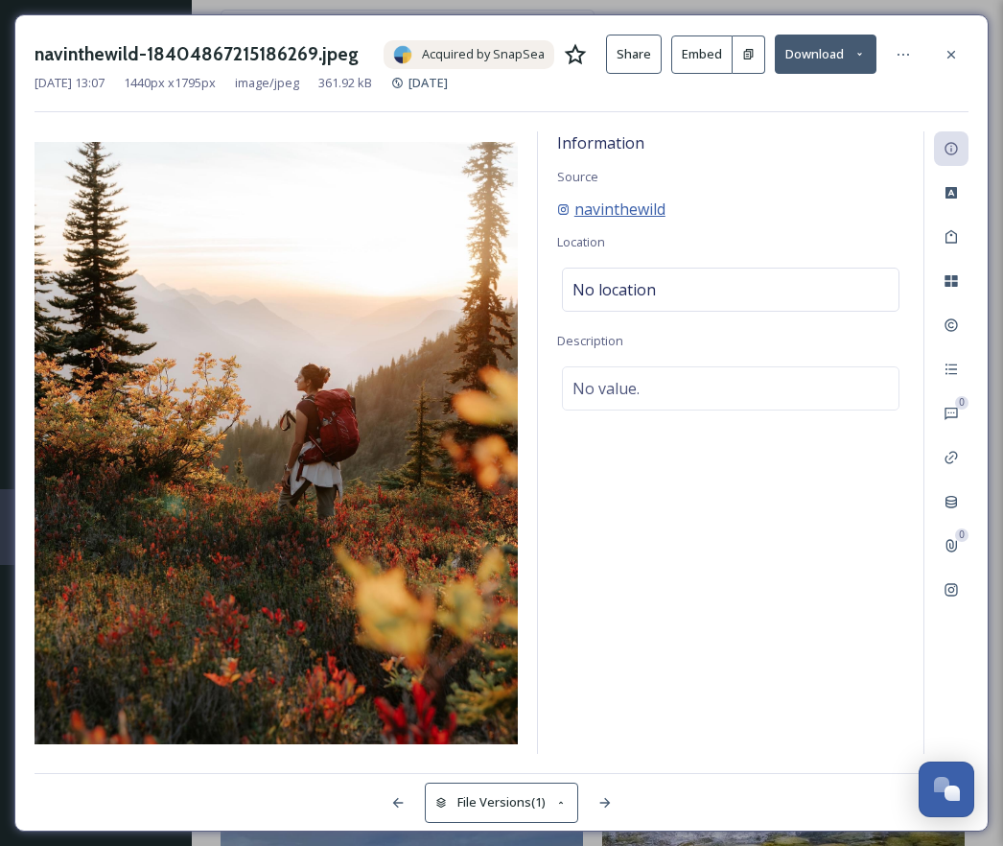
click at [631, 212] on span "navinthewild" at bounding box center [619, 209] width 91 height 23
click at [946, 48] on icon at bounding box center [950, 54] width 15 height 15
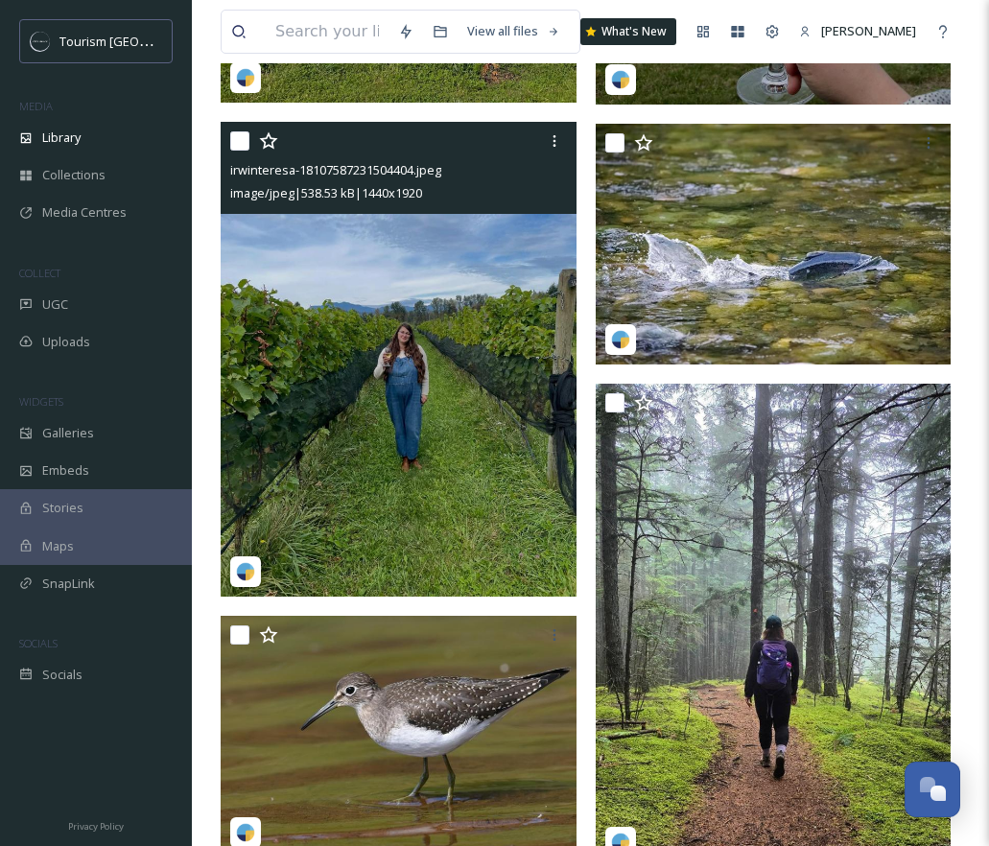
scroll to position [9704, 0]
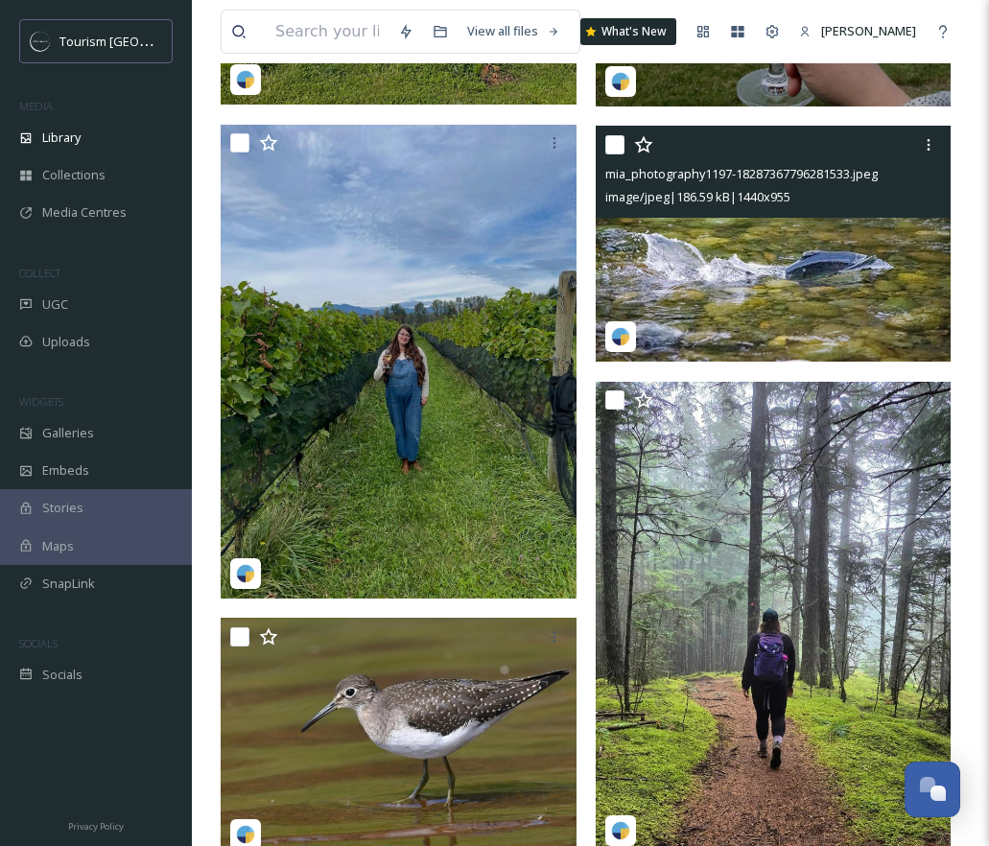
click at [784, 227] on img at bounding box center [773, 244] width 356 height 236
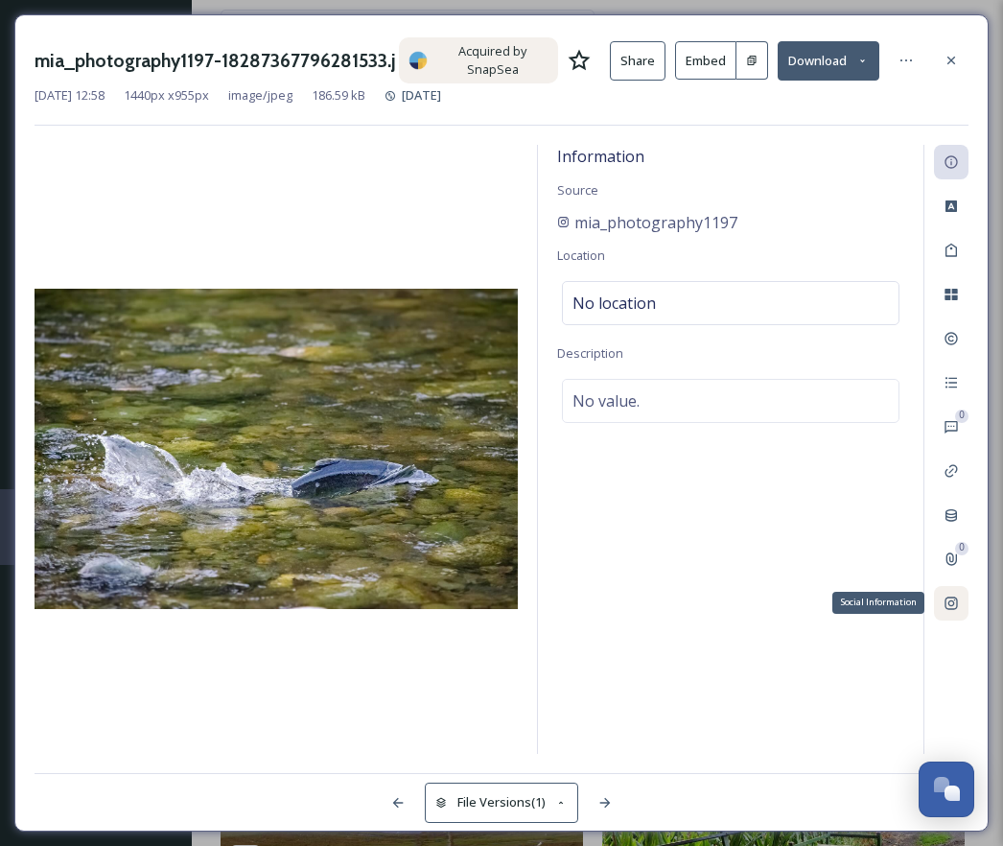
click at [956, 602] on icon at bounding box center [950, 602] width 15 height 15
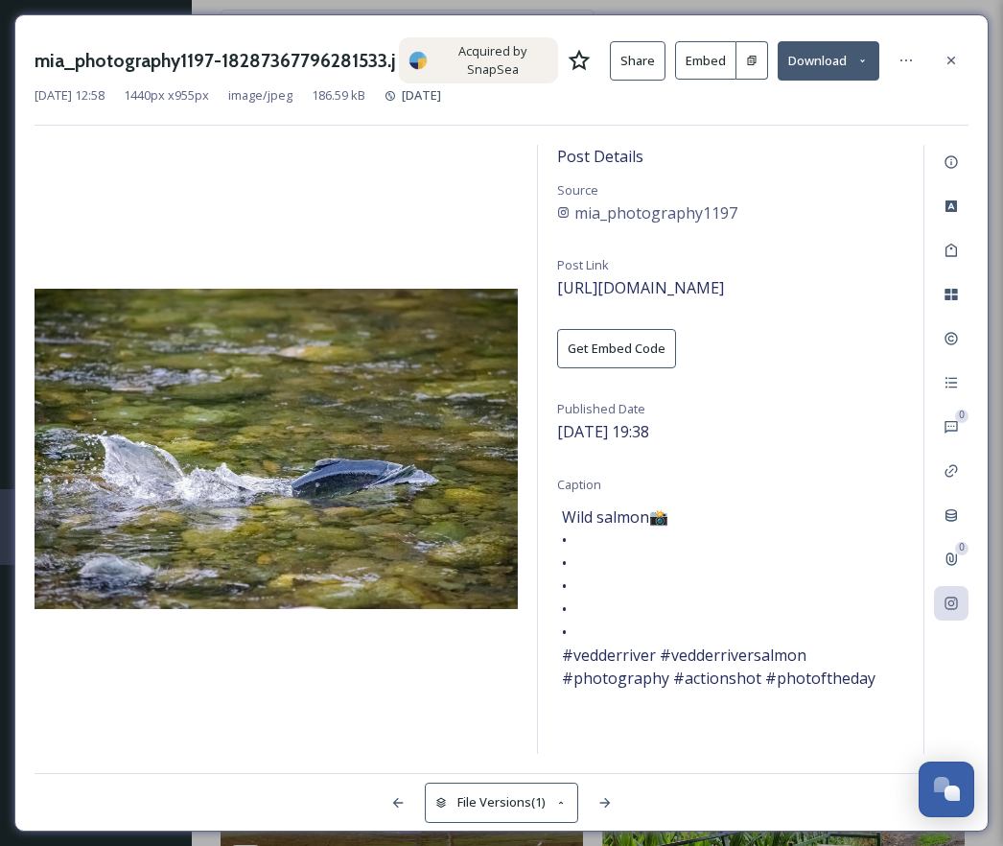
click at [948, 56] on icon at bounding box center [950, 60] width 15 height 15
click at [948, 56] on div "View all files What's New Tori Hackett" at bounding box center [598, 31] width 754 height 63
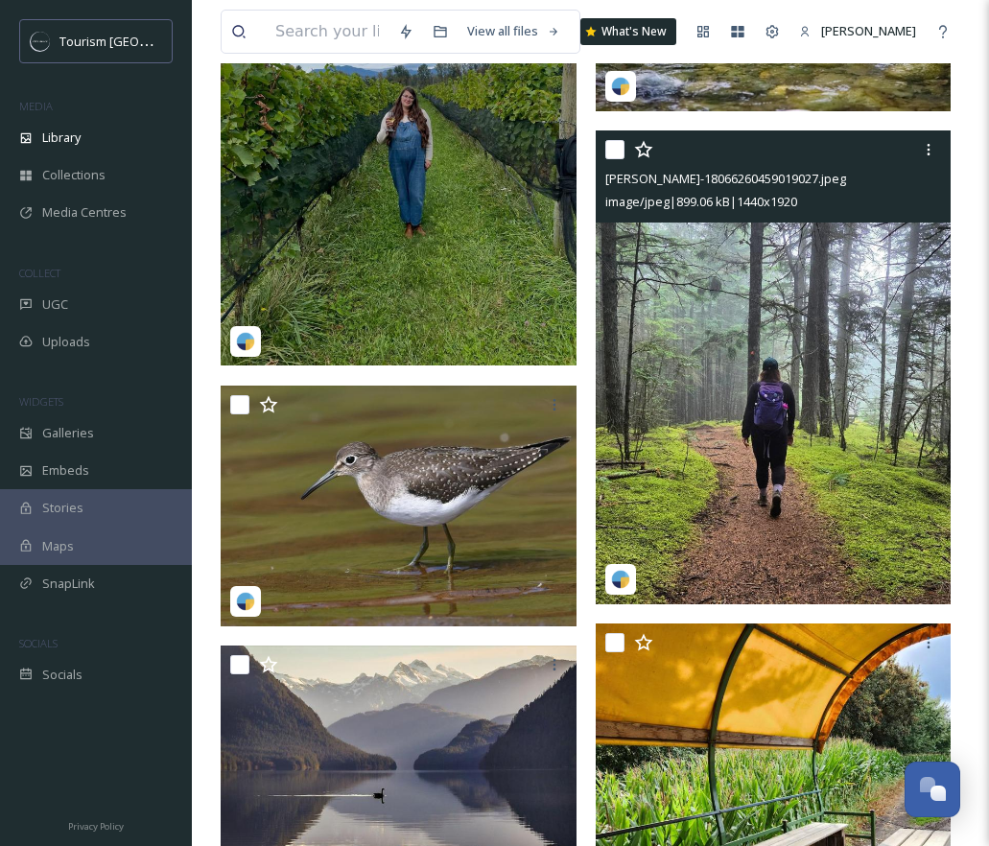
scroll to position [10367, 0]
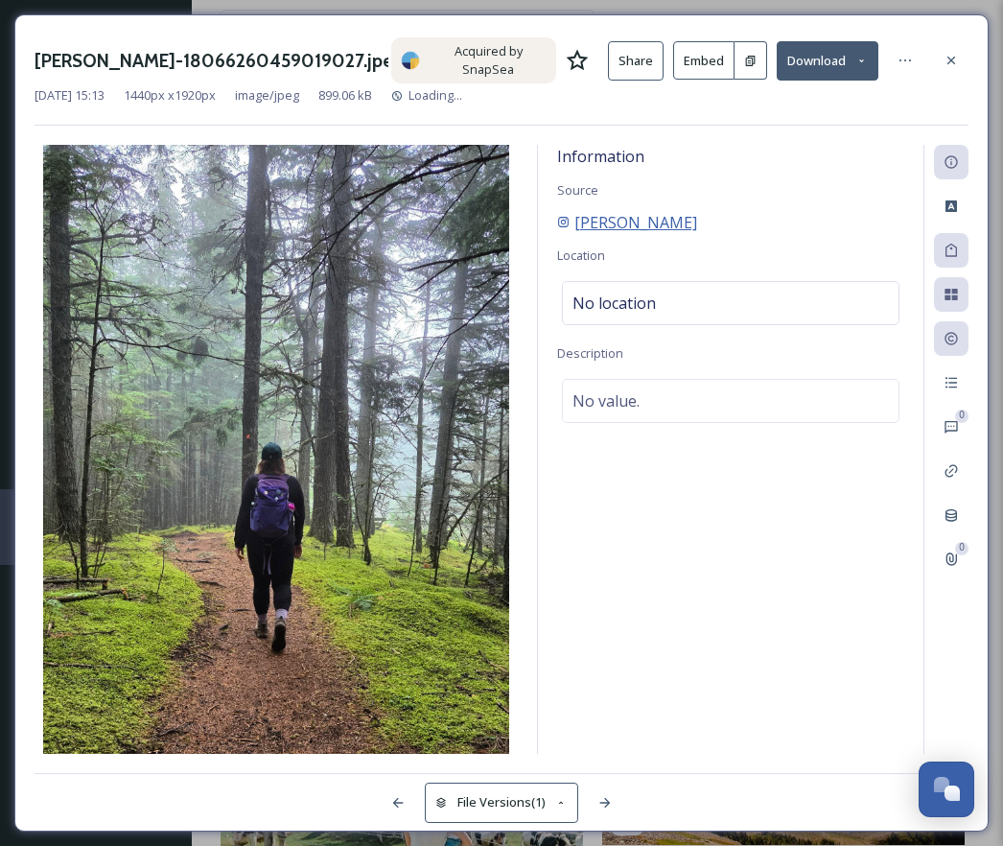
click at [679, 211] on span "rosie_inthewild" at bounding box center [635, 222] width 123 height 23
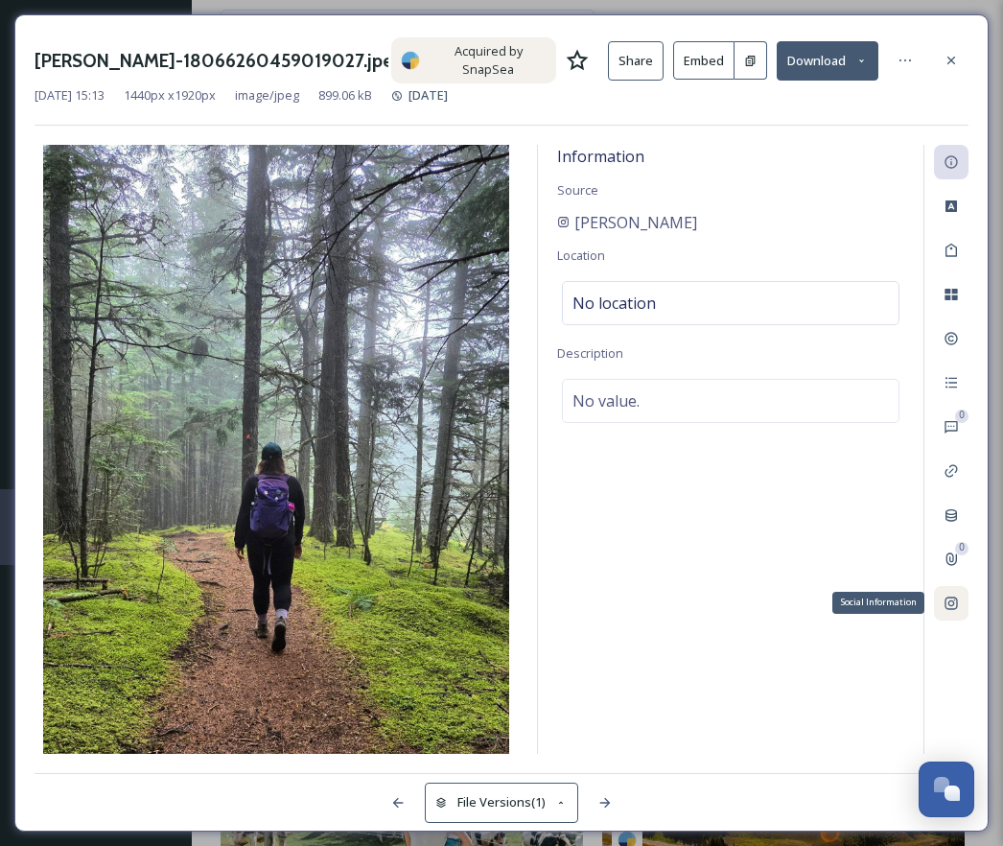
click at [953, 595] on icon at bounding box center [950, 602] width 15 height 15
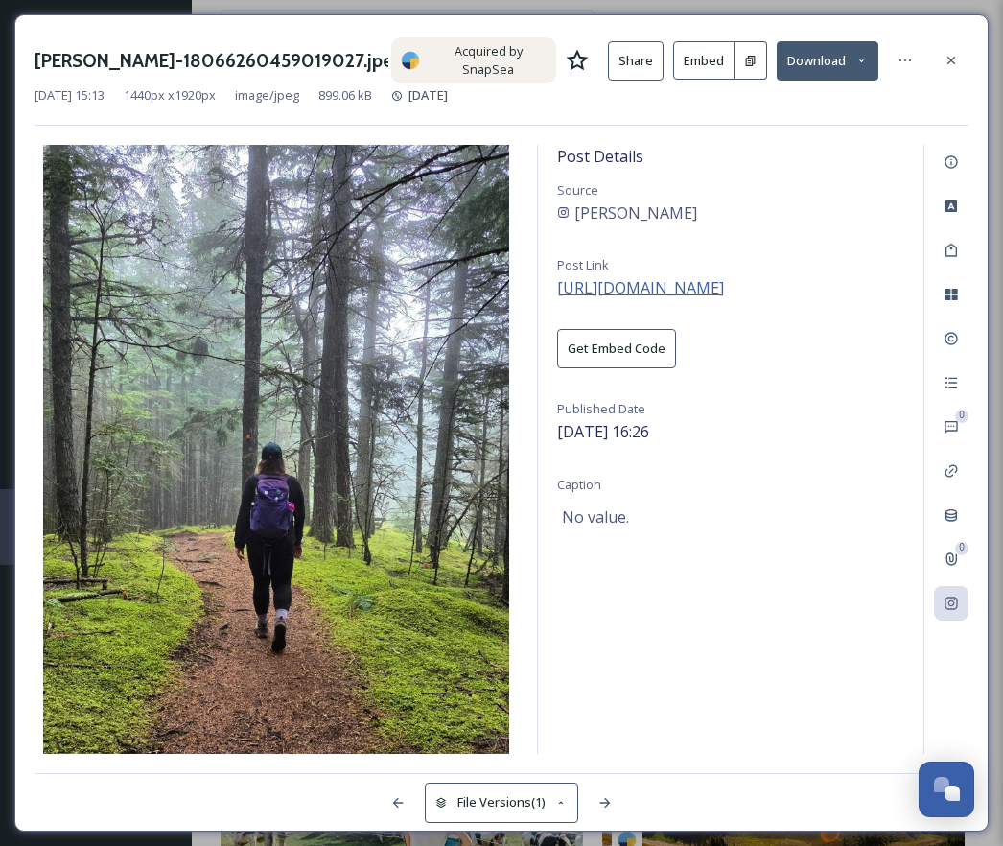
click at [724, 277] on span "https://www.instagram.com/p/DOmqjpWCf_L/" at bounding box center [640, 287] width 167 height 21
click at [948, 53] on icon at bounding box center [950, 60] width 15 height 15
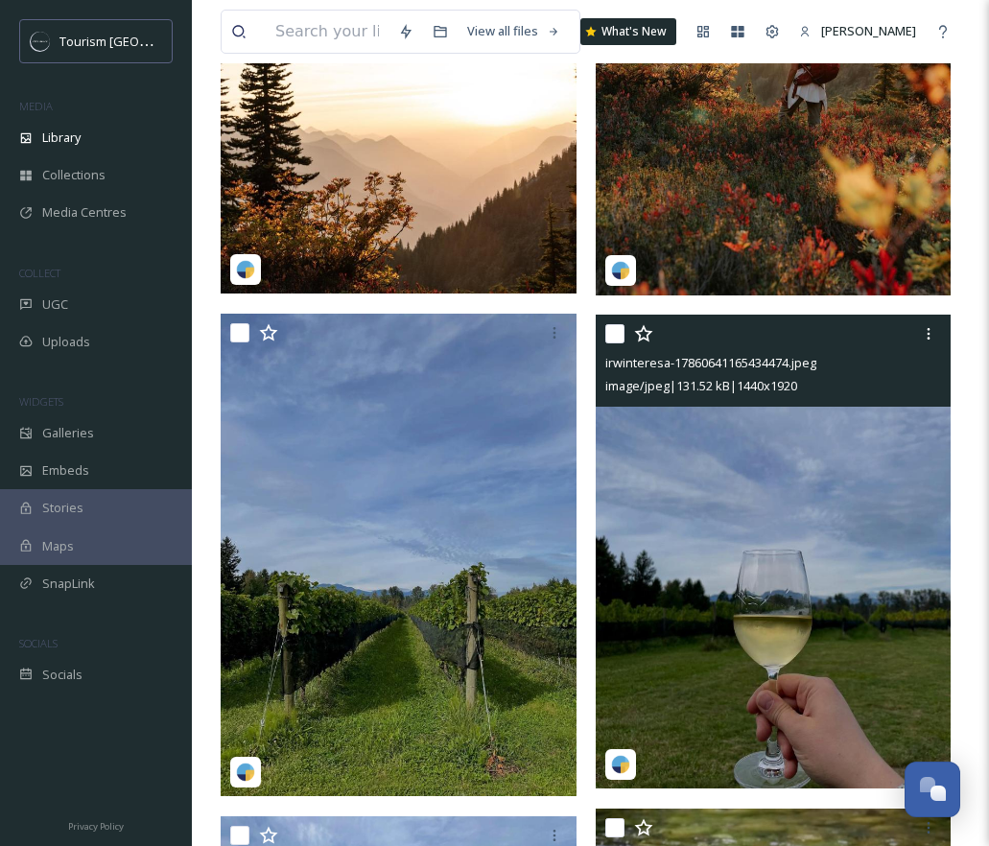
scroll to position [8988, 0]
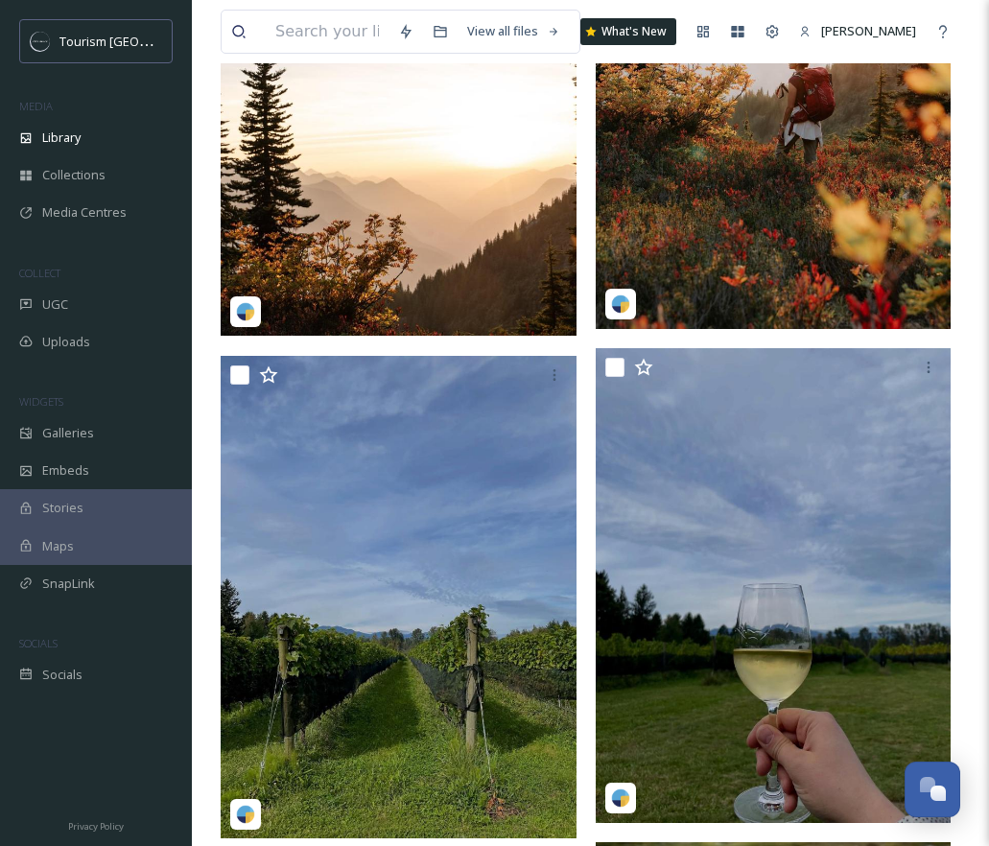
click at [801, 183] on img at bounding box center [773, 107] width 356 height 443
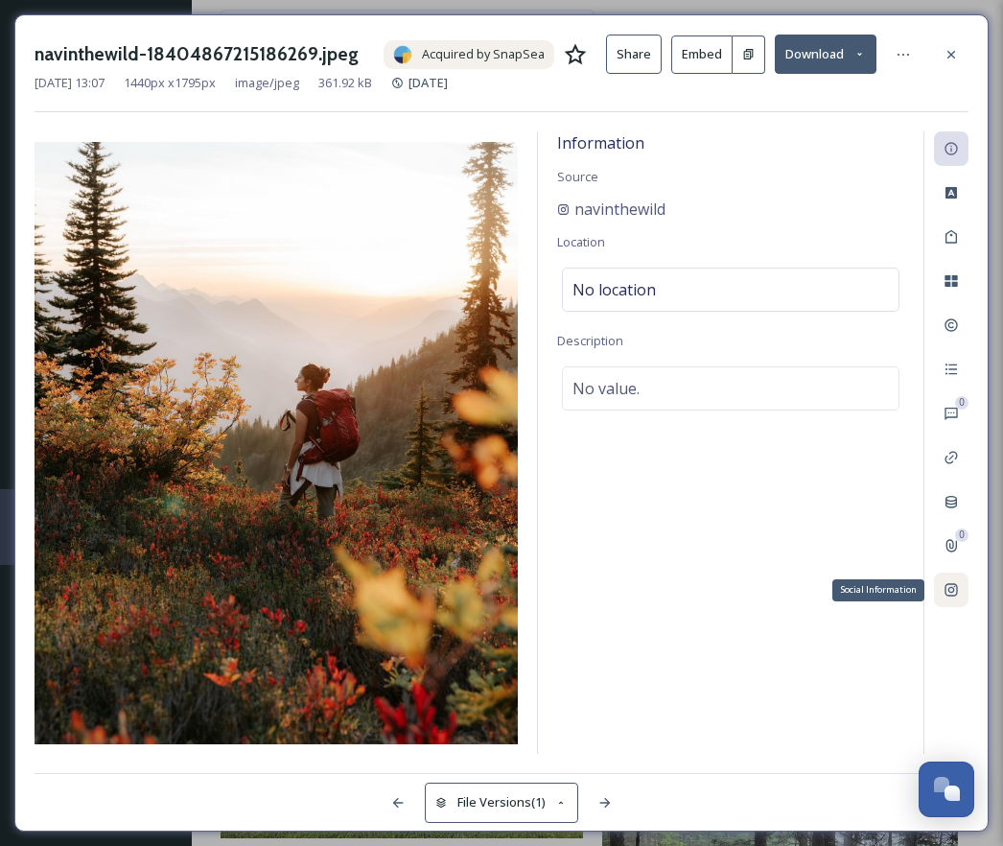
click at [949, 589] on icon at bounding box center [950, 590] width 12 height 12
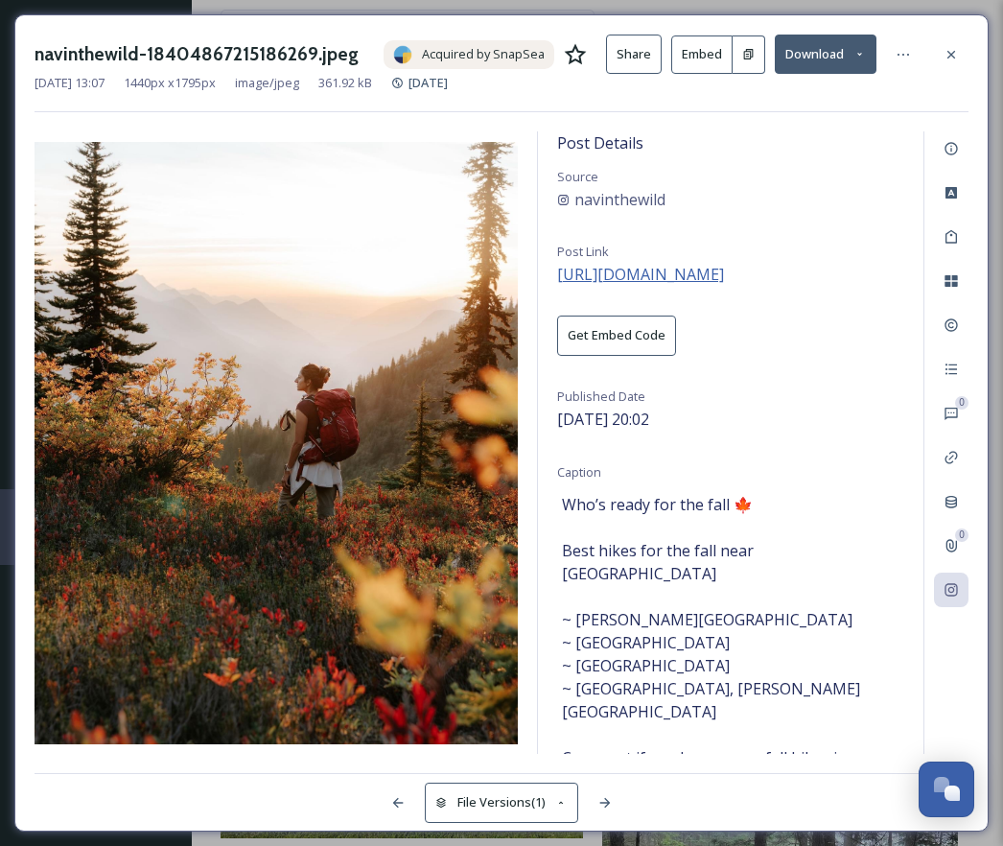
click at [724, 267] on span "https://www.instagram.com/p/DPFwJsXkf1z/" at bounding box center [640, 274] width 167 height 21
click at [945, 48] on icon at bounding box center [950, 54] width 15 height 15
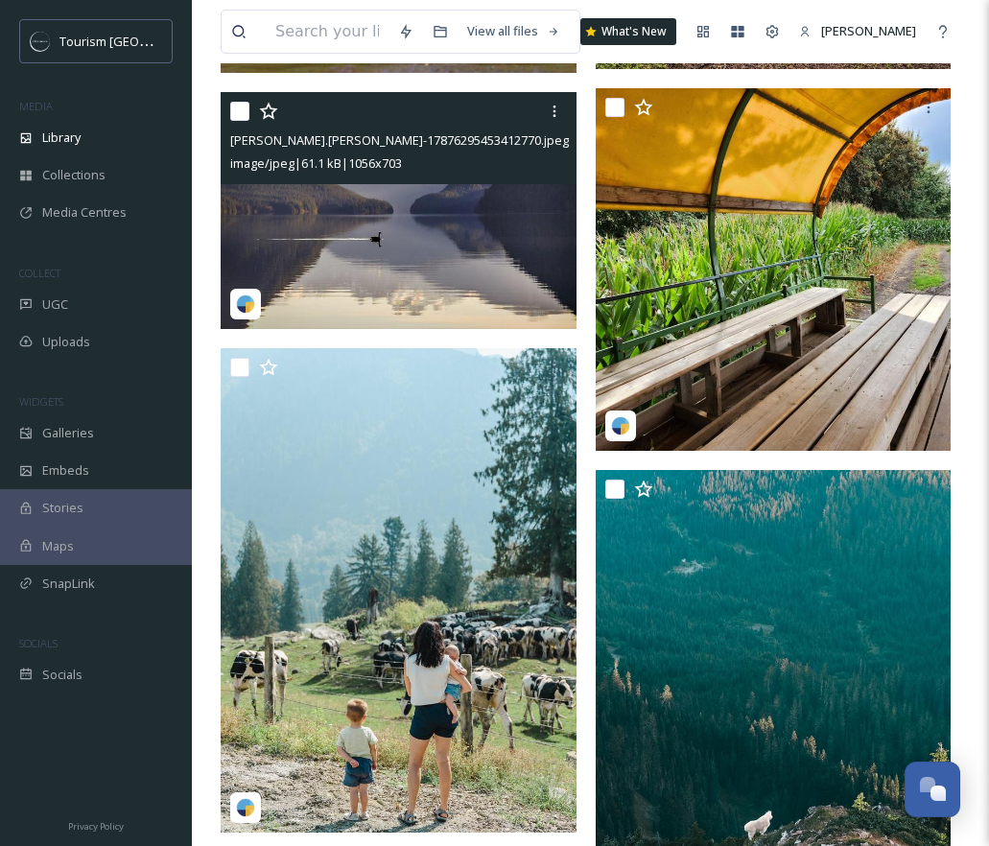
scroll to position [10690, 0]
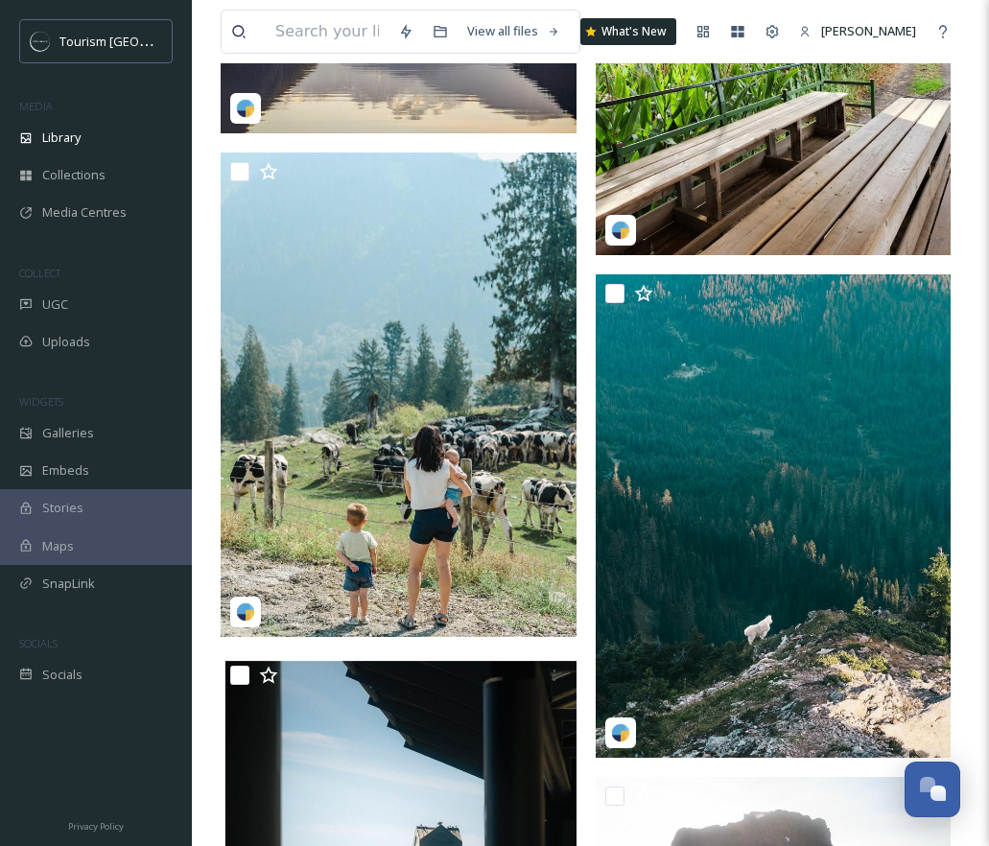
click at [446, 370] on img at bounding box center [402, 394] width 362 height 484
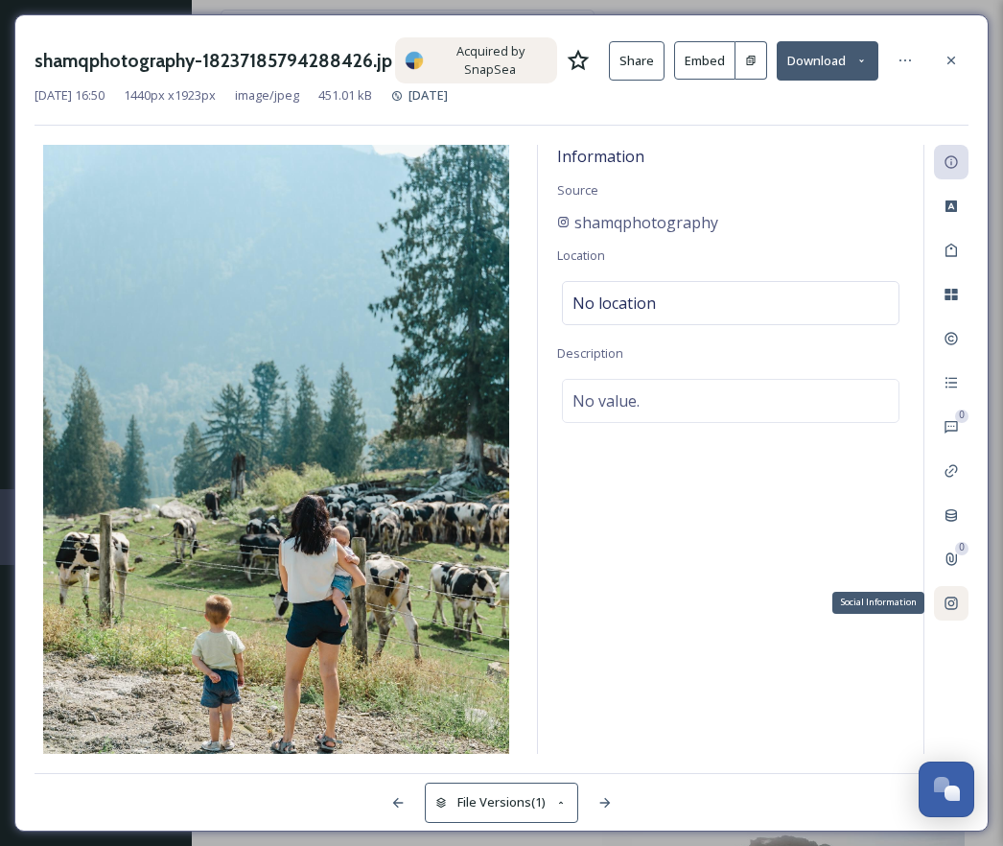
click at [956, 609] on icon at bounding box center [950, 602] width 15 height 15
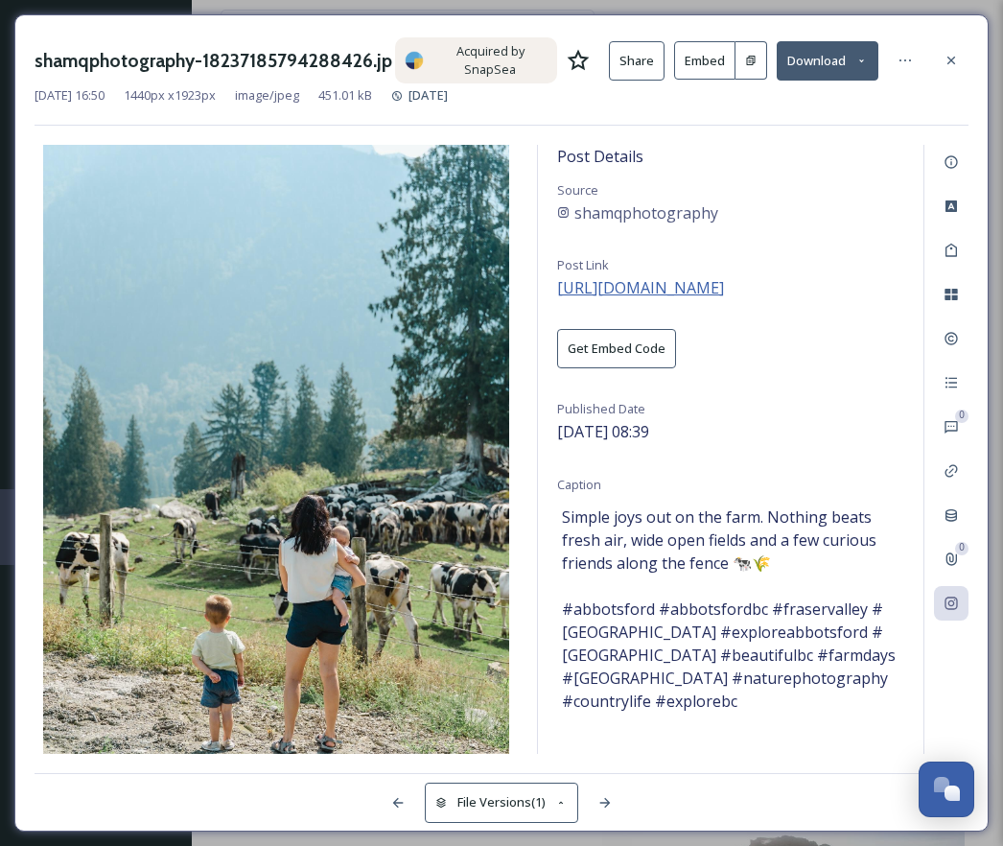
click at [686, 288] on span "https://www.instagram.com/p/DOqyD-OkX5F/" at bounding box center [640, 287] width 167 height 21
click at [962, 52] on div at bounding box center [951, 60] width 35 height 35
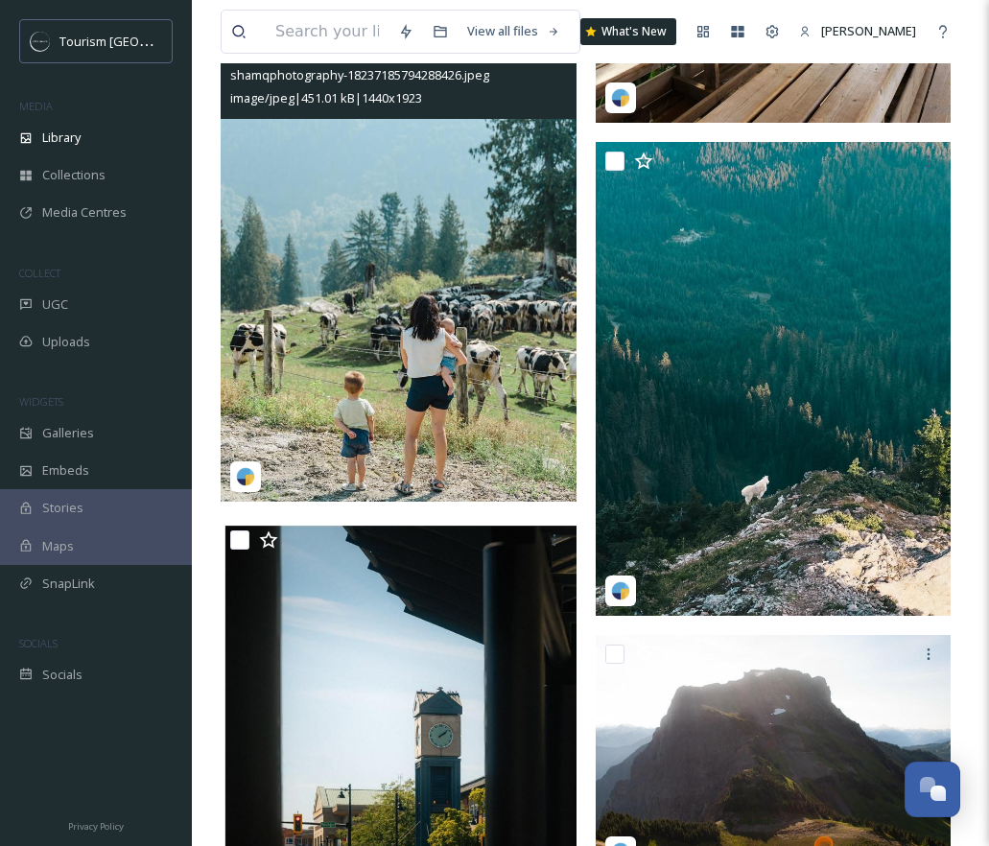
scroll to position [11001, 0]
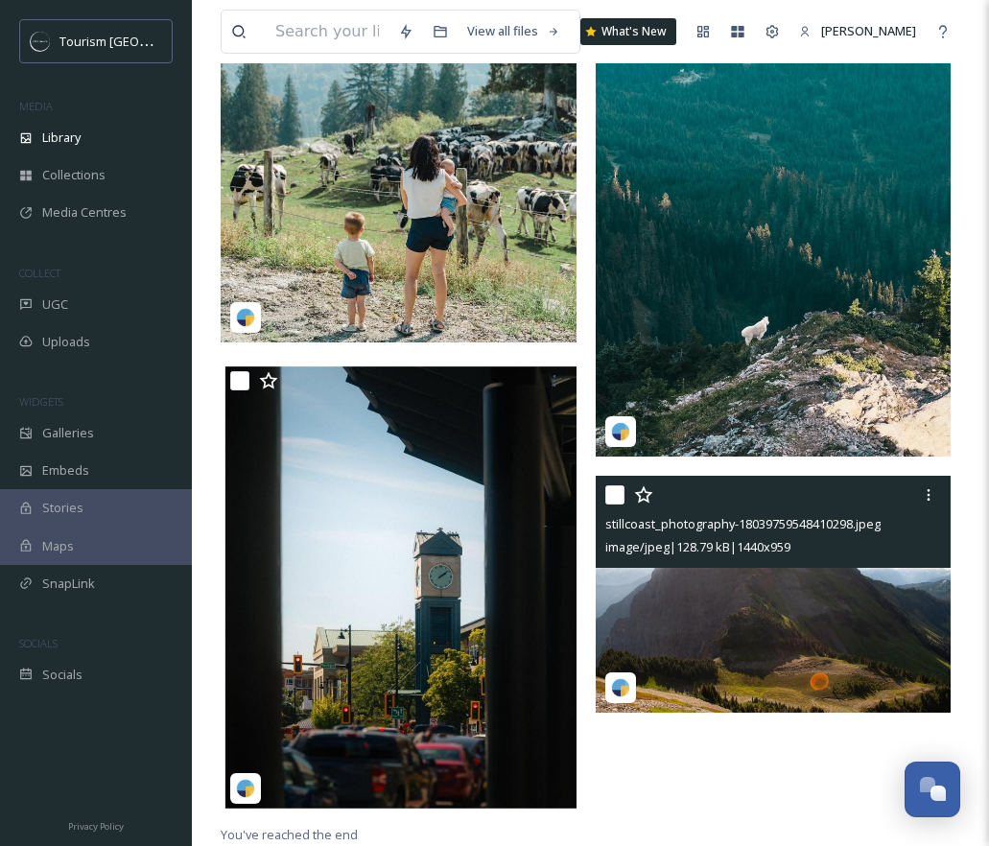
click at [761, 611] on img at bounding box center [773, 594] width 356 height 237
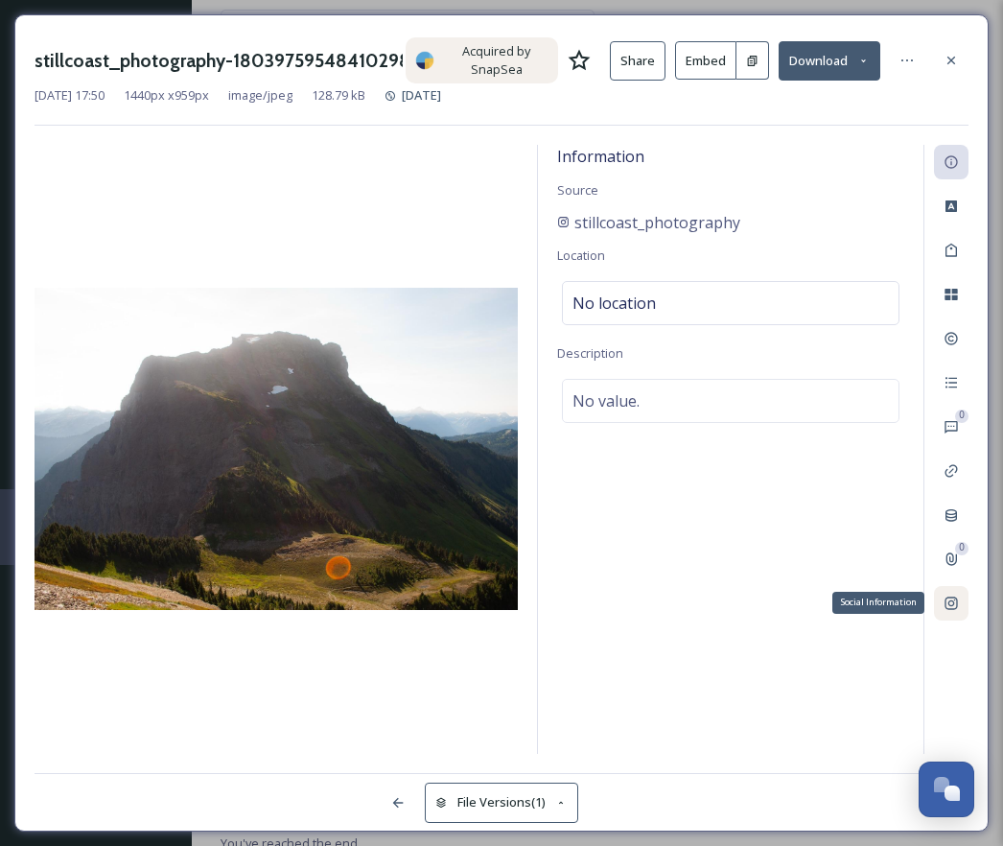
click at [955, 606] on icon at bounding box center [950, 602] width 15 height 15
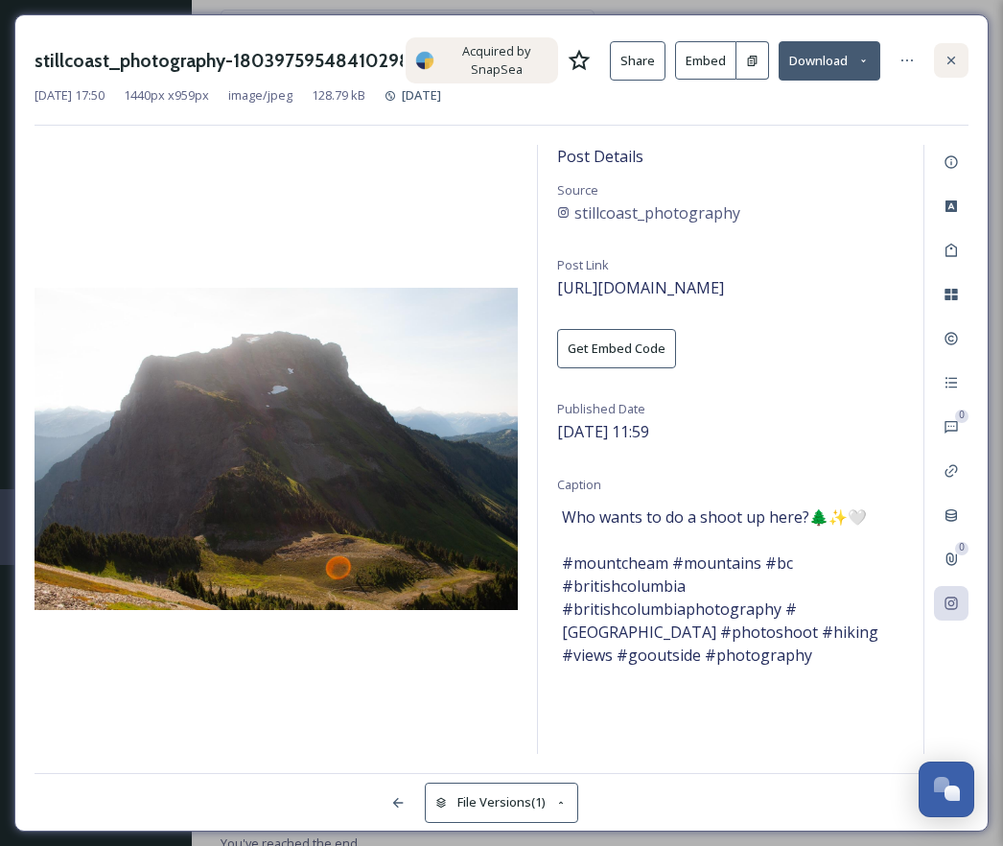
click at [951, 57] on icon at bounding box center [950, 60] width 15 height 15
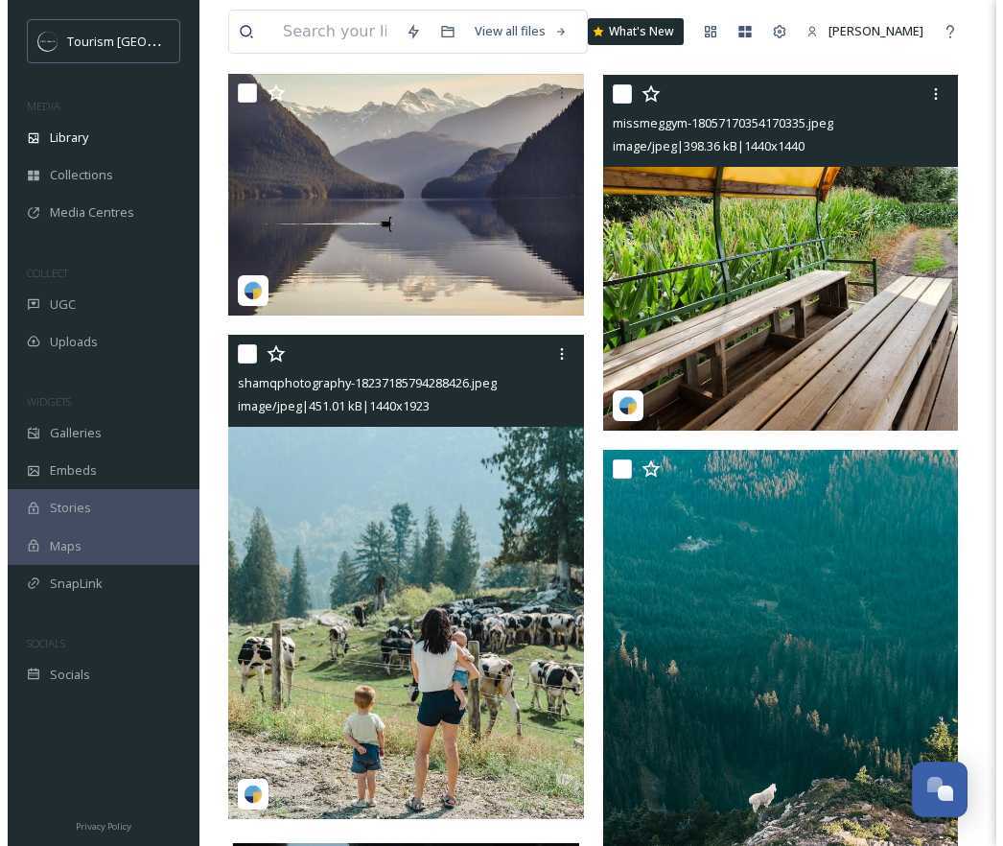
scroll to position [10541, 0]
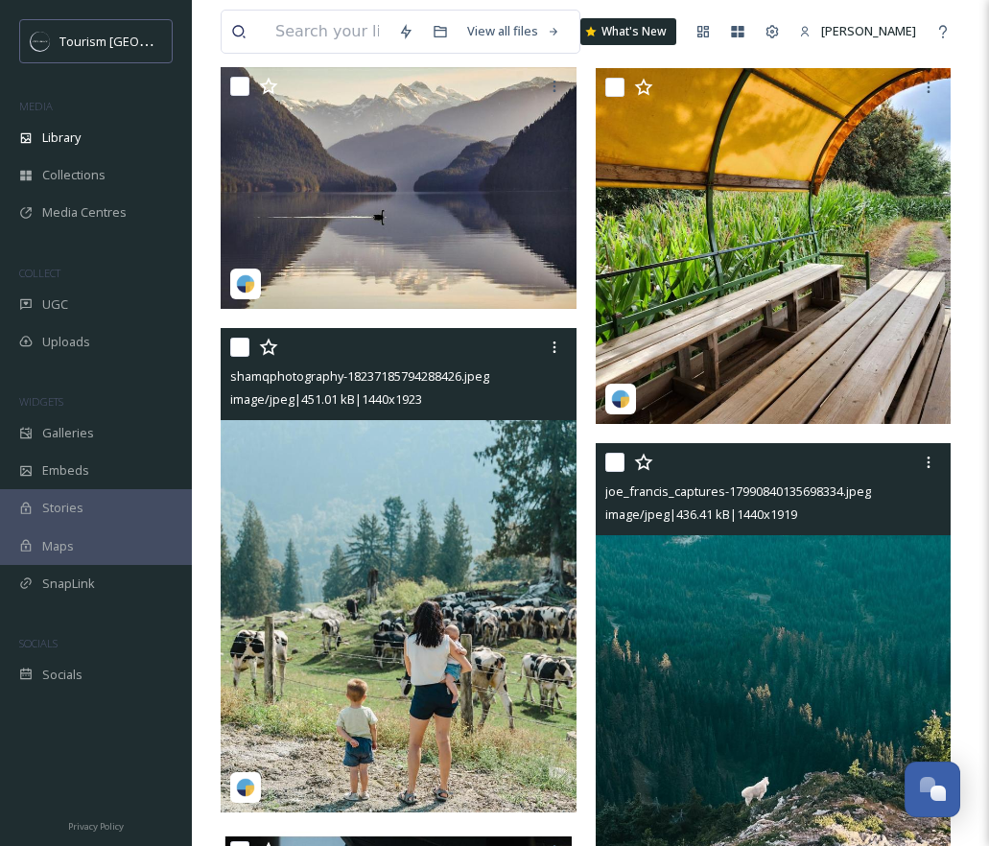
click at [758, 616] on img at bounding box center [773, 679] width 356 height 475
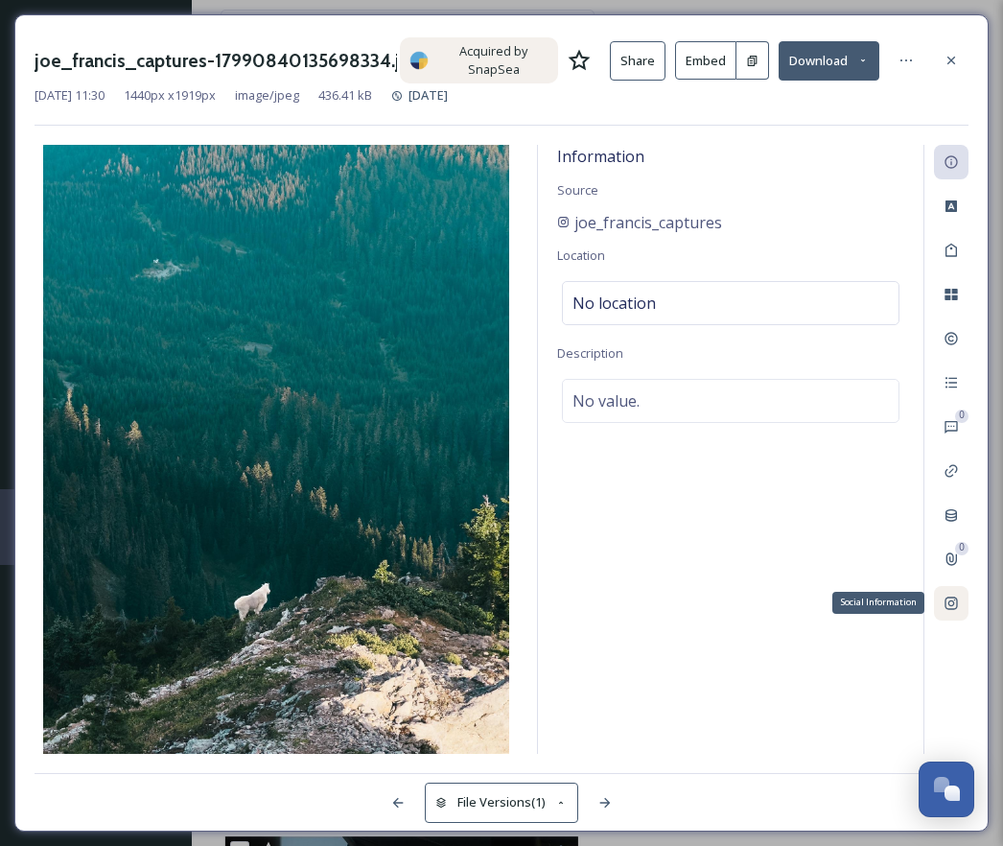
click at [950, 607] on icon at bounding box center [950, 602] width 15 height 15
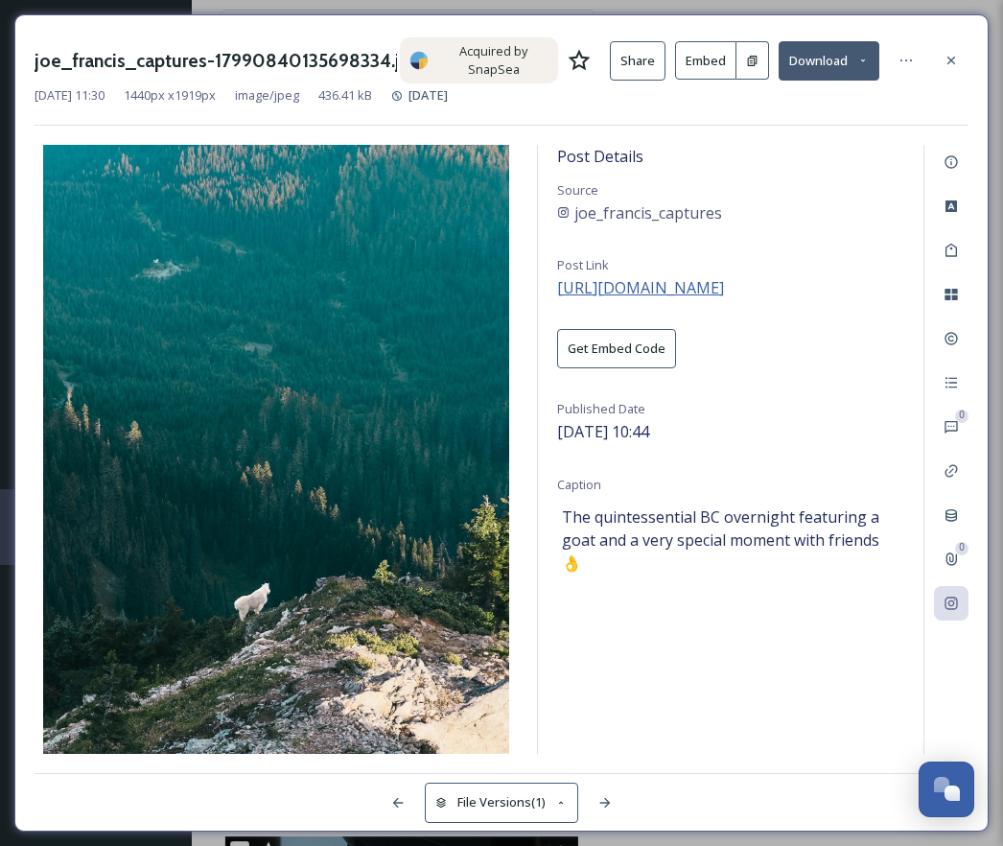
click at [695, 285] on span "https://www.instagram.com/p/DOobgNFj-65/" at bounding box center [640, 287] width 167 height 21
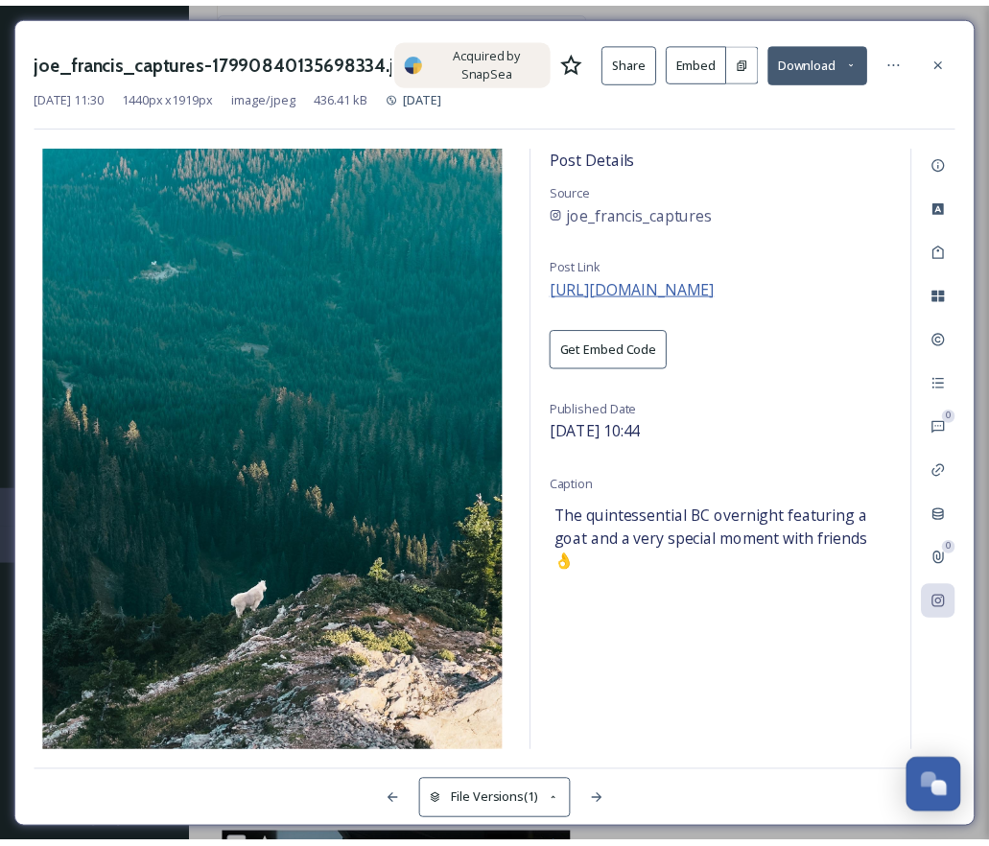
scroll to position [314, 0]
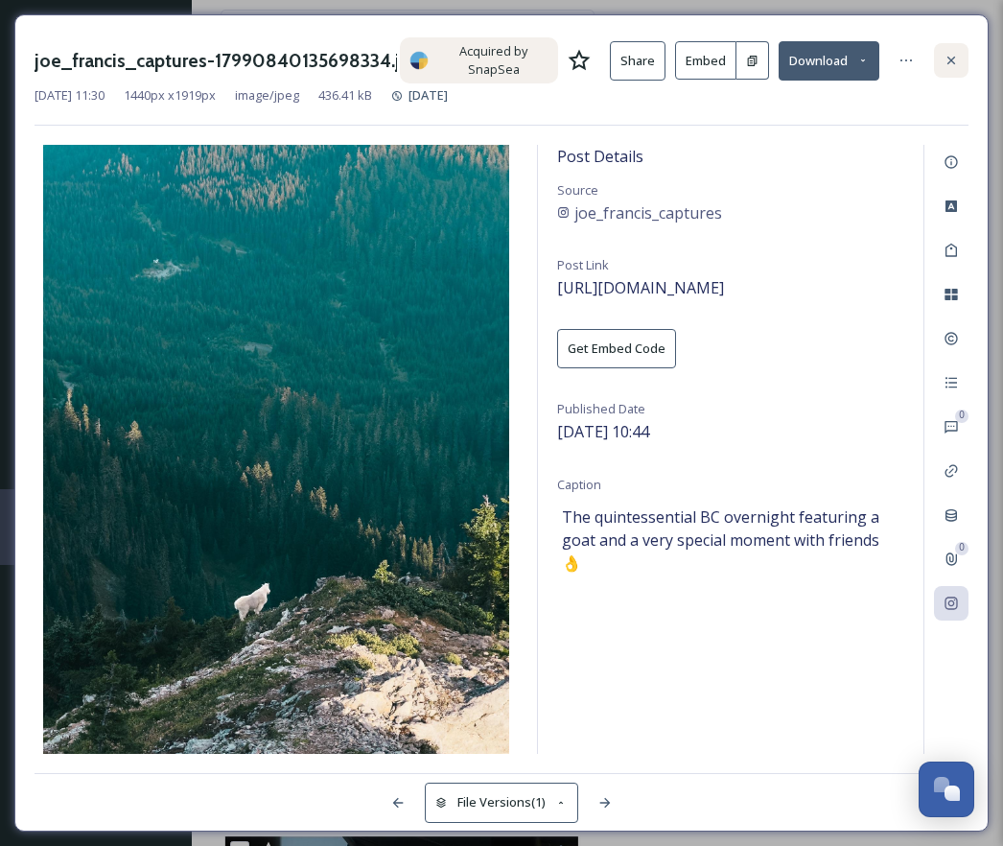
click at [956, 55] on icon at bounding box center [950, 60] width 15 height 15
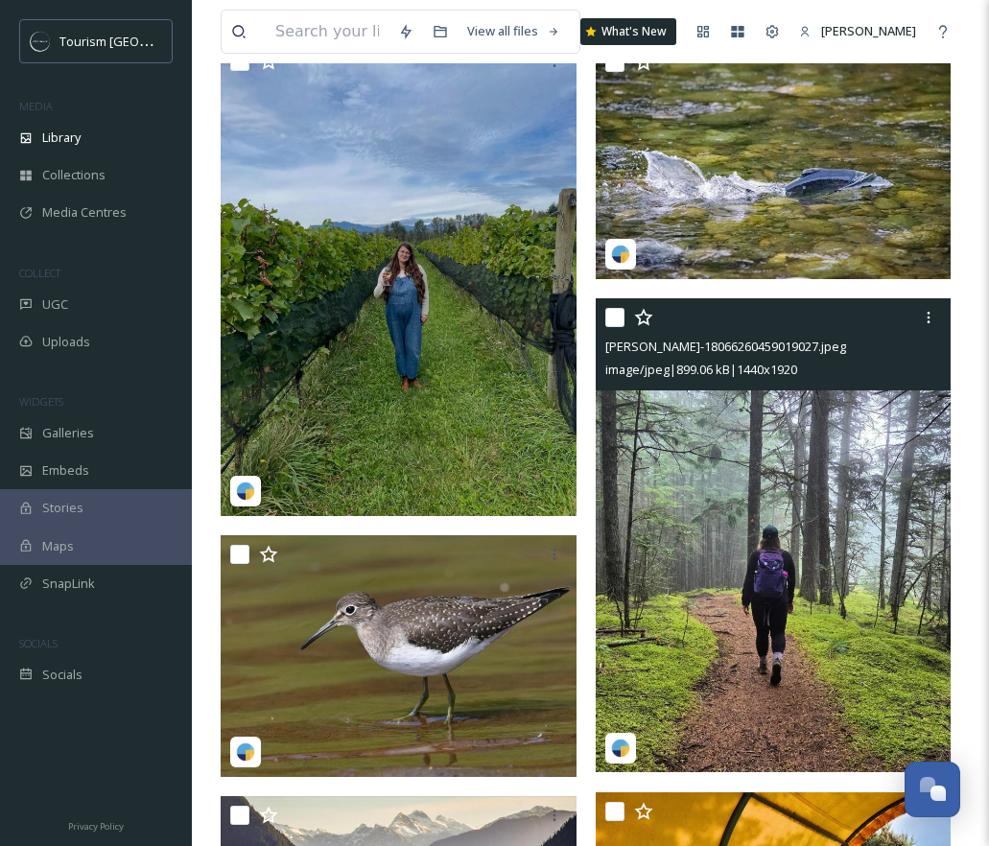
scroll to position [9826, 0]
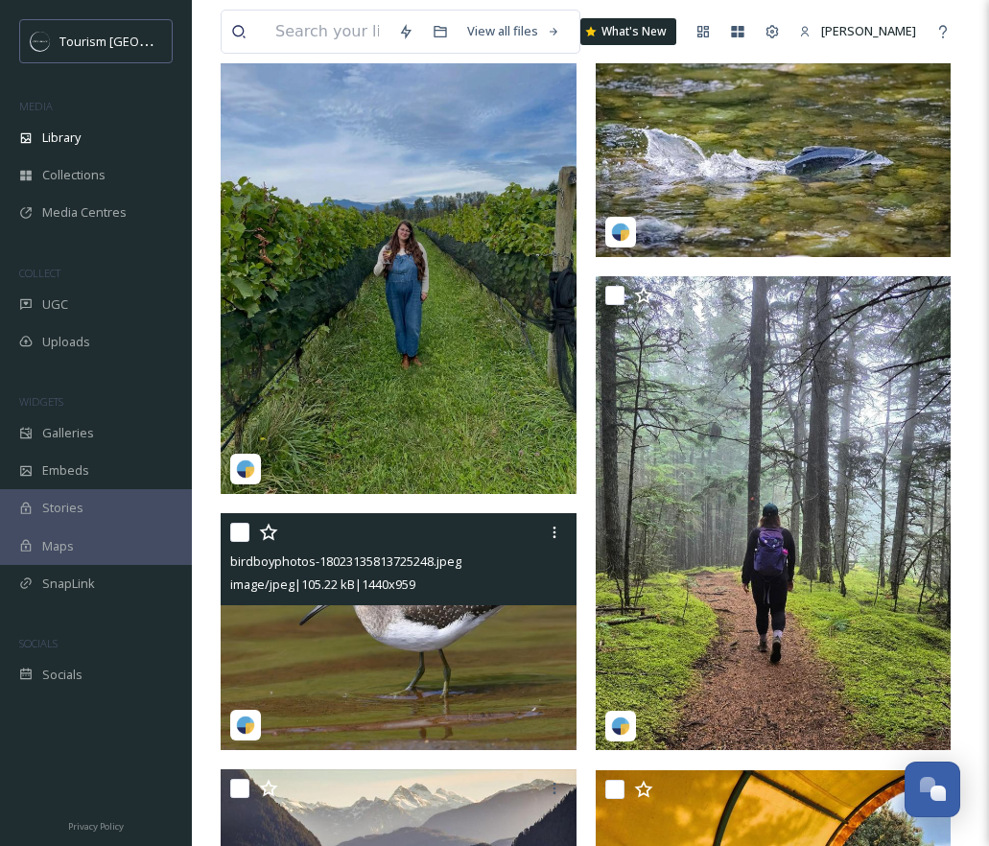
click at [454, 656] on img at bounding box center [399, 631] width 356 height 237
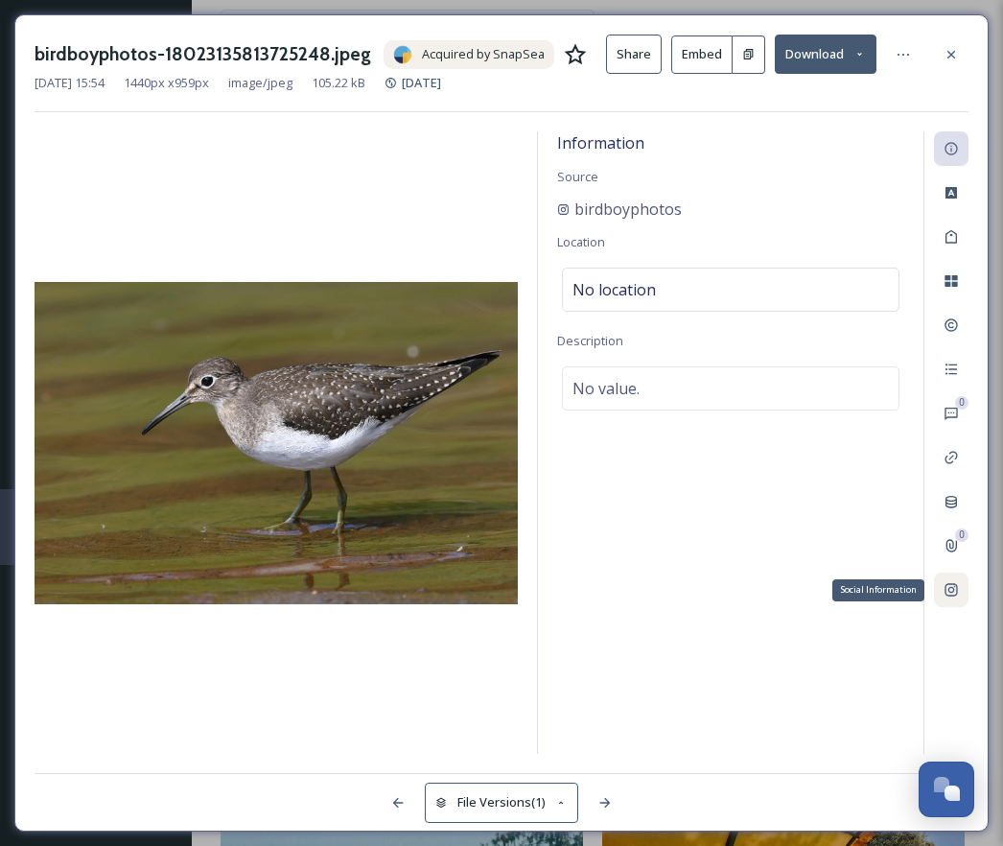
click at [945, 582] on icon at bounding box center [950, 589] width 15 height 15
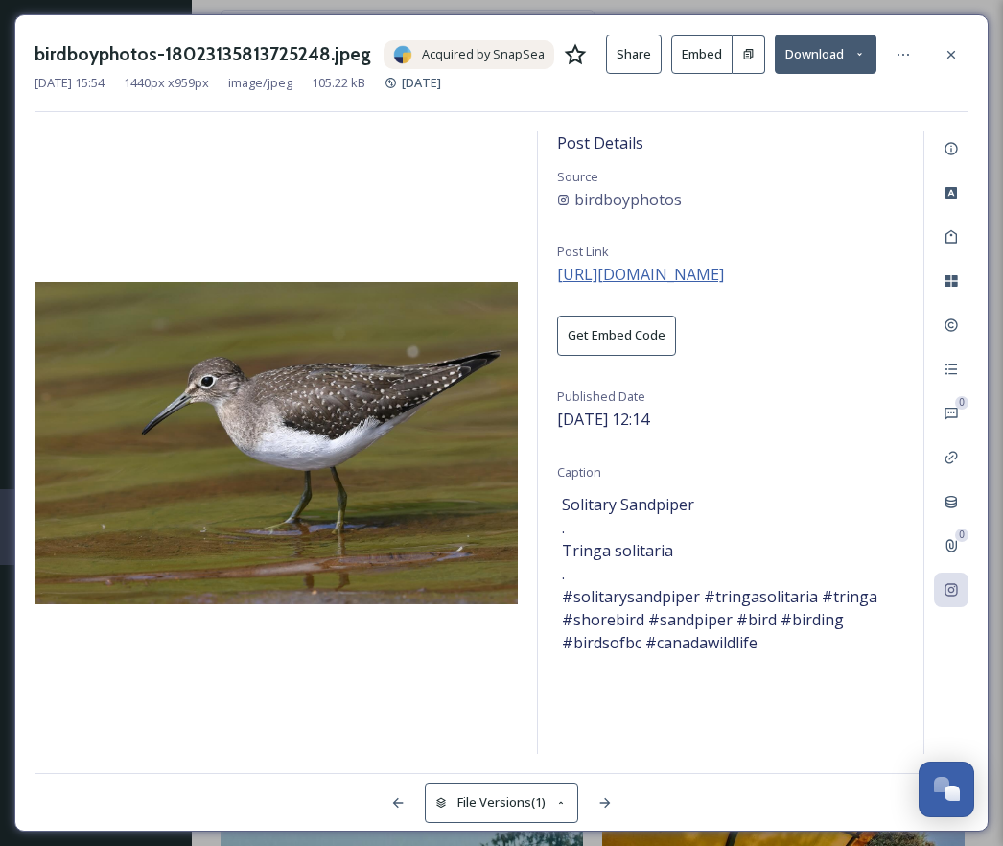
click at [724, 265] on span "https://www.instagram.com/p/DORaq4aEugl/" at bounding box center [640, 274] width 167 height 21
click at [954, 51] on icon at bounding box center [951, 54] width 8 height 8
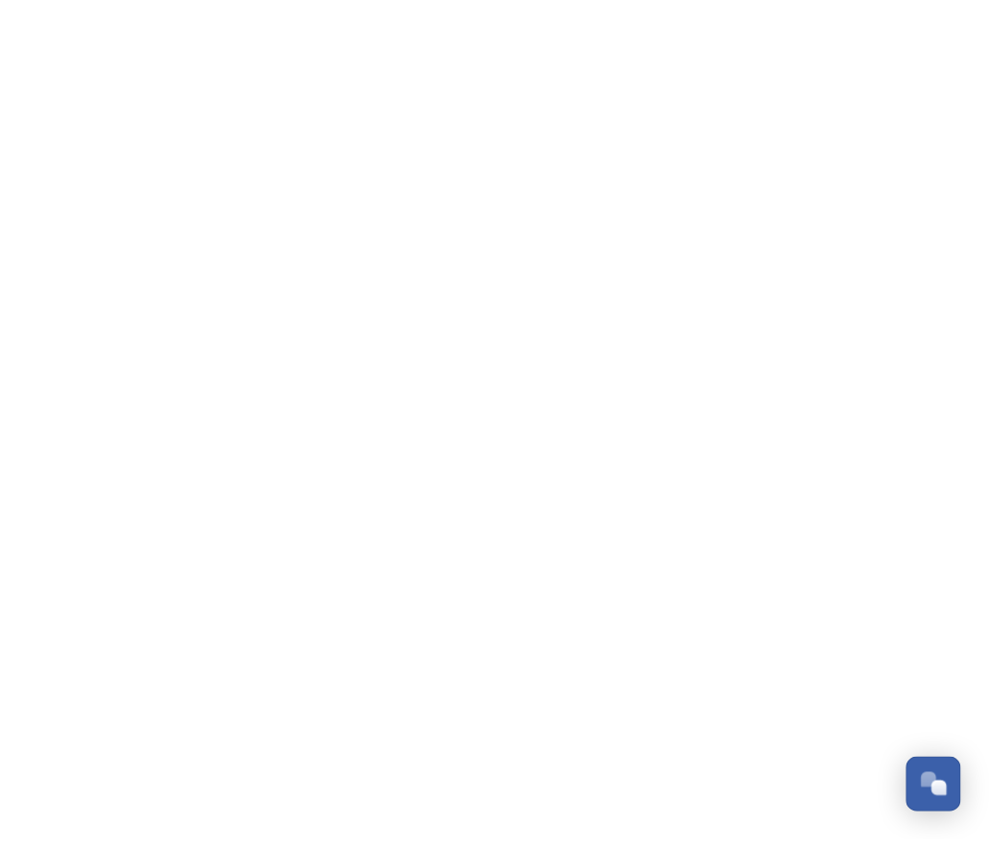
scroll to position [314, 0]
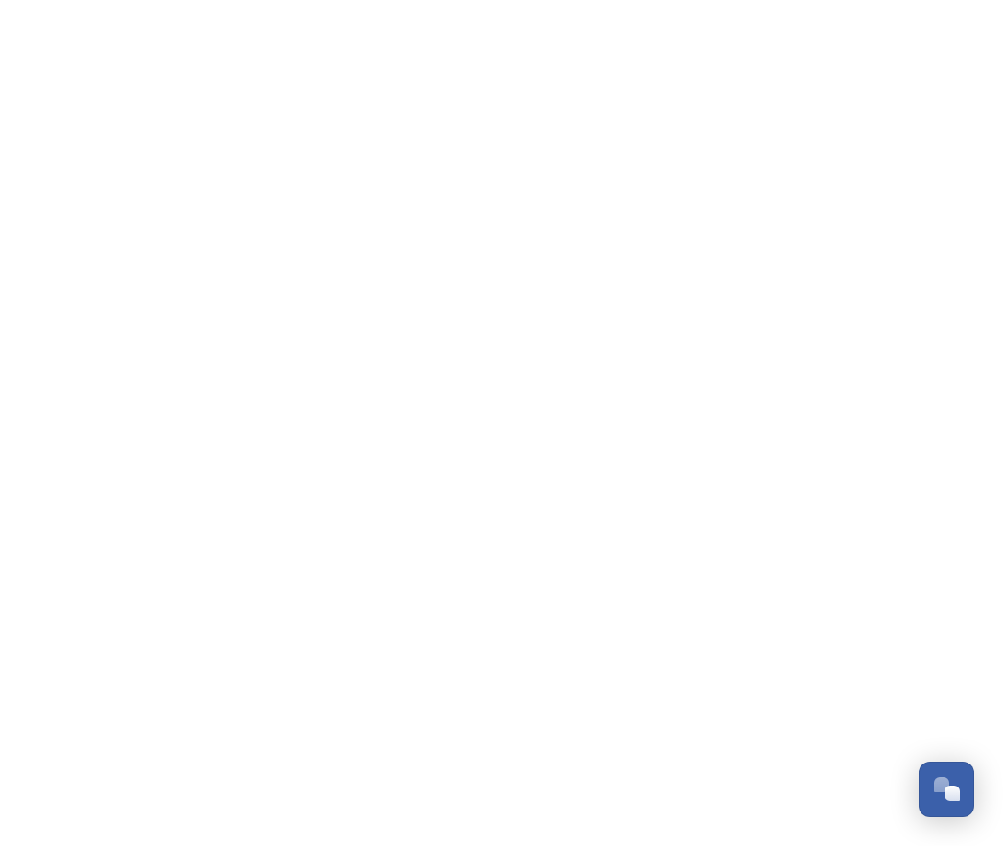
scroll to position [314, 0]
